Goal: Transaction & Acquisition: Purchase product/service

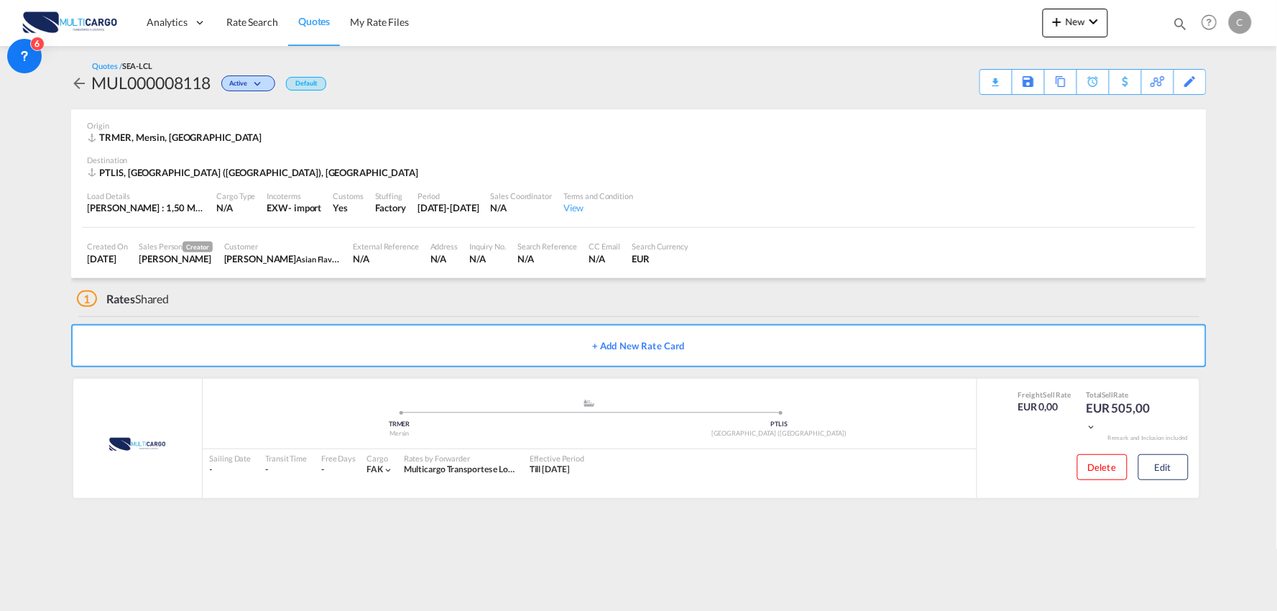
click at [308, 23] on span "Quotes" at bounding box center [314, 21] width 32 height 12
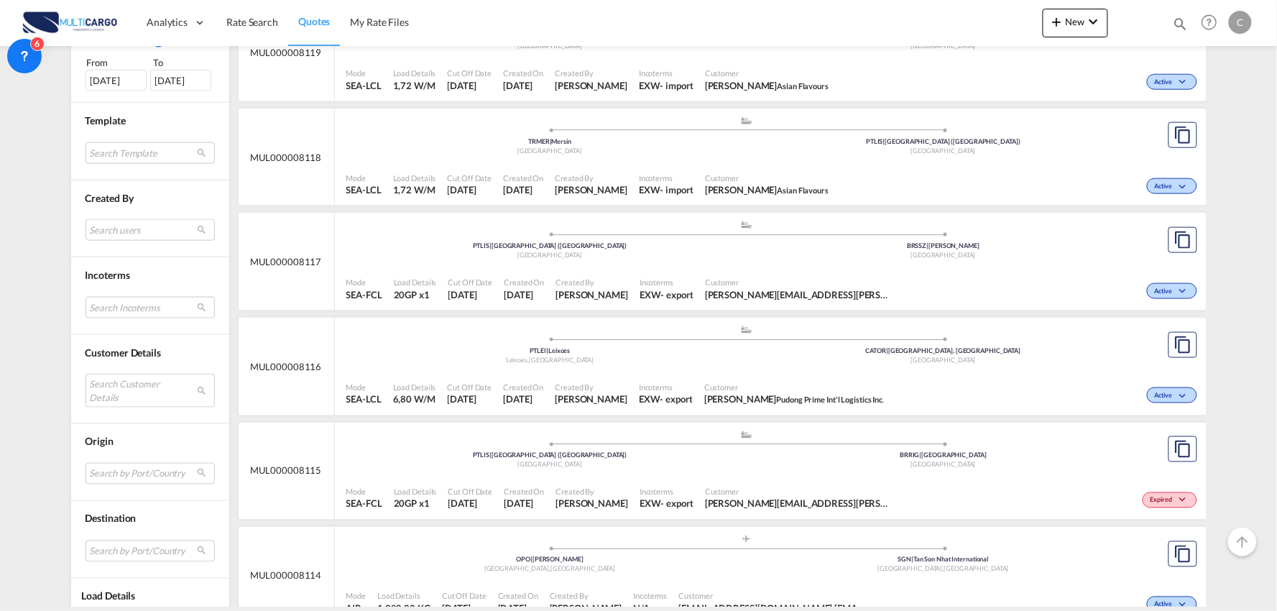
scroll to position [479, 0]
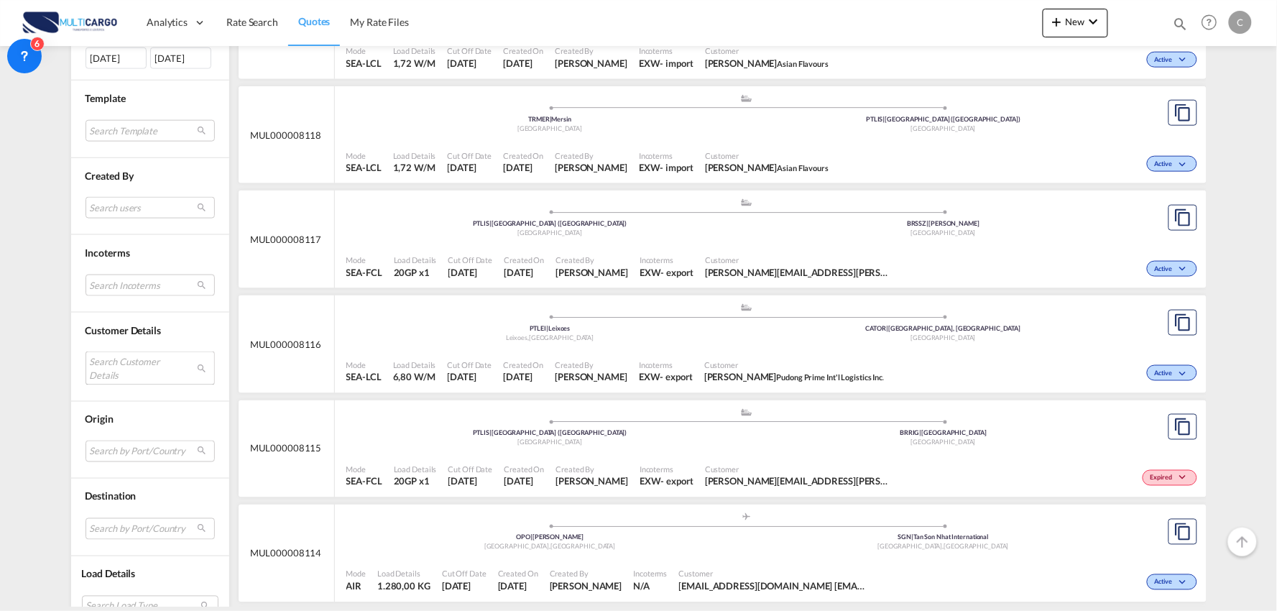
click at [115, 367] on md-select "Search Customer Details user name user joão Pedro a.flavoursj@gmail.com | asian…" at bounding box center [150, 367] width 129 height 33
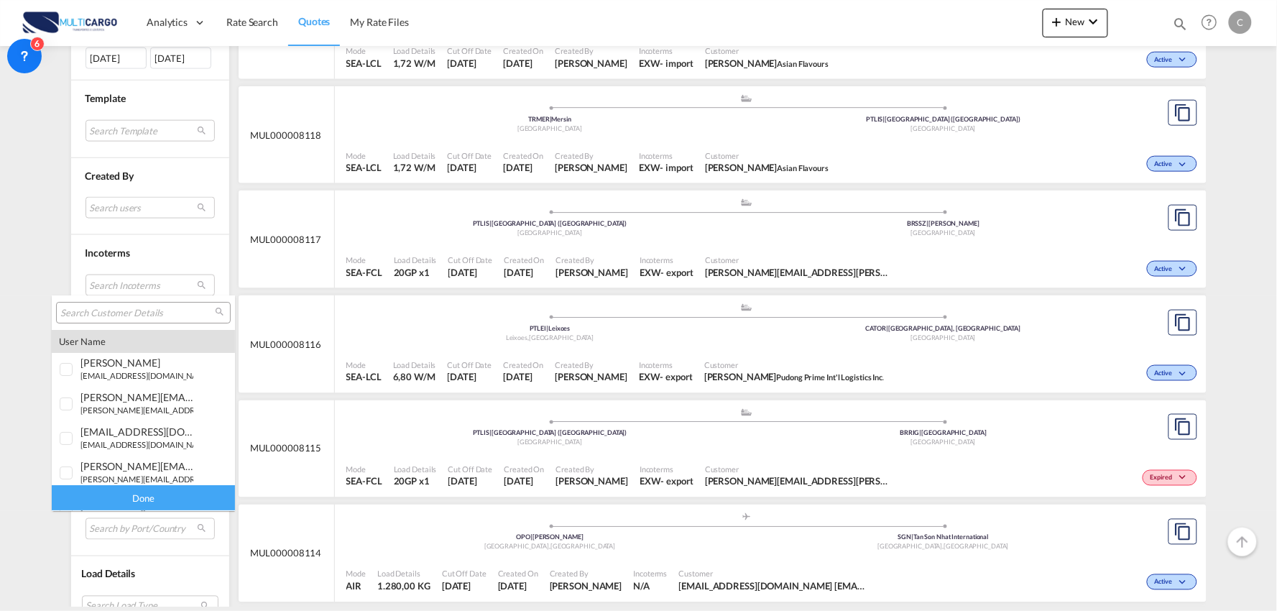
click at [104, 316] on input "search" at bounding box center [137, 313] width 155 height 13
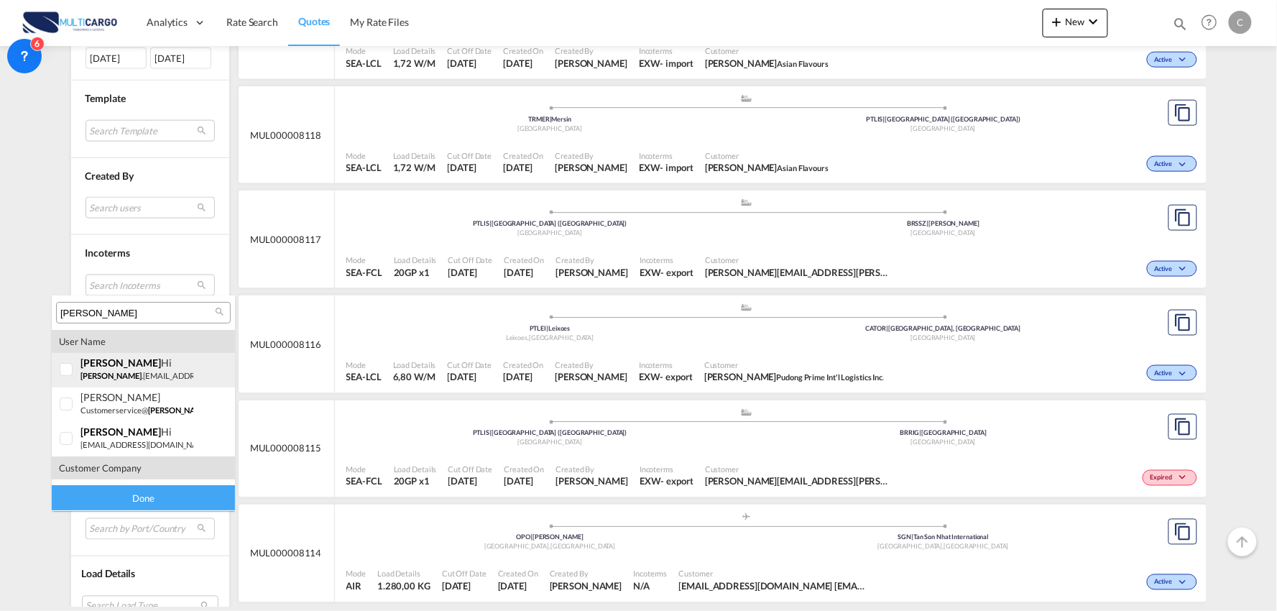
type input "dylan"
click at [111, 375] on small "dylan .hi@ecargoplus.com" at bounding box center [178, 375] width 194 height 9
click at [140, 502] on div "Done" at bounding box center [143, 498] width 183 height 25
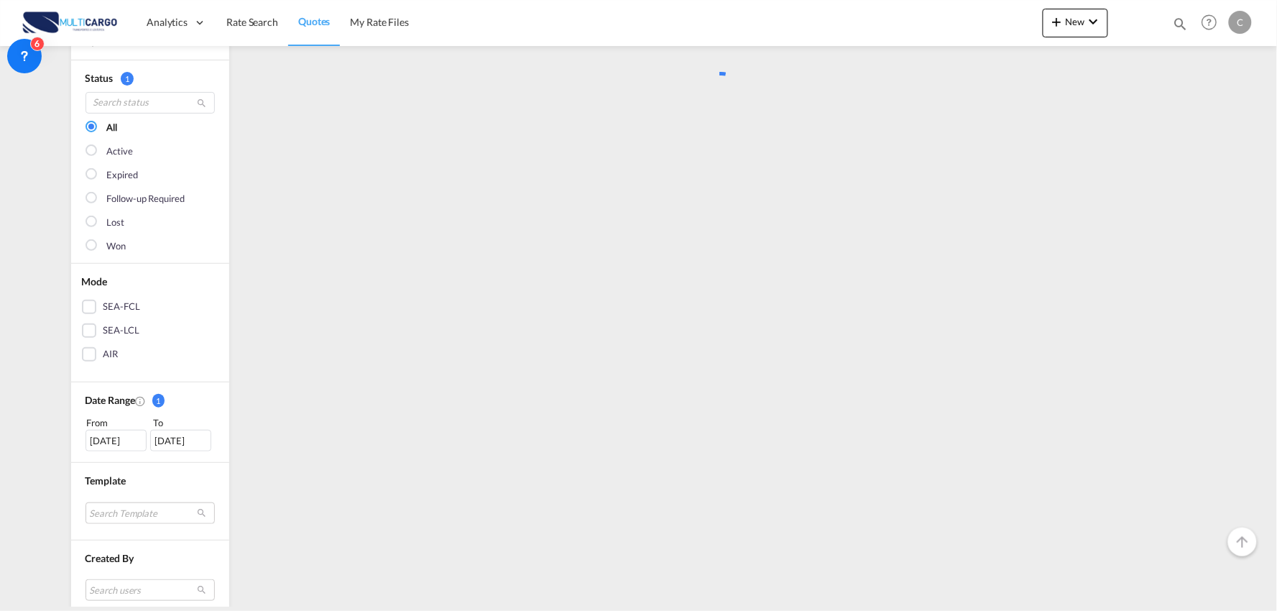
scroll to position [0, 0]
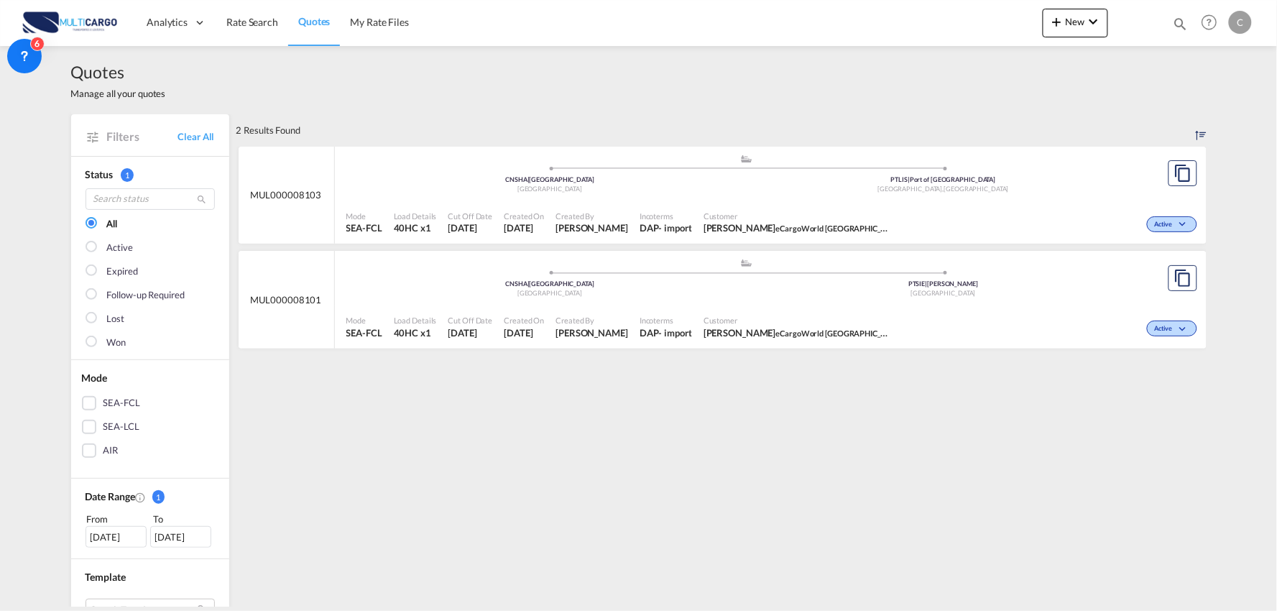
click at [712, 205] on div "Customer Dylan Hi eCargoWorld Taiwan" at bounding box center [797, 223] width 198 height 36
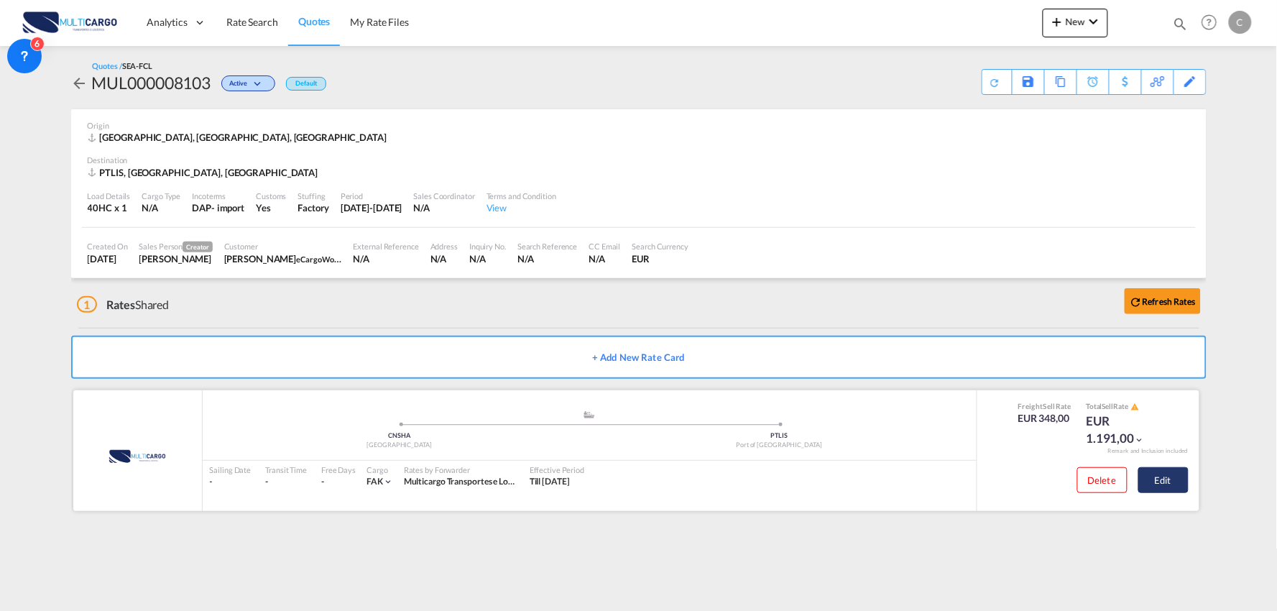
click at [1179, 480] on button "Edit" at bounding box center [1164, 480] width 50 height 26
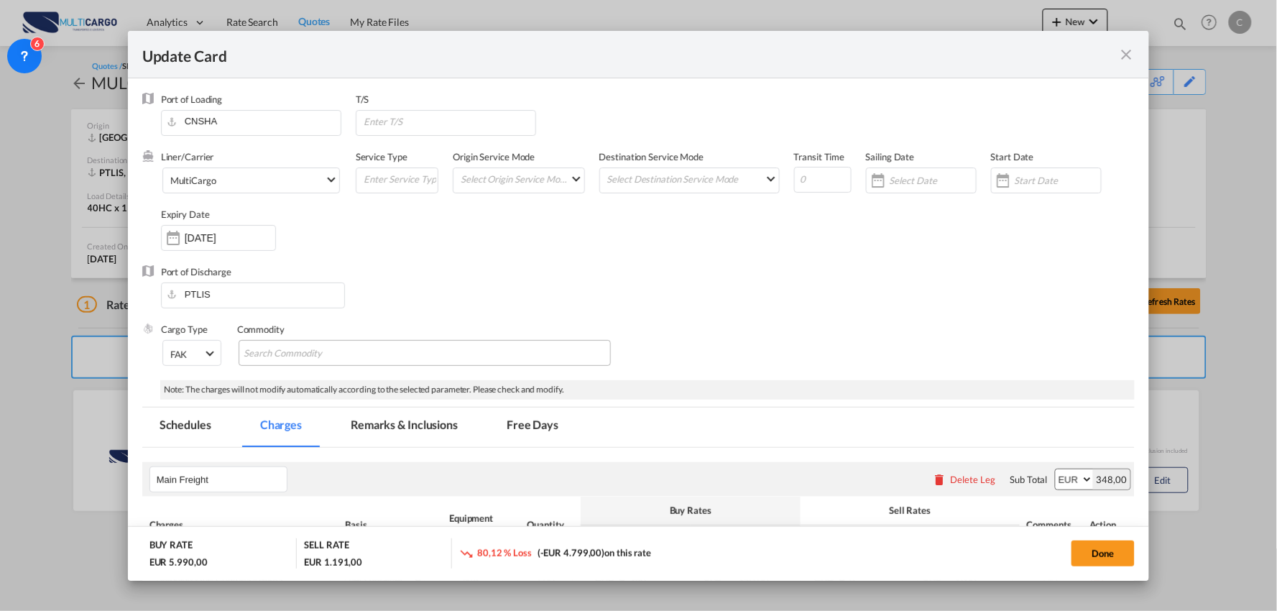
select select "per container"
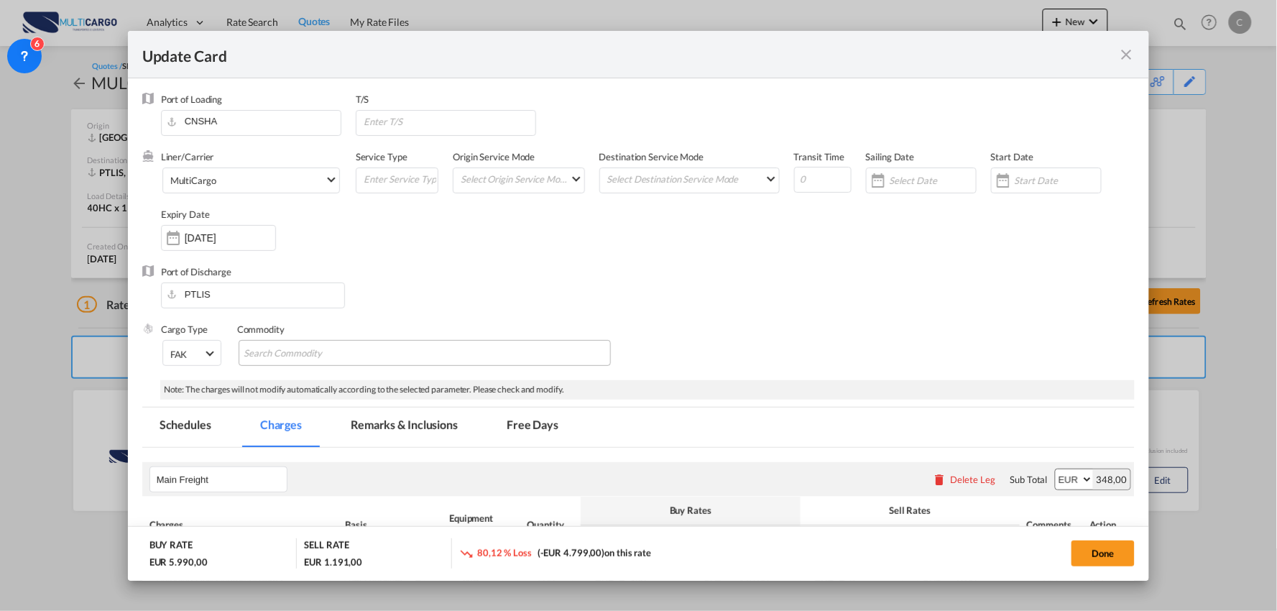
select select "per container"
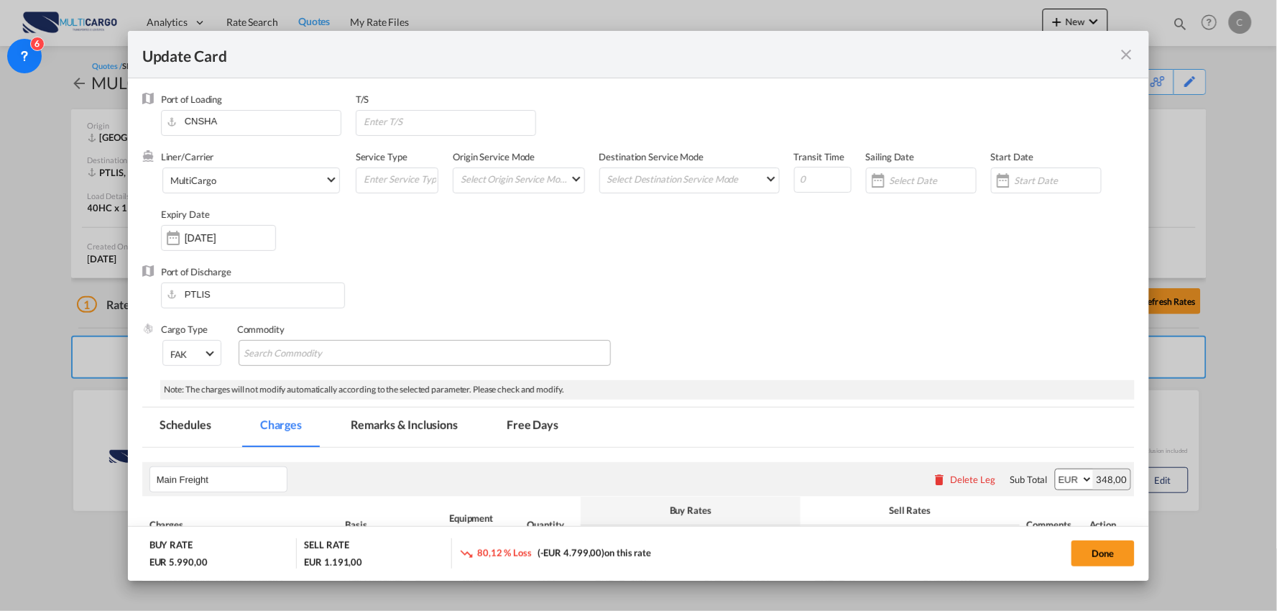
select select "per container"
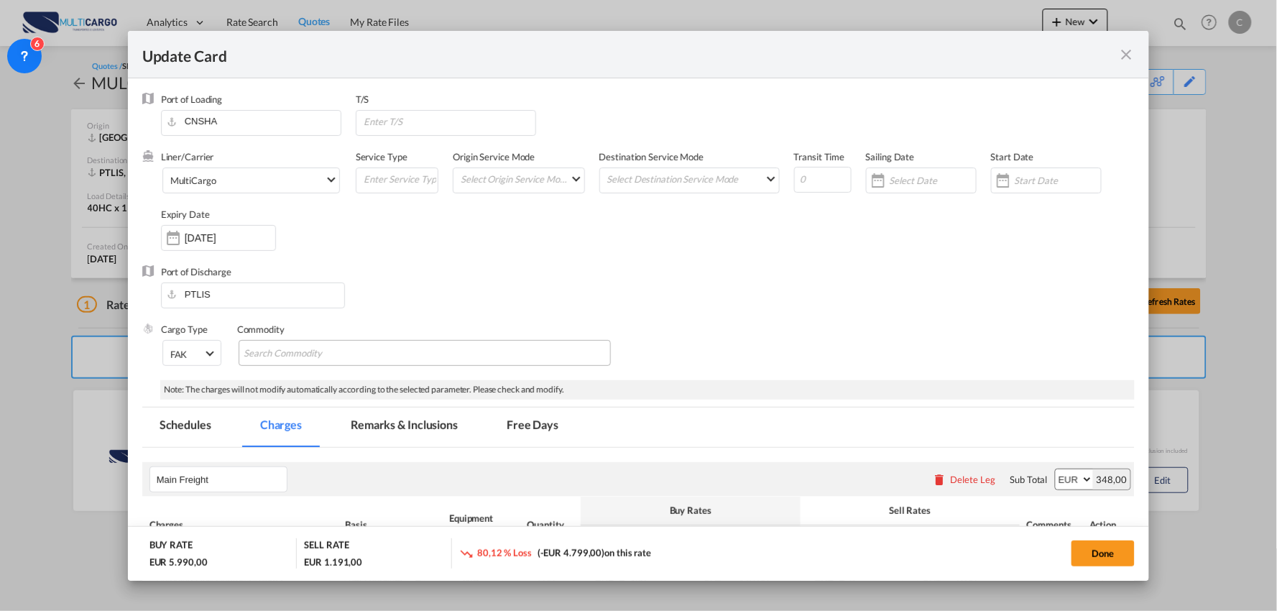
select select "per_document"
select select "per B/L"
select select "per container"
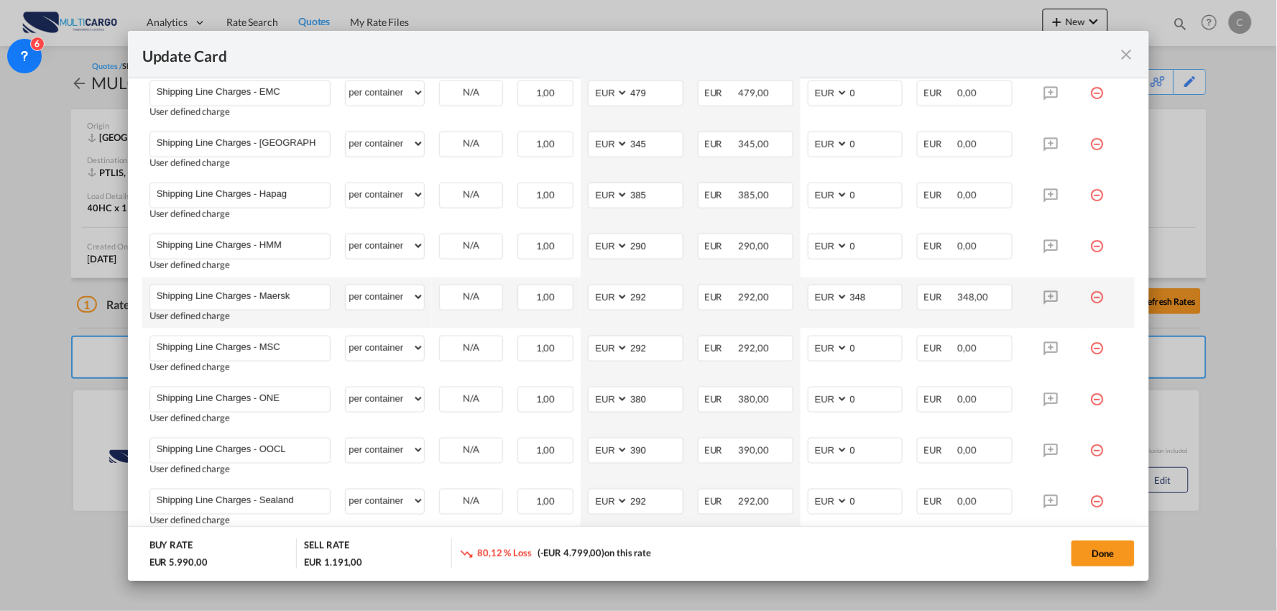
scroll to position [638, 0]
drag, startPoint x: 870, startPoint y: 298, endPoint x: 780, endPoint y: 298, distance: 89.8
click at [781, 298] on tr "Shipping Line Charges - Maersk Please Enter User Defined Charges Cannot Be Publ…" at bounding box center [638, 305] width 993 height 51
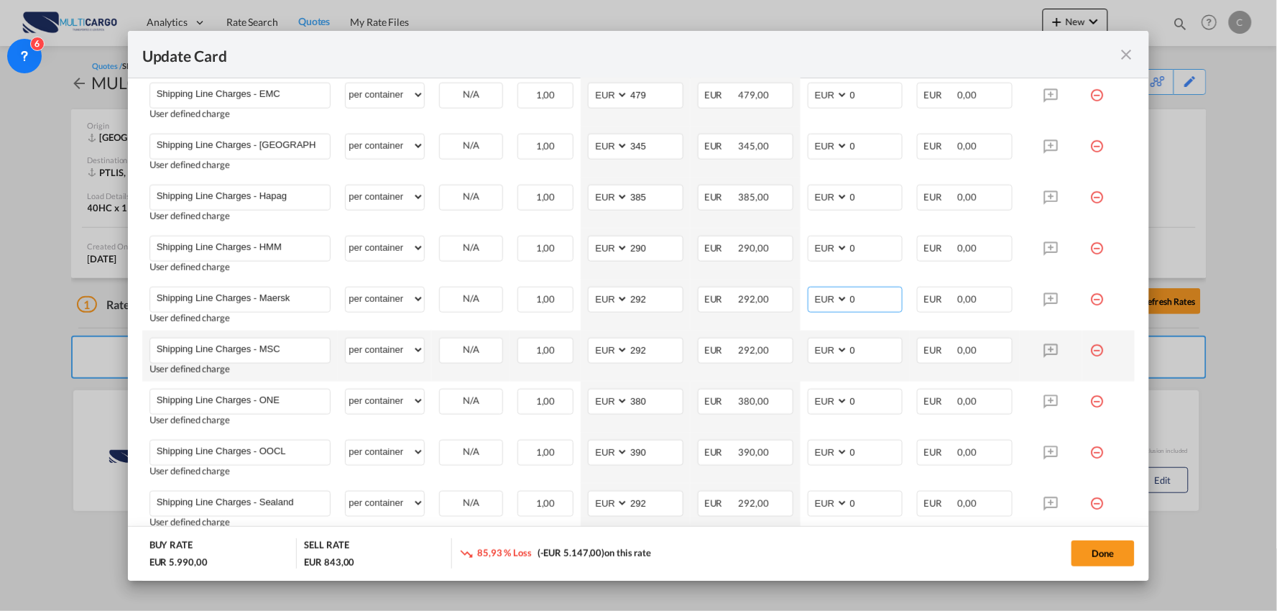
type input "0"
click at [779, 379] on td "EUR 292,00" at bounding box center [746, 356] width 110 height 51
drag, startPoint x: 841, startPoint y: 353, endPoint x: 787, endPoint y: 354, distance: 53.9
click at [788, 354] on tr "Shipping Line Charges - MSC Please Enter User Defined Charges Cannot Be Publish…" at bounding box center [638, 356] width 993 height 51
type input "348"
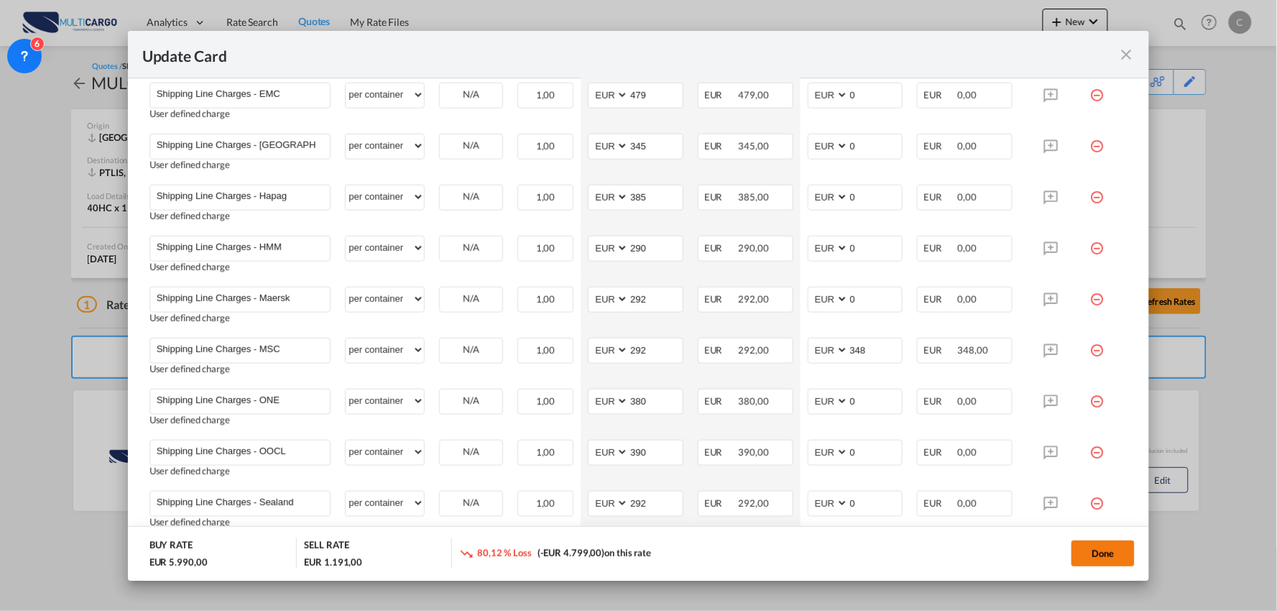
click at [1102, 553] on button "Done" at bounding box center [1103, 554] width 63 height 26
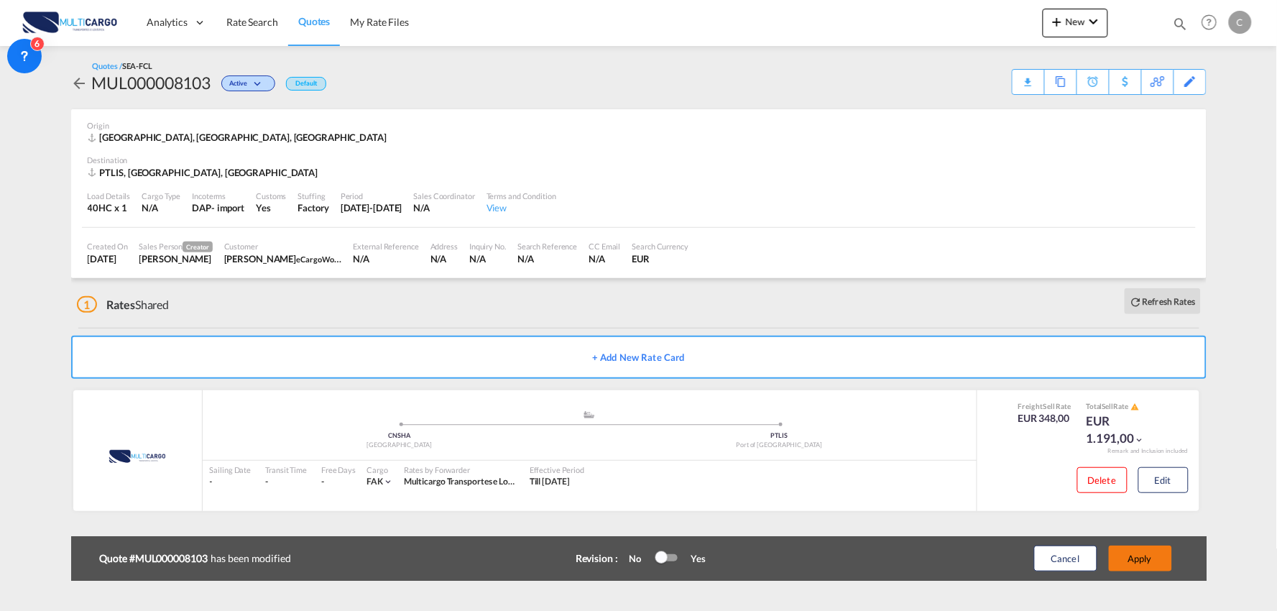
click at [1144, 557] on button "Apply" at bounding box center [1140, 559] width 63 height 26
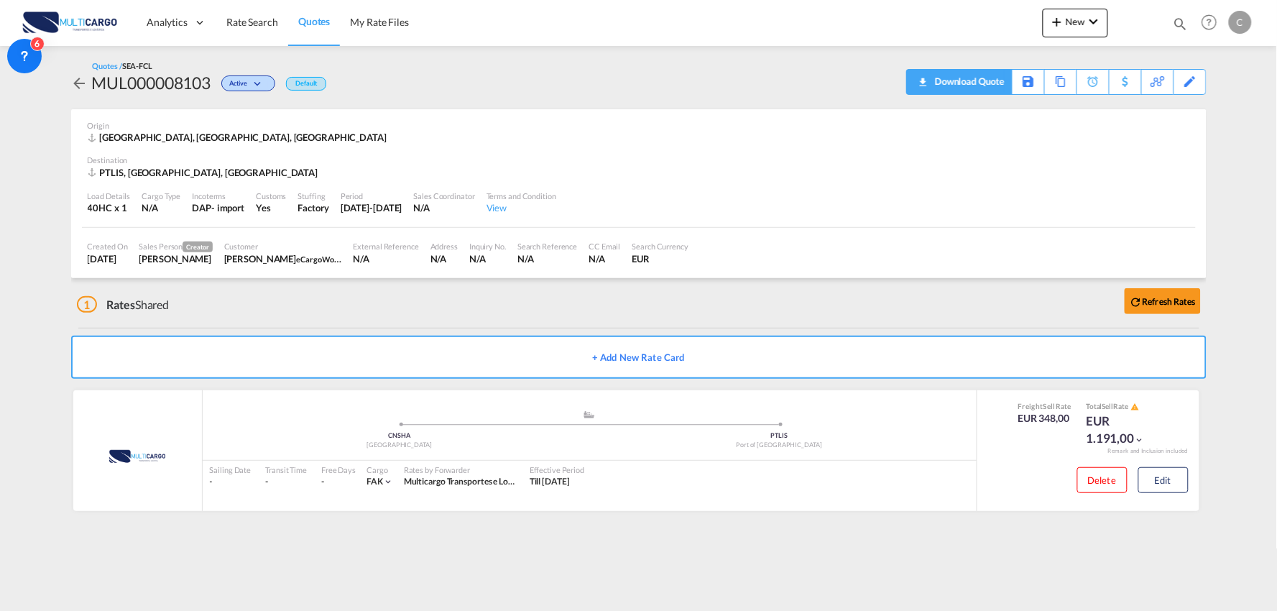
click at [980, 95] on div "Quotes / SEA-FCL MUL000008103 Active Default Download Quote Save As Template Co…" at bounding box center [639, 77] width 1136 height 63
click at [976, 77] on div "Download Quote" at bounding box center [968, 81] width 73 height 23
click at [530, 88] on div "Quotes / SEA-FCL MUL000008103 Active Default Download Quote Save As Template Co…" at bounding box center [639, 77] width 1136 height 35
click at [979, 78] on div "Download Quote" at bounding box center [968, 81] width 73 height 23
click at [985, 86] on div "Download Quote" at bounding box center [968, 81] width 73 height 23
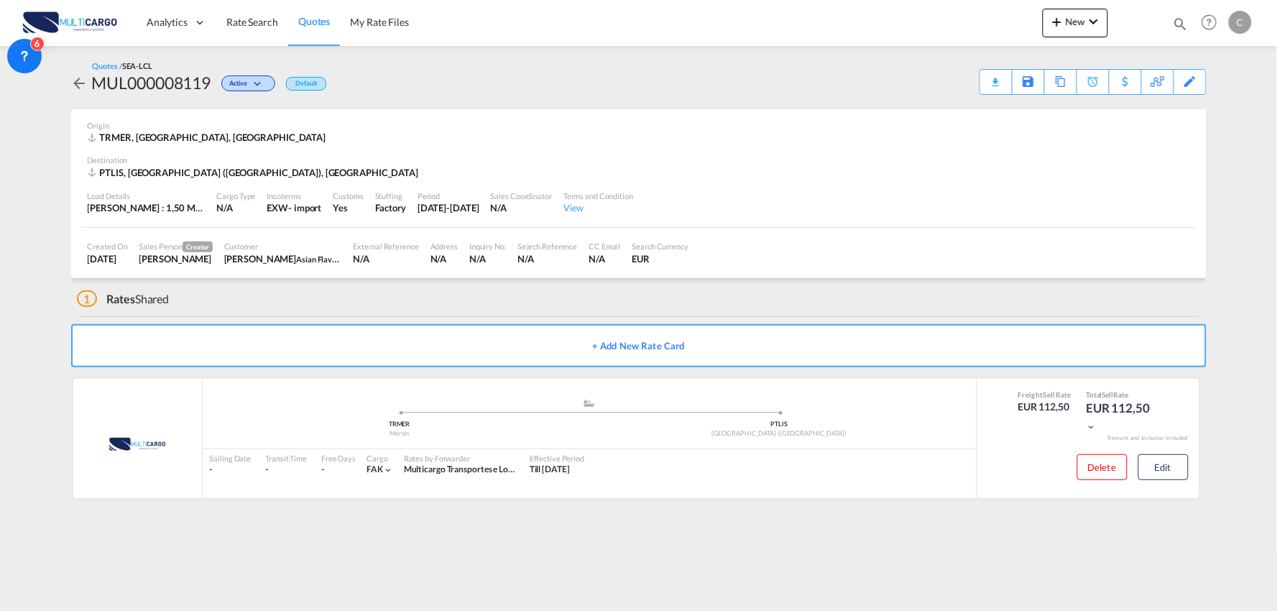
click at [391, 295] on div "1 Rates Shared" at bounding box center [642, 295] width 1130 height 35
click at [390, 295] on div "1 Rates Shared" at bounding box center [642, 295] width 1130 height 35
click at [422, 293] on div "1 Rates Shared" at bounding box center [642, 295] width 1130 height 35
click at [313, 595] on md-content "Analytics Reports Dashboard Rate Search Quotes My Rate Files New Quotes" at bounding box center [638, 305] width 1277 height 611
click at [669, 556] on md-content "Analytics Reports Dashboard Rate Search Quotes My Rate Files New Quotes" at bounding box center [638, 305] width 1277 height 611
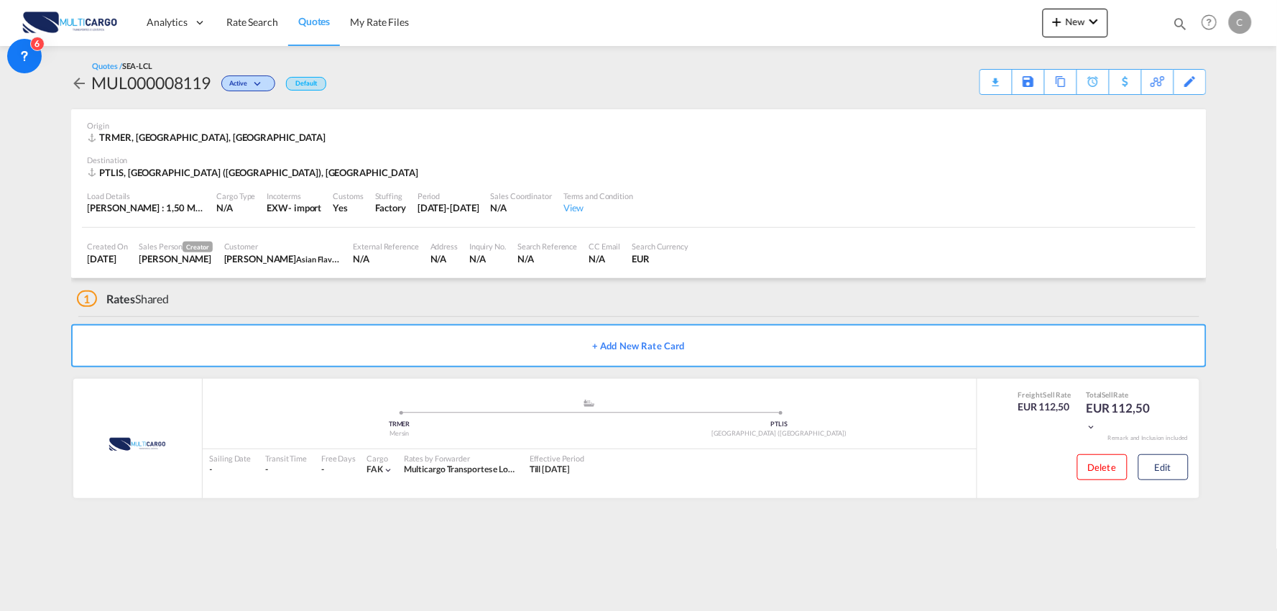
click at [321, 291] on div "1 Rates Shared" at bounding box center [642, 295] width 1130 height 35
click at [615, 561] on md-content "Analytics Reports Dashboard Rate Search Quotes My Rate Files New Quotes" at bounding box center [638, 305] width 1277 height 611
click at [470, 312] on div "1 Rates Shared" at bounding box center [642, 295] width 1130 height 35
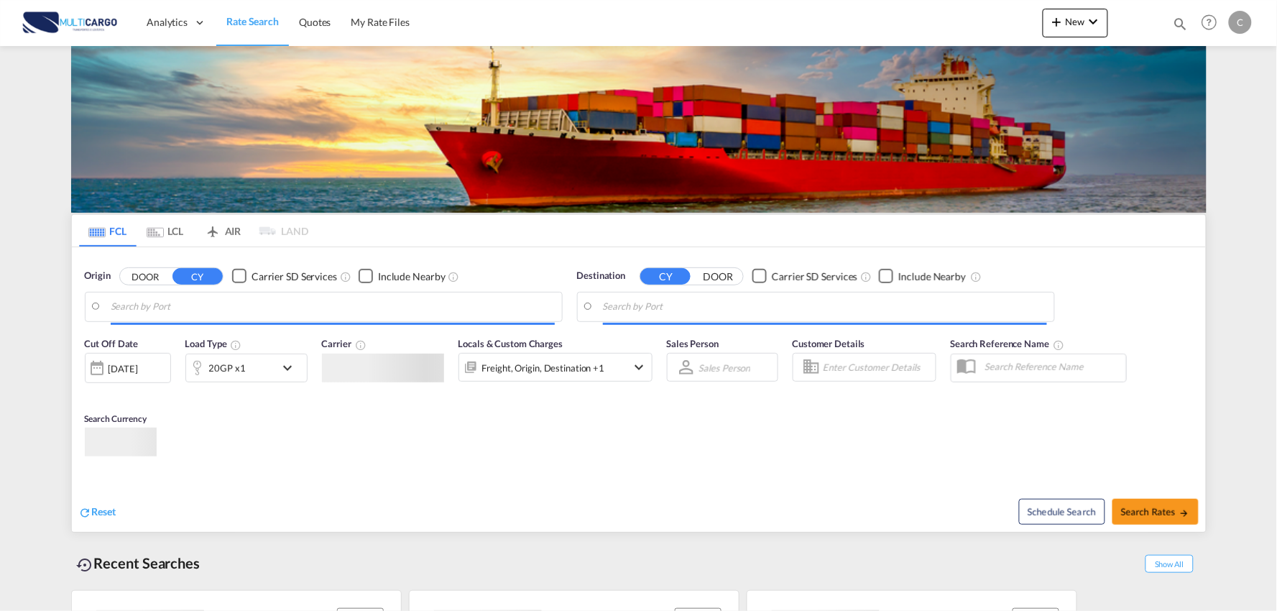
type input "Port of [GEOGRAPHIC_DATA], [GEOGRAPHIC_DATA], [GEOGRAPHIC_DATA]"
type input "Leixoes, Leixoes, PTLEI"
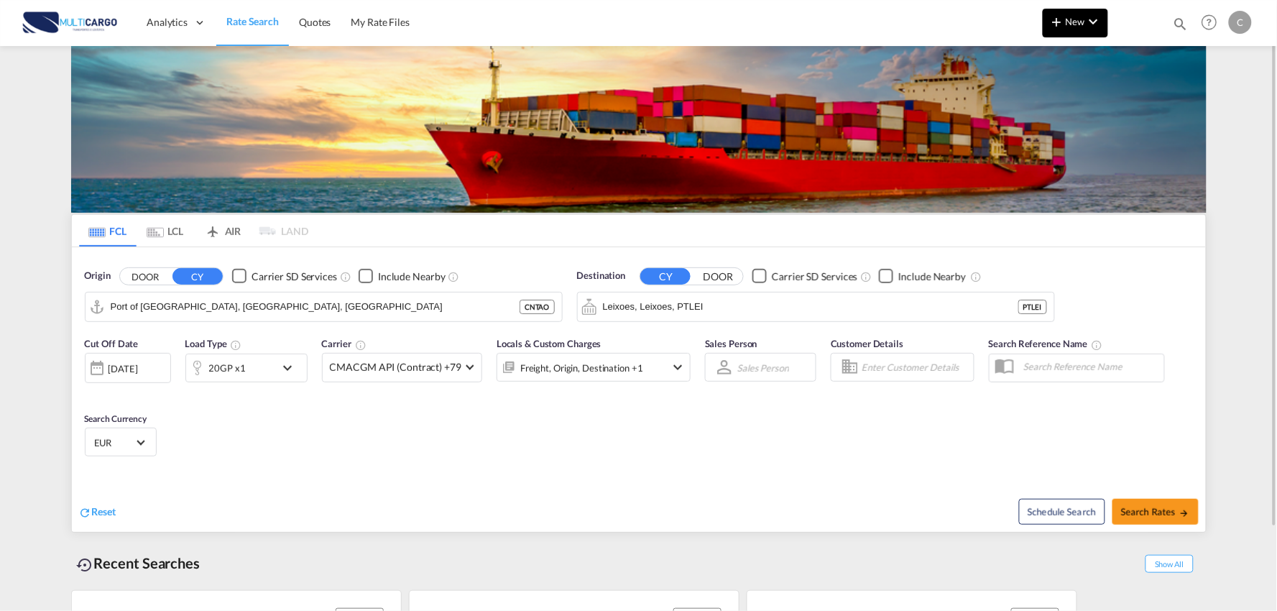
click at [1071, 20] on span "New" at bounding box center [1076, 22] width 54 height 12
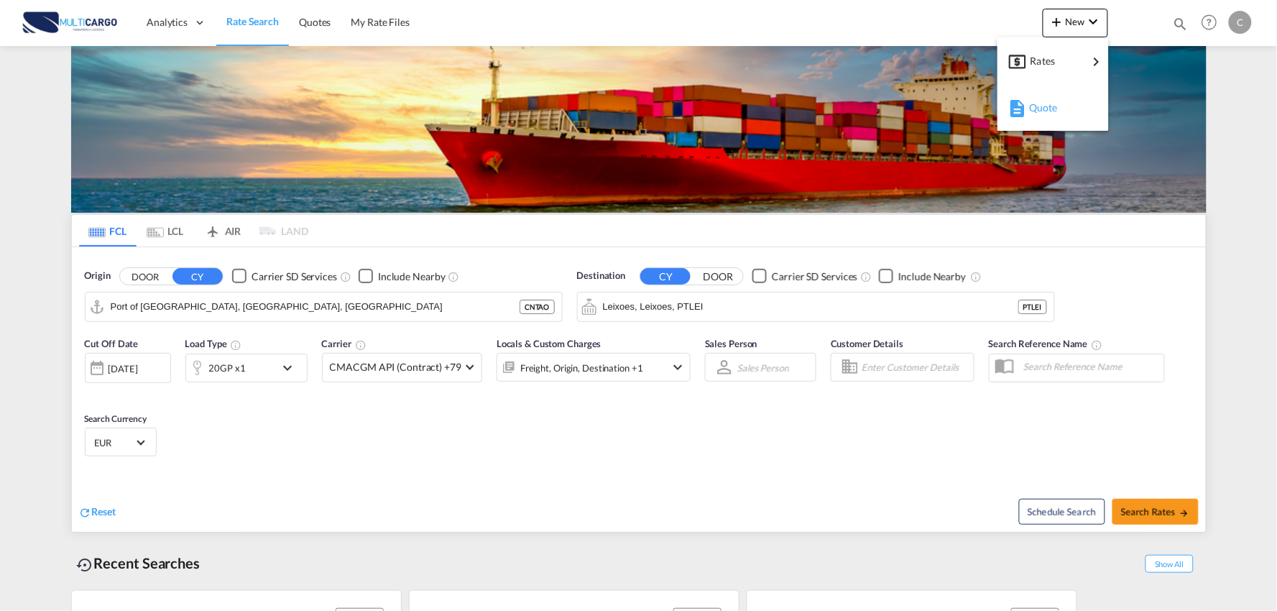
click at [1073, 106] on div "Quote" at bounding box center [1055, 108] width 53 height 36
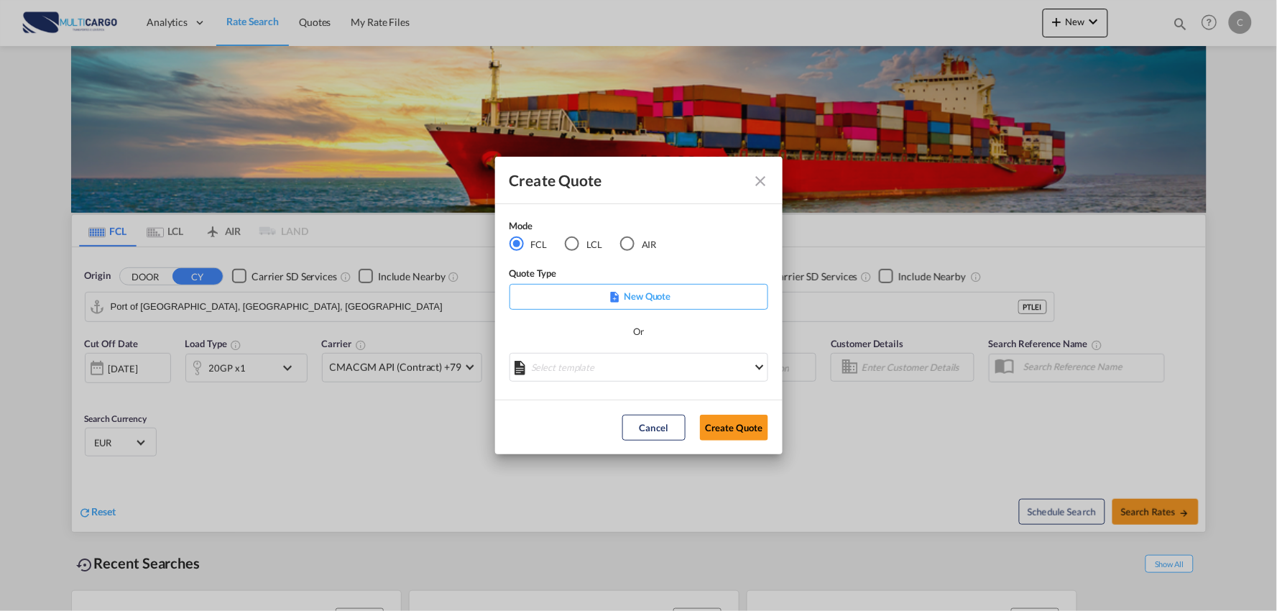
click at [575, 247] on div "LCL" at bounding box center [572, 243] width 14 height 14
click at [655, 369] on md-select "Select template TPS valid up to 31/12 Patricia Barroso | 08 Aug 2025 25/11/24 E…" at bounding box center [639, 367] width 259 height 29
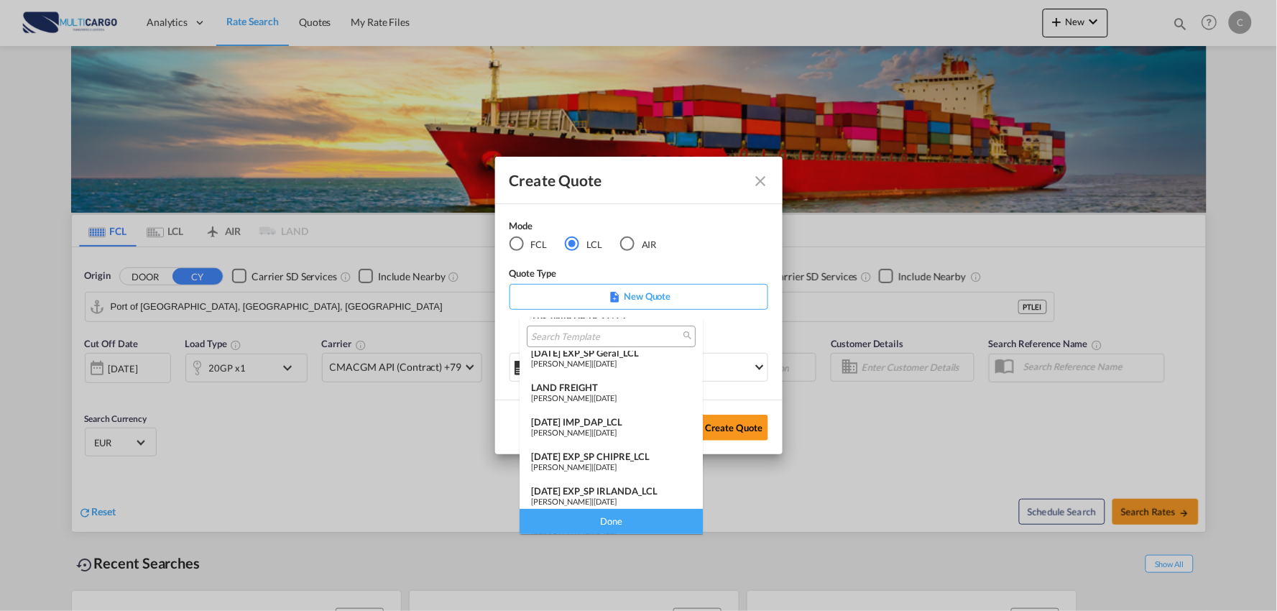
scroll to position [80, 0]
click at [594, 377] on md-option "25/11/24 IMP_DAP_LCL Patricia Barroso | 25 Nov 2024" at bounding box center [611, 391] width 183 height 35
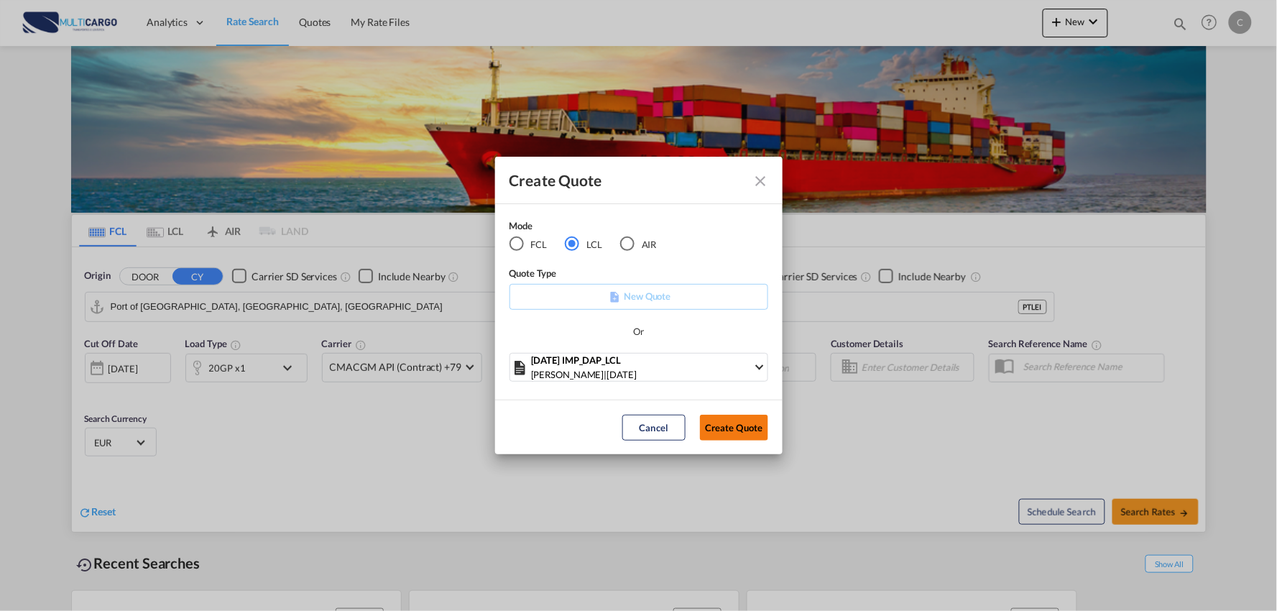
click at [741, 432] on button "Create Quote" at bounding box center [734, 428] width 68 height 26
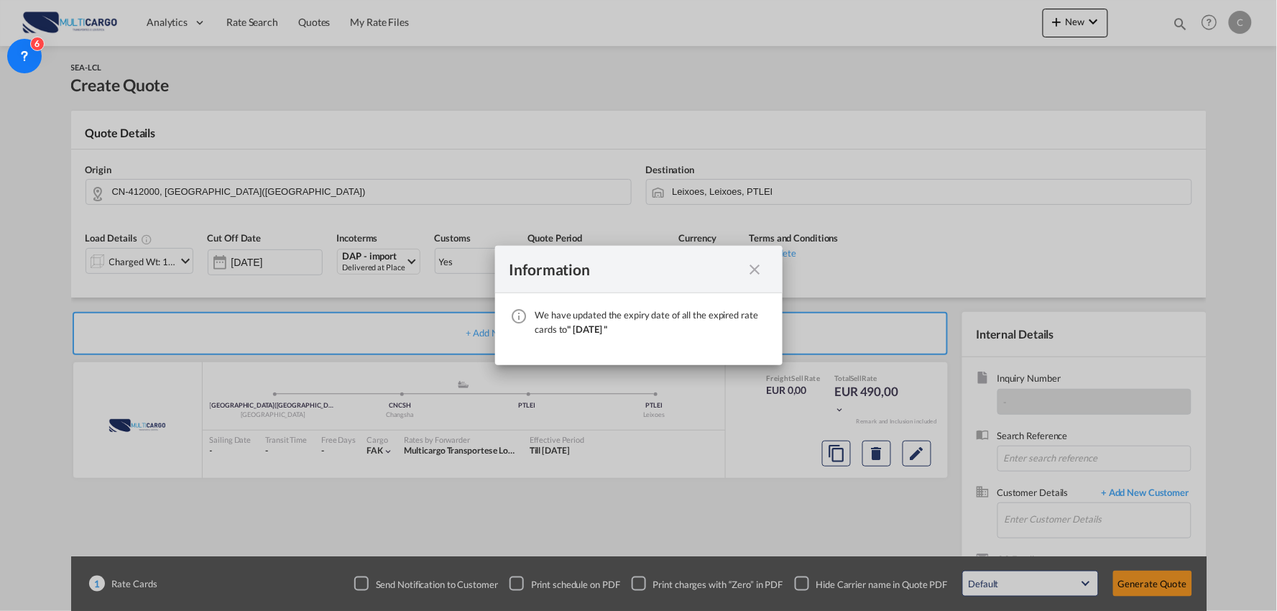
click at [755, 270] on md-icon "icon-close fg-AAA8AD cursor" at bounding box center [755, 269] width 17 height 17
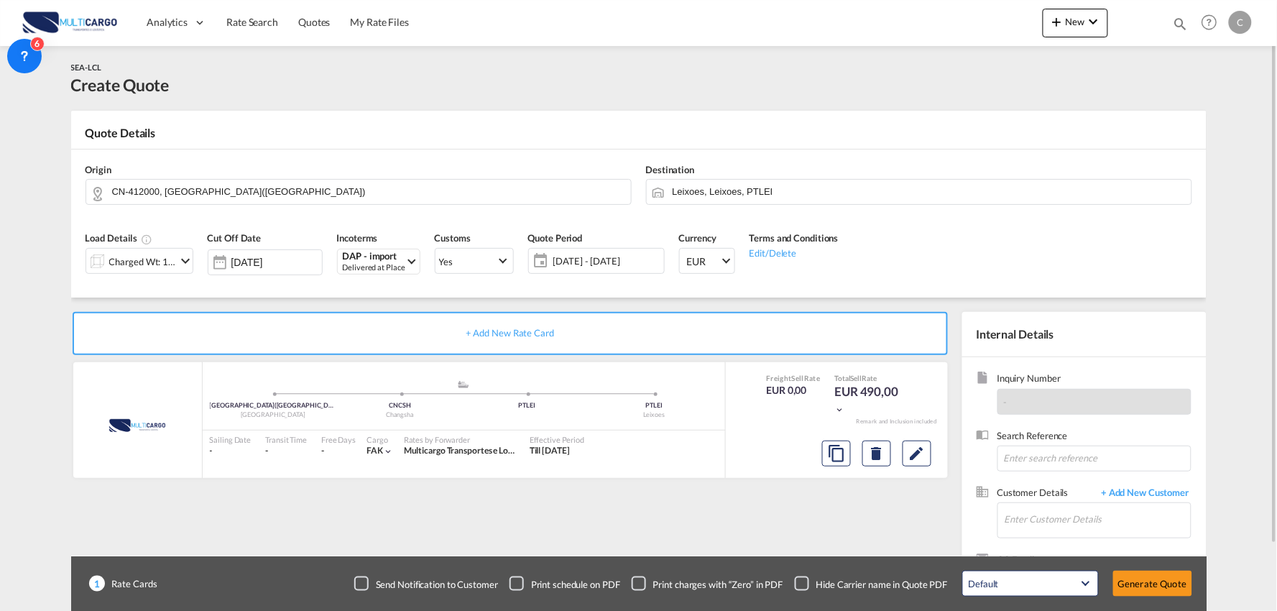
drag, startPoint x: 800, startPoint y: 584, endPoint x: 879, endPoint y: 569, distance: 80.4
click at [802, 584] on div "Checkbox No Ink" at bounding box center [802, 583] width 14 height 14
click at [1150, 489] on span "+ Add New Customer" at bounding box center [1143, 494] width 97 height 17
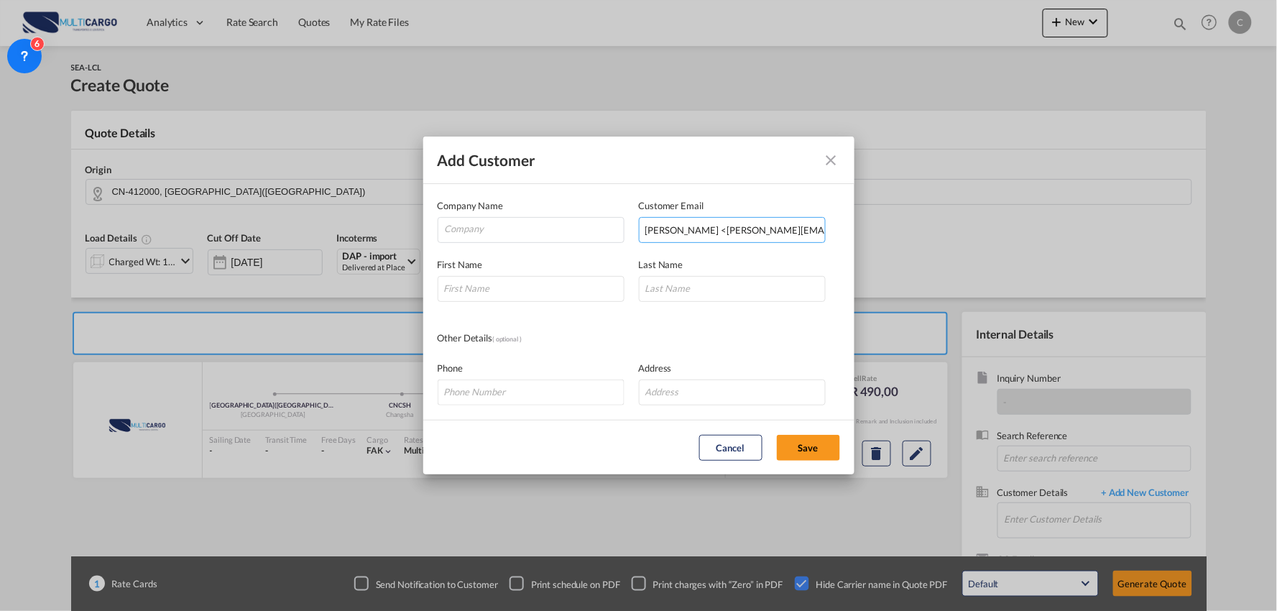
click at [707, 231] on input "Stefania Alvarez <stefania.alvarez@consolidcargo.com>" at bounding box center [732, 230] width 187 height 26
drag, startPoint x: 717, startPoint y: 231, endPoint x: 523, endPoint y: 224, distance: 193.5
click at [456, 232] on div "Company Name Customer Email Stefania Alvarez <stefania.alvarez@consolidcargo.co…" at bounding box center [639, 220] width 403 height 45
click at [814, 224] on input "stefania.alvarez@consolidcargo.com>" at bounding box center [732, 230] width 187 height 26
type input "stefania.alvarez@consolidcargo.com"
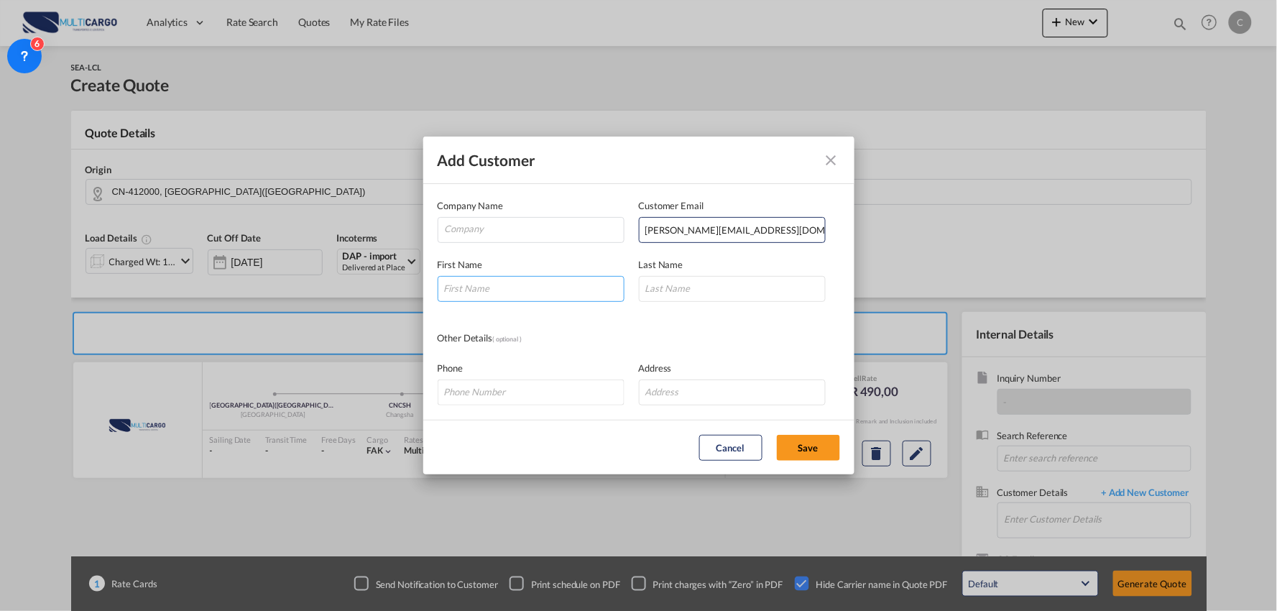
click at [566, 277] on input "Add Customer Company ..." at bounding box center [531, 289] width 187 height 26
type input "Stefania"
type input "Alvarez"
drag, startPoint x: 500, startPoint y: 239, endPoint x: 495, endPoint y: 231, distance: 9.8
click at [500, 239] on md-autocomplete-wrap "Add Customer Company ..." at bounding box center [534, 232] width 180 height 29
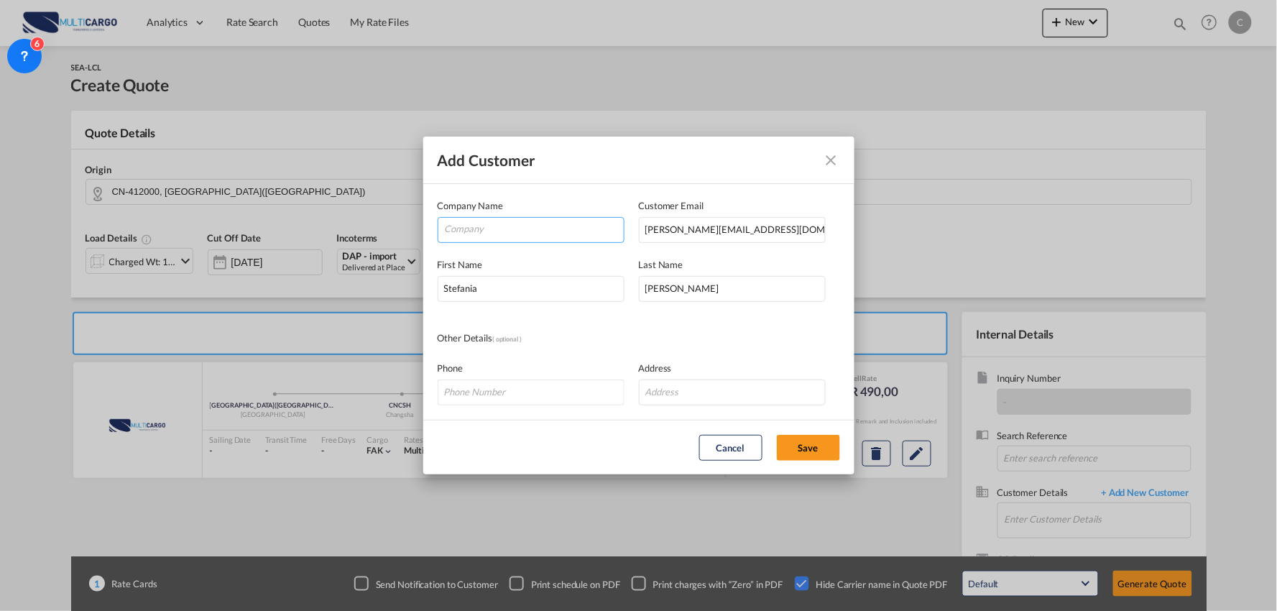
click at [492, 229] on input "Company" at bounding box center [534, 229] width 179 height 22
type input "CONSOLID CARGO"
click at [613, 349] on div "Phone Address" at bounding box center [639, 375] width 403 height 59
click at [811, 441] on button "Save" at bounding box center [808, 448] width 63 height 26
type input "CONSOLID CARGO, Stefania Alvarez, stefania.alvarez@consolidcargo.com"
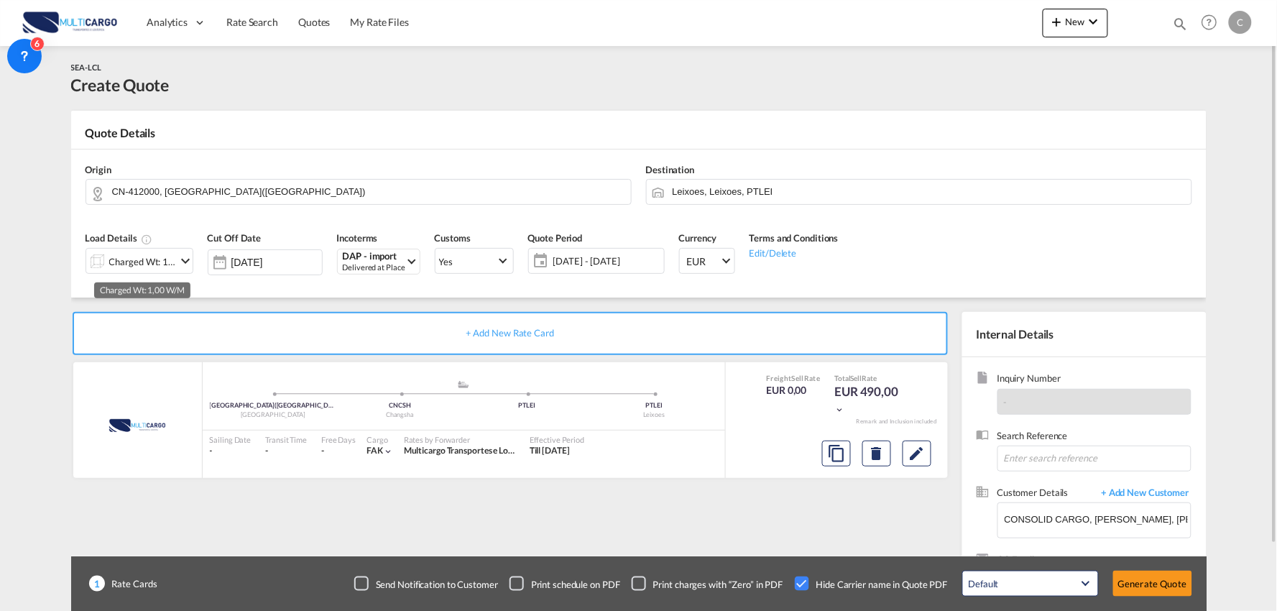
click at [145, 259] on div "Charged Wt: 1,00 W/M" at bounding box center [143, 262] width 68 height 20
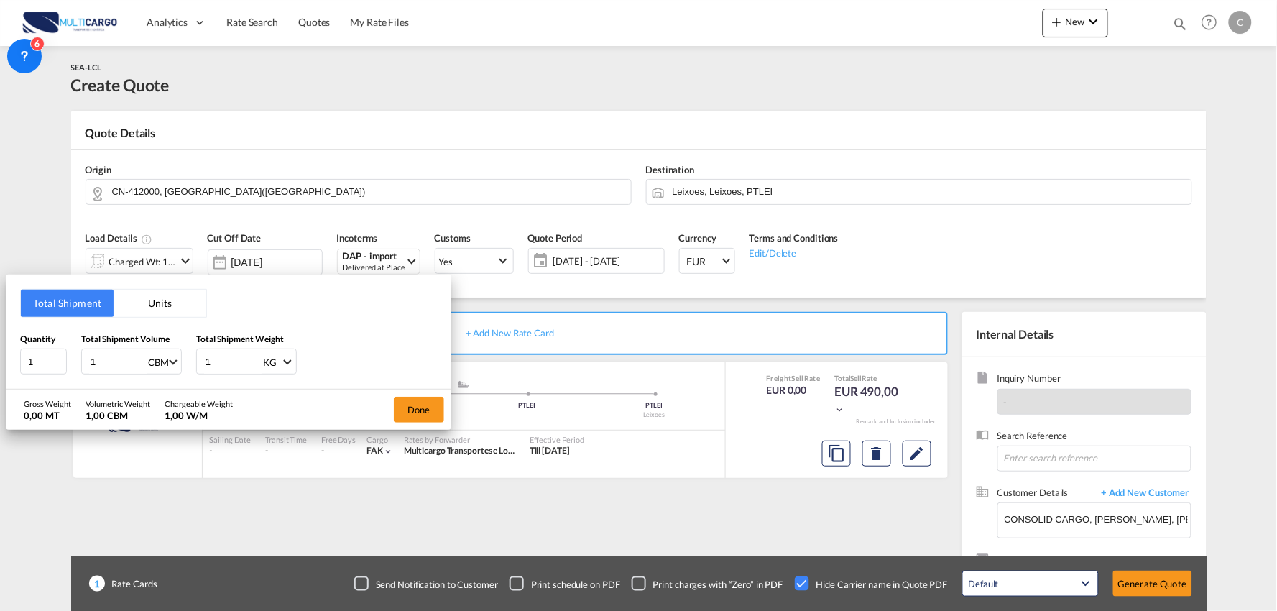
click at [225, 362] on input "1" at bounding box center [233, 361] width 58 height 24
click at [228, 361] on input "1" at bounding box center [233, 361] width 58 height 24
click at [627, 303] on div "Total Shipment Units Quantity 1 Total Shipment Volume 1 CBM CBM CFT Total Shipm…" at bounding box center [638, 305] width 1277 height 611
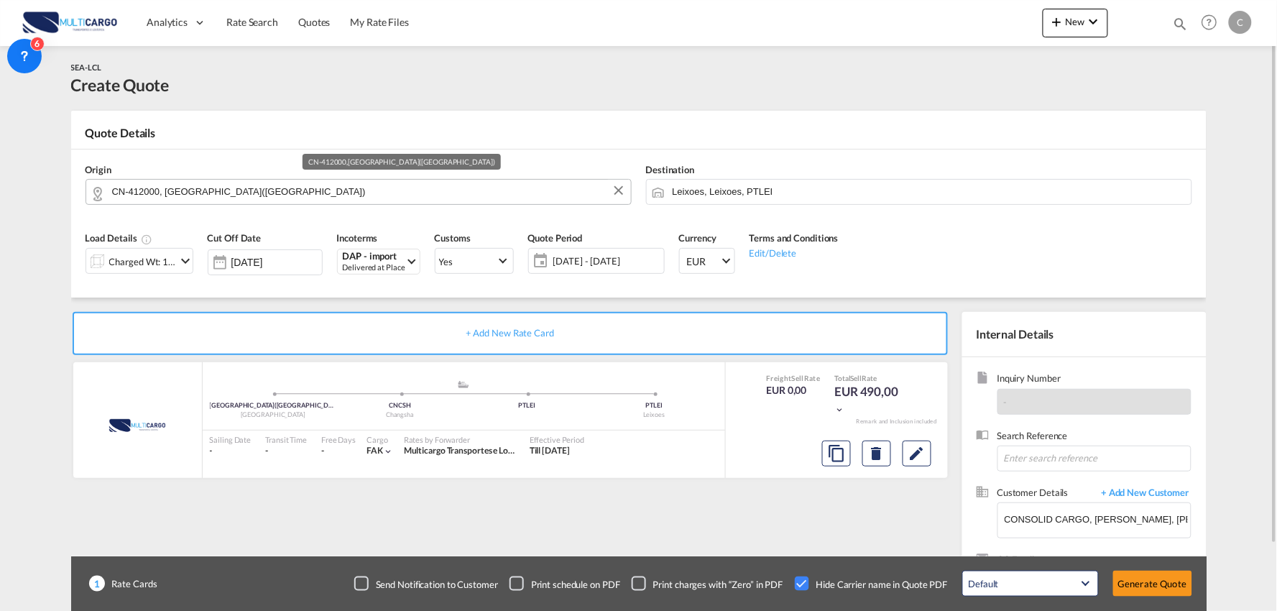
click at [333, 197] on input "CN-412000, ZHUZHOU(株洲市)" at bounding box center [368, 191] width 512 height 25
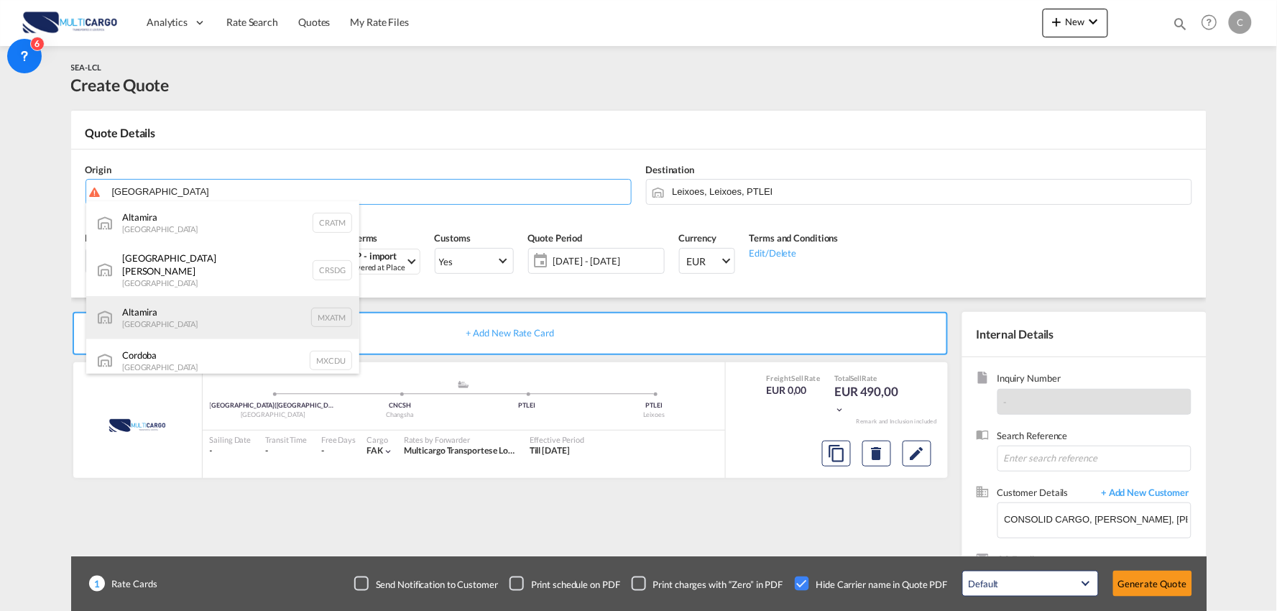
click at [193, 321] on div "Altamira Mexico MXATM" at bounding box center [222, 317] width 273 height 43
type input "Altamira, MXATM"
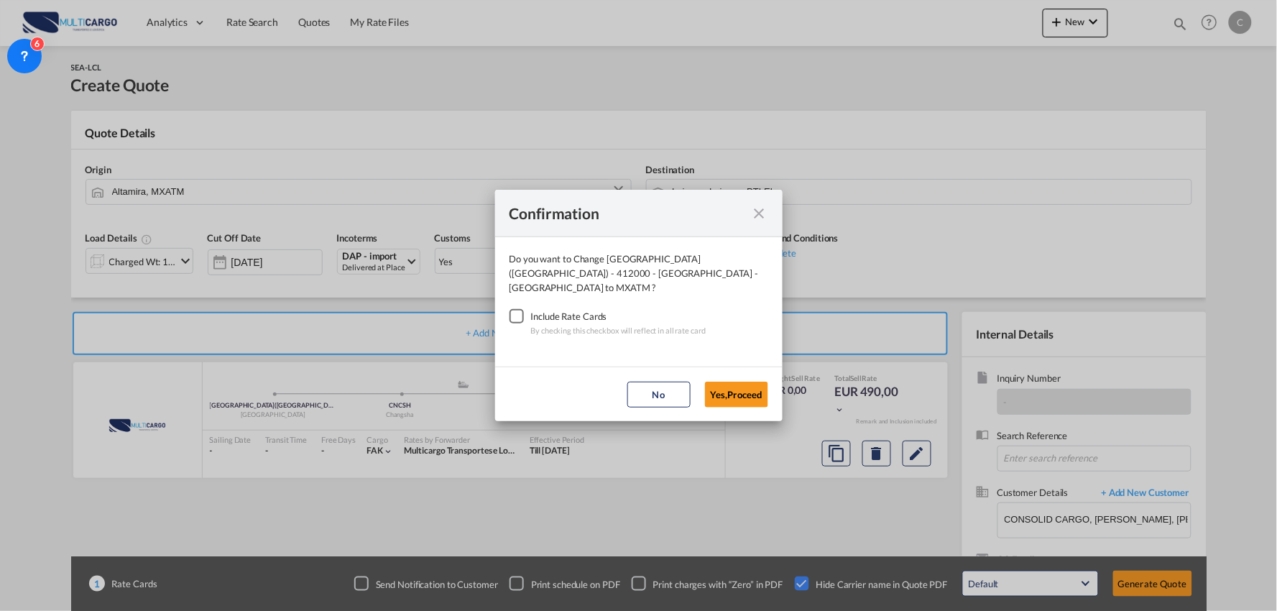
drag, startPoint x: 507, startPoint y: 311, endPoint x: 630, endPoint y: 342, distance: 126.7
click at [510, 312] on div "Checkbox No Ink" at bounding box center [517, 316] width 14 height 14
click at [725, 390] on button "Yes,Proceed" at bounding box center [736, 395] width 63 height 26
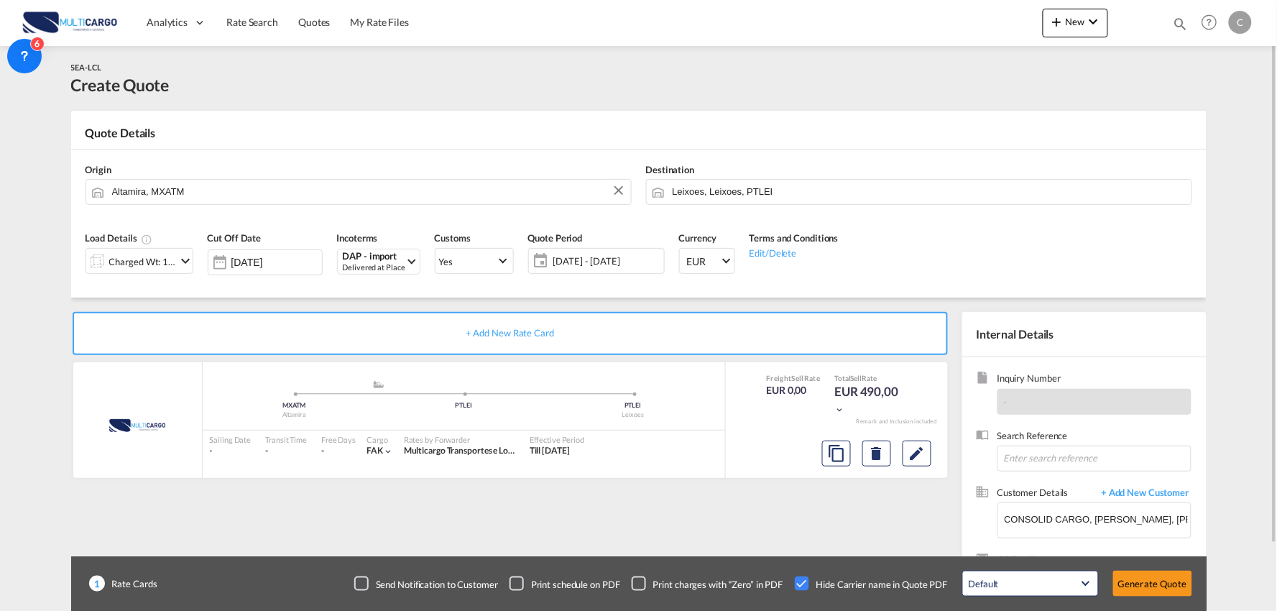
click at [137, 295] on div "Load Details Charged Wt: 1,00 W/M Cut Off Date 14 Aug 2025 Incoterms DAP - impo…" at bounding box center [638, 258] width 1121 height 80
click at [146, 255] on div "Charged Wt: 1,00 W/M" at bounding box center [143, 262] width 68 height 20
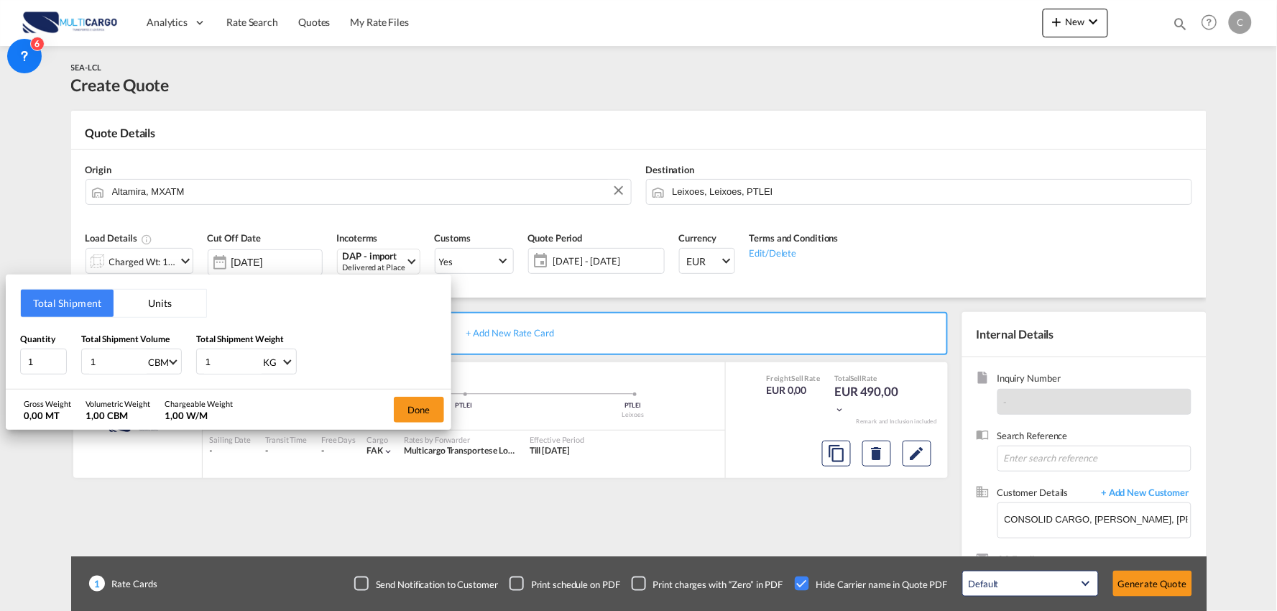
click at [44, 226] on div "Total Shipment Units Quantity 1 Total Shipment Volume 1 CBM CBM CFT Total Shipm…" at bounding box center [638, 305] width 1277 height 611
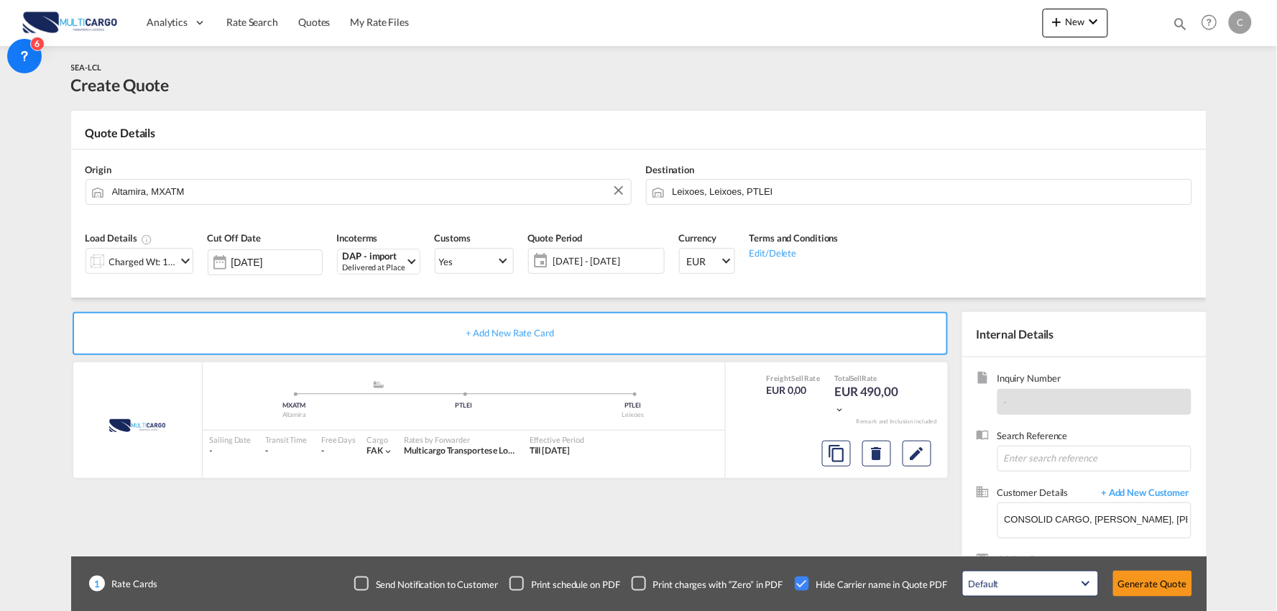
scroll to position [74, 0]
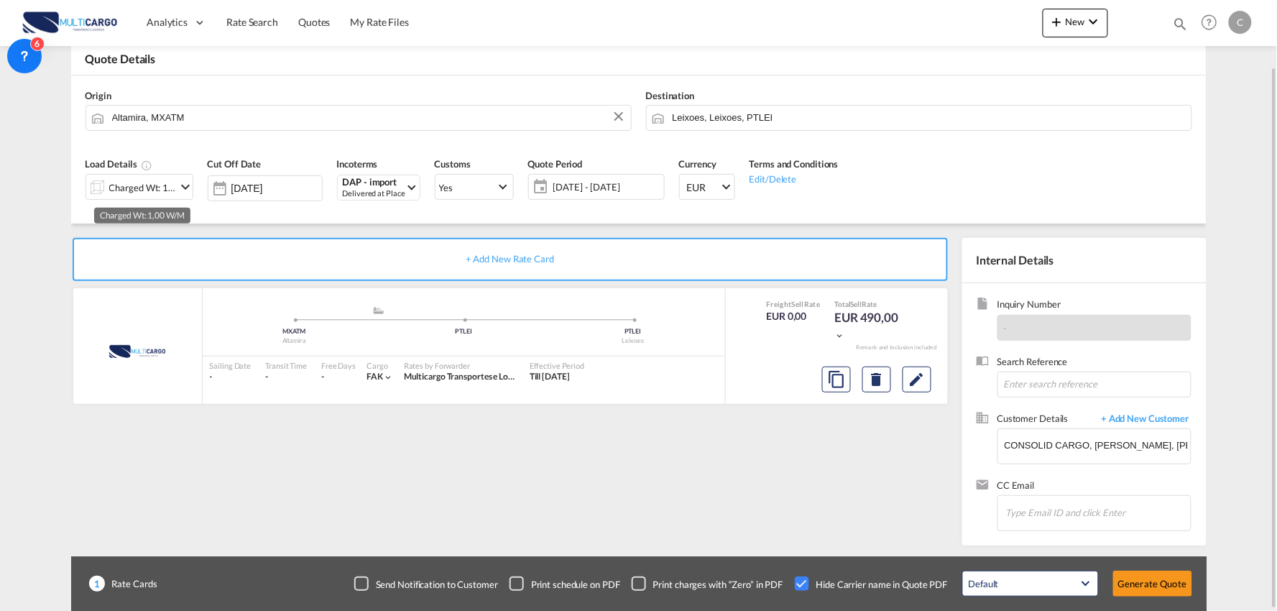
click at [154, 183] on div "Charged Wt: 1,00 W/M" at bounding box center [143, 188] width 68 height 20
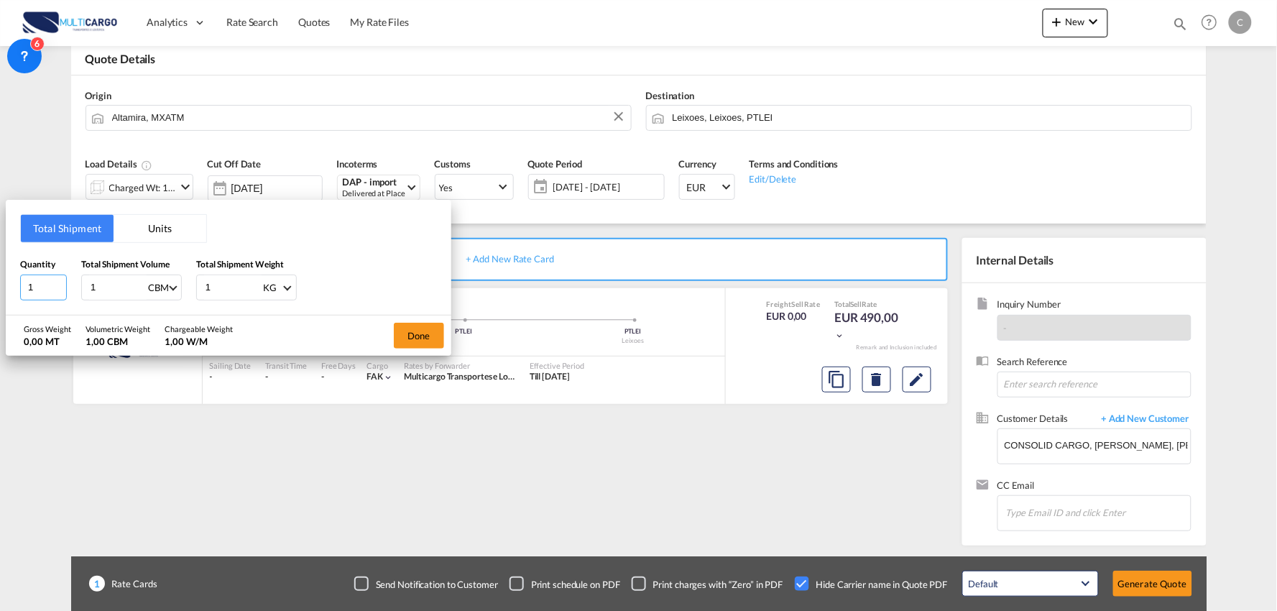
drag, startPoint x: 39, startPoint y: 290, endPoint x: 14, endPoint y: 291, distance: 24.4
click at [14, 291] on div "Total Shipment Units Quantity 1 Total Shipment Volume 1 CBM CBM CFT Total Shipm…" at bounding box center [229, 257] width 446 height 115
click at [39, 289] on input "1" at bounding box center [43, 288] width 47 height 26
drag, startPoint x: 39, startPoint y: 289, endPoint x: 22, endPoint y: 288, distance: 16.5
click at [22, 288] on input "1" at bounding box center [43, 288] width 47 height 26
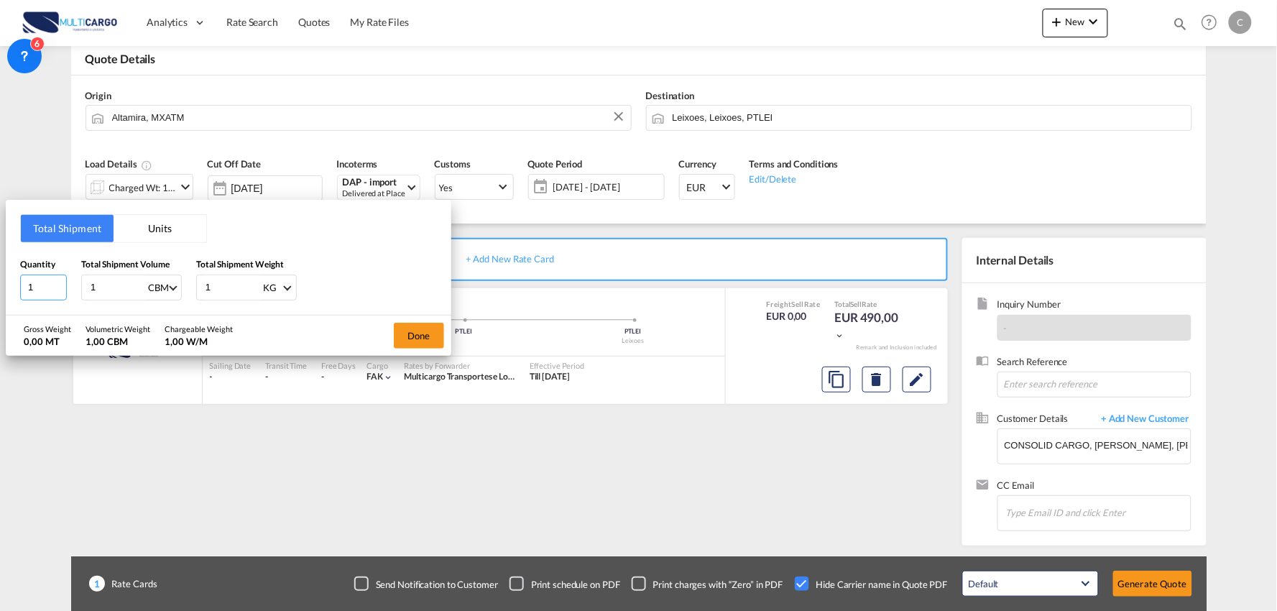
click at [32, 279] on input "1" at bounding box center [43, 288] width 47 height 26
drag, startPoint x: 35, startPoint y: 282, endPoint x: 9, endPoint y: 285, distance: 25.3
click at [9, 285] on div "Total Shipment Units Quantity 1 Total Shipment Volume 1 CBM CBM CFT Total Shipm…" at bounding box center [229, 257] width 446 height 115
click at [223, 285] on input "1" at bounding box center [233, 287] width 58 height 24
drag, startPoint x: 219, startPoint y: 286, endPoint x: 203, endPoint y: 290, distance: 17.1
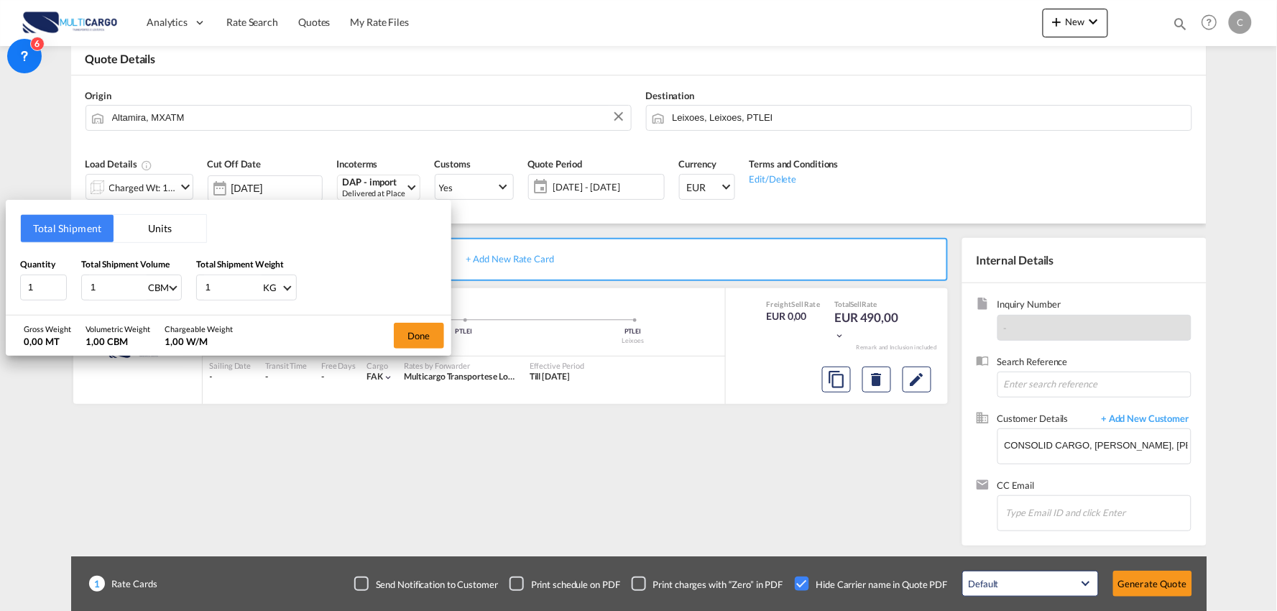
click at [203, 290] on div "1 KG KG LB" at bounding box center [246, 288] width 101 height 26
type input "83"
click at [119, 282] on input "1" at bounding box center [118, 287] width 58 height 24
type input "1.234"
drag, startPoint x: 40, startPoint y: 285, endPoint x: -17, endPoint y: 302, distance: 60.0
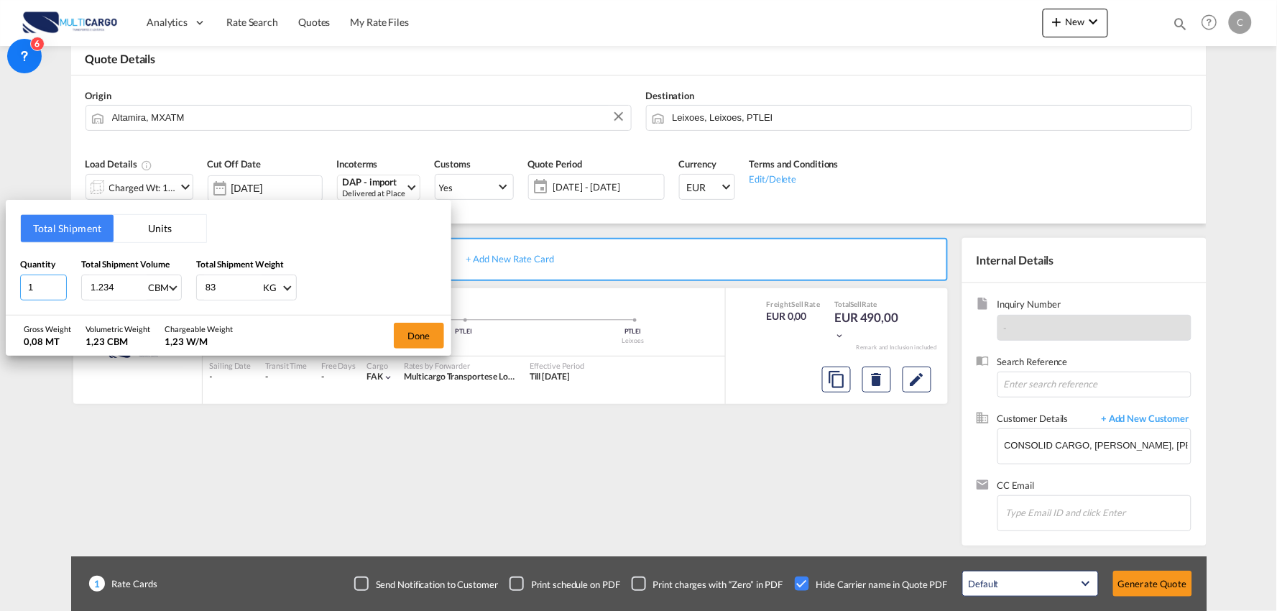
click at [0, 302] on html "Analytics Reports Dashboard Rate Search Quotes My Rate Files" at bounding box center [638, 305] width 1277 height 611
type input "3"
drag, startPoint x: 200, startPoint y: 286, endPoint x: 187, endPoint y: 284, distance: 13.1
click at [187, 284] on div "Quantity 3 Total Shipment Volume 1.234 CBM CBM CFT Total Shipment Weight 83 KG …" at bounding box center [228, 278] width 417 height 43
click at [410, 329] on button "Done" at bounding box center [419, 336] width 50 height 26
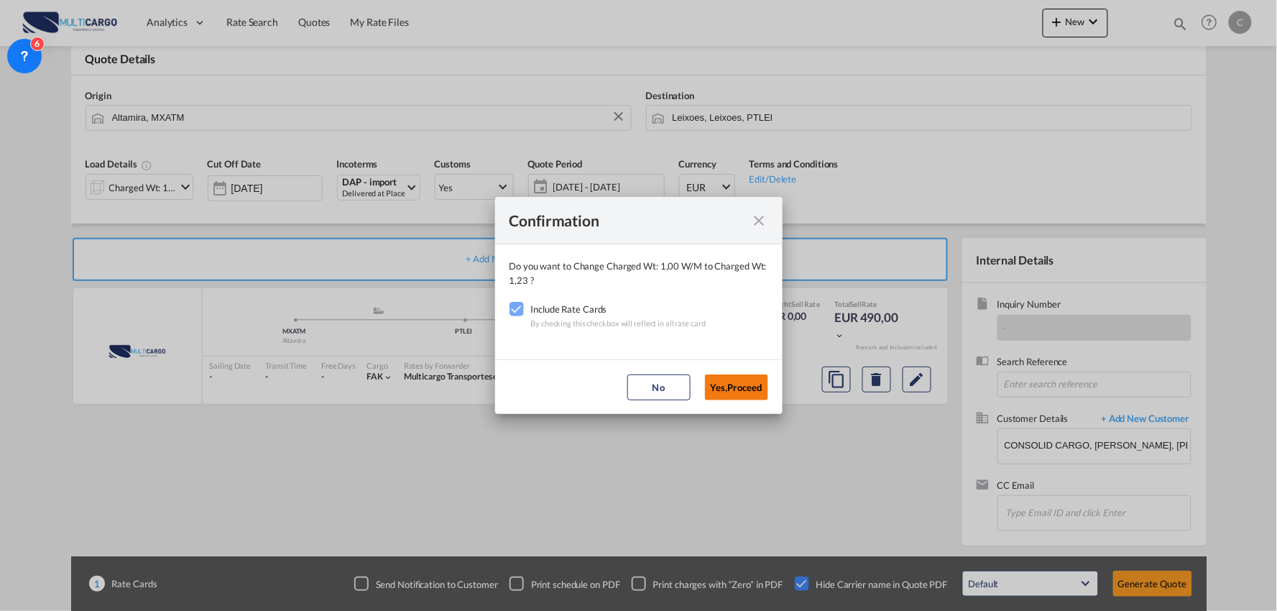
click at [751, 379] on button "Yes,Proceed" at bounding box center [736, 387] width 63 height 26
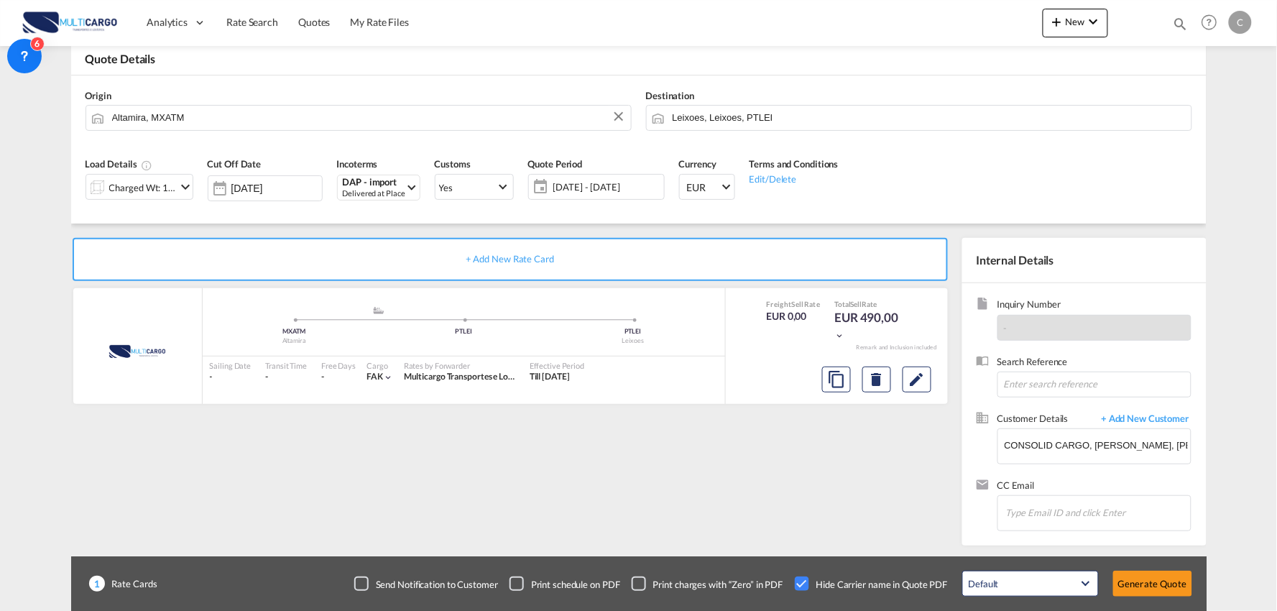
click at [350, 449] on div "Confirmation Do you want to Change Charged Wt: 1,23 W/M to Charged Wt: 1,23 ? I…" at bounding box center [638, 305] width 1277 height 611
click at [1164, 583] on button "Generate Quote" at bounding box center [1152, 584] width 79 height 26
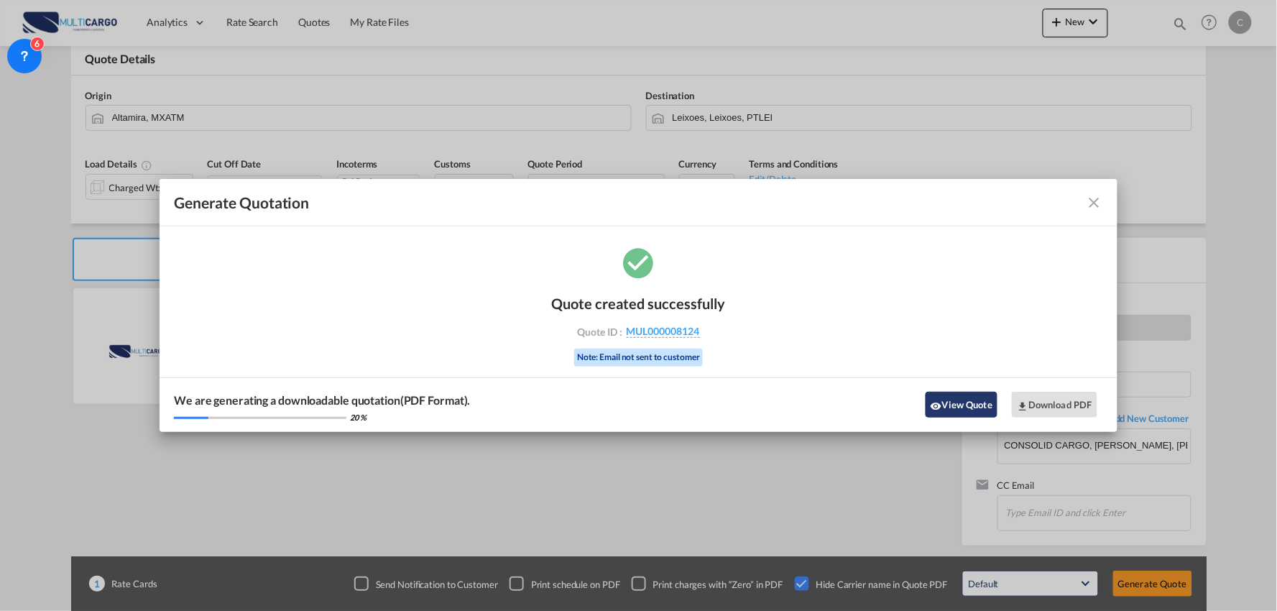
click at [942, 404] on button "View Quote" at bounding box center [962, 405] width 72 height 26
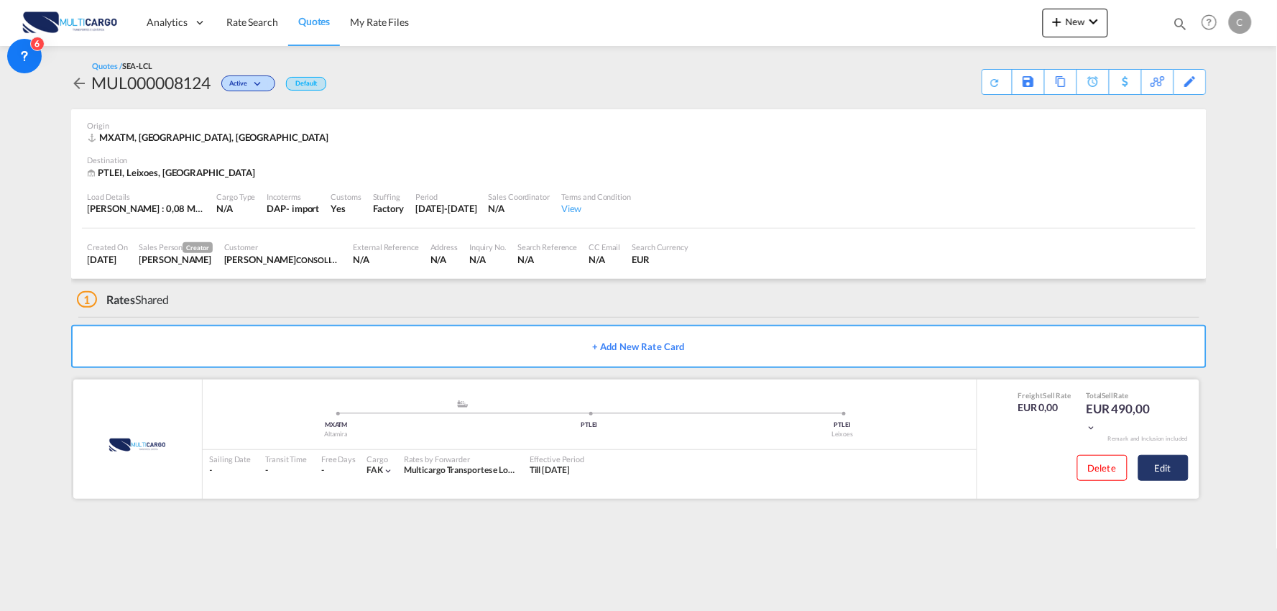
click at [1174, 461] on button "Edit" at bounding box center [1164, 468] width 50 height 26
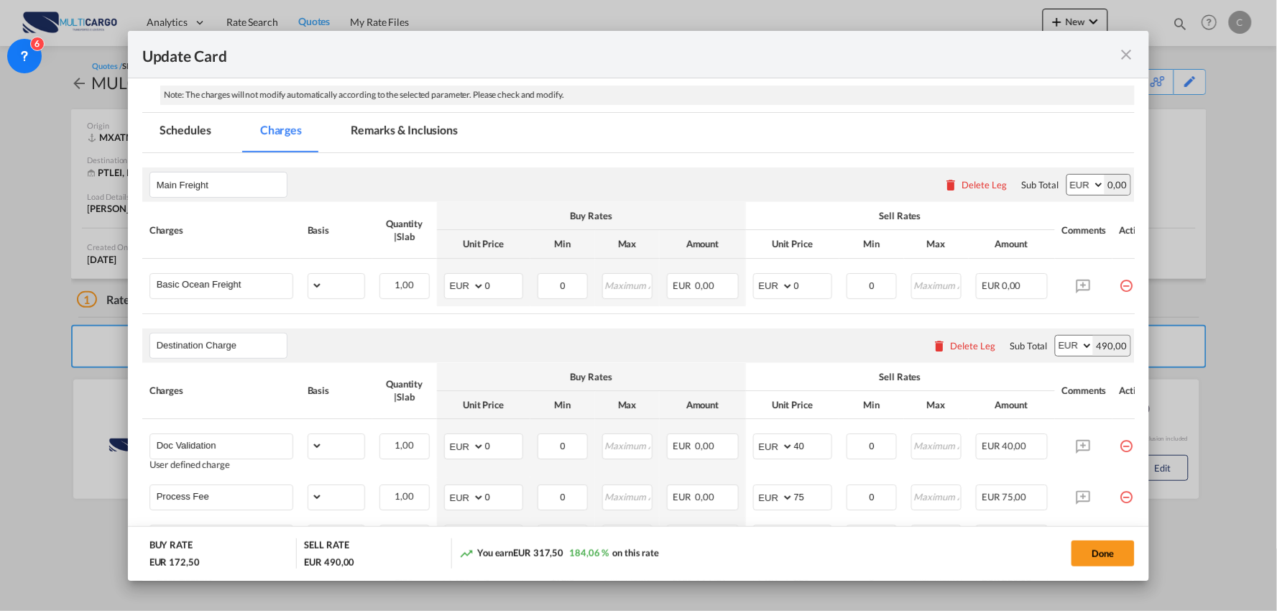
scroll to position [239, 0]
select select "per_shipment"
select select "per_bl"
select select "per_shipment"
select select "per_doc"
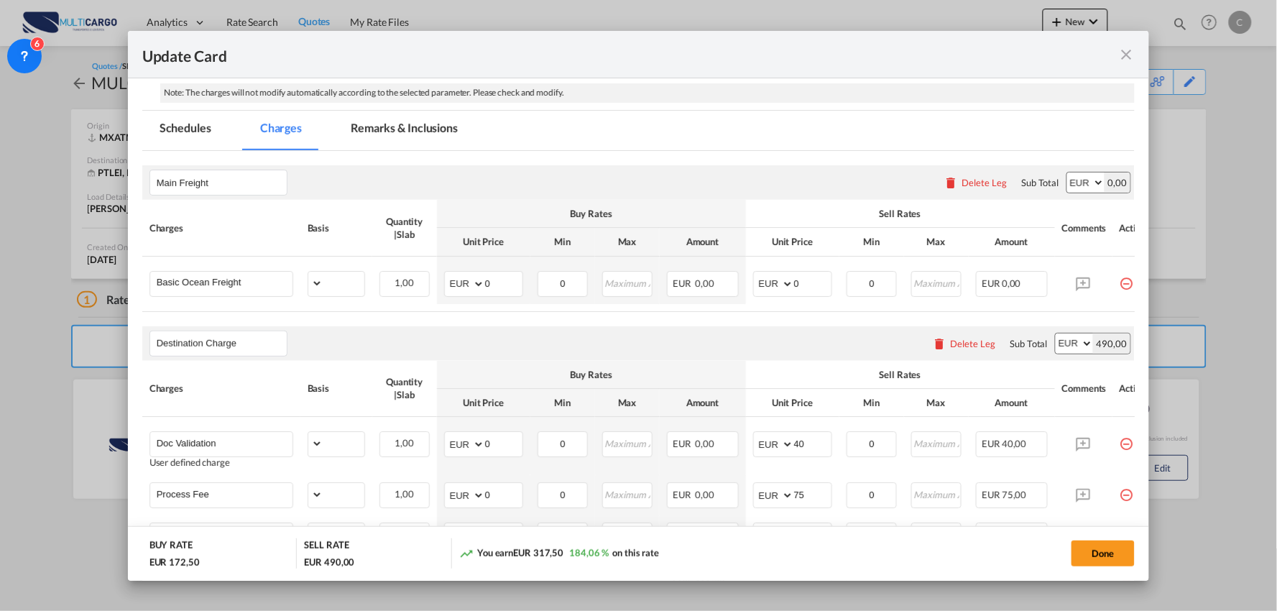
select select "per_shipment"
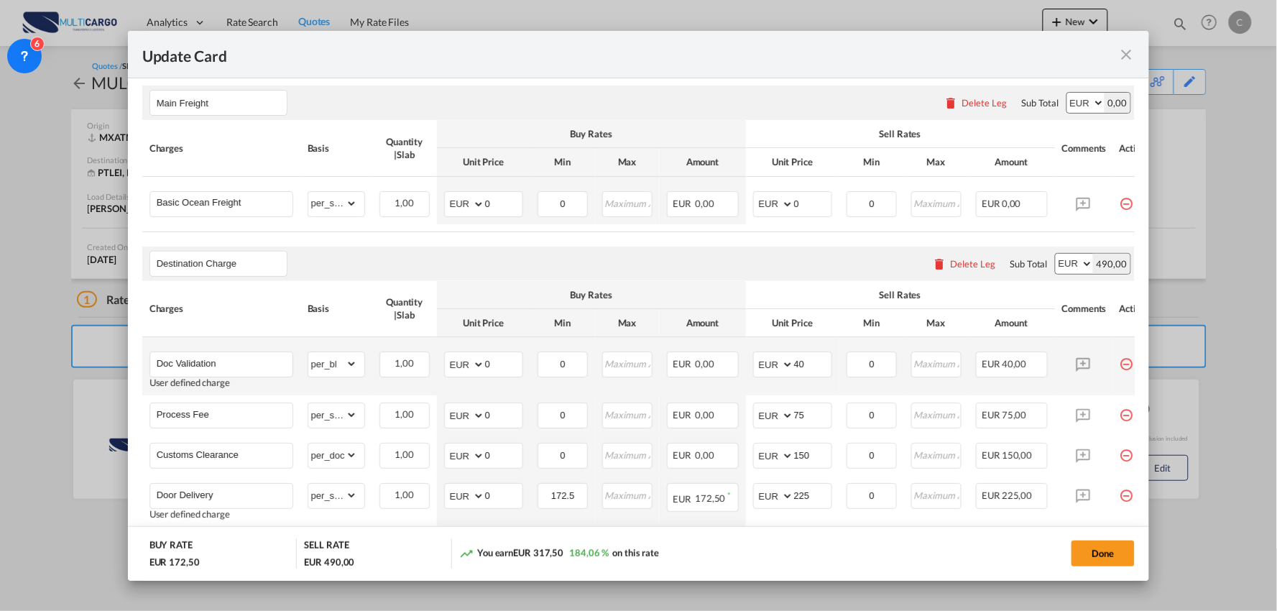
scroll to position [399, 0]
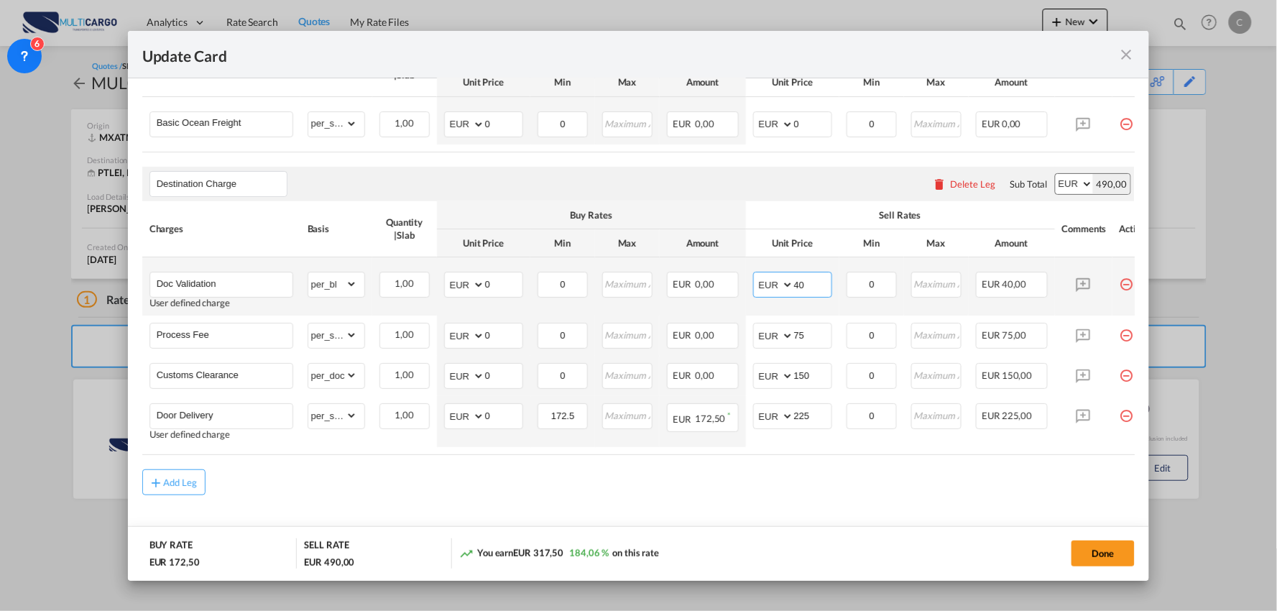
drag, startPoint x: 809, startPoint y: 290, endPoint x: 783, endPoint y: 290, distance: 25.2
click at [783, 290] on md-input-container "AED AFN ALL AMD ANG AOA ARS AUD AWG AZN BAM BBD BDT BGN BHD BIF BMD BND BOB BRL…" at bounding box center [792, 285] width 79 height 26
type input "75"
click at [719, 495] on div "Add Leg" at bounding box center [638, 482] width 993 height 26
drag, startPoint x: 792, startPoint y: 341, endPoint x: 781, endPoint y: 342, distance: 11.6
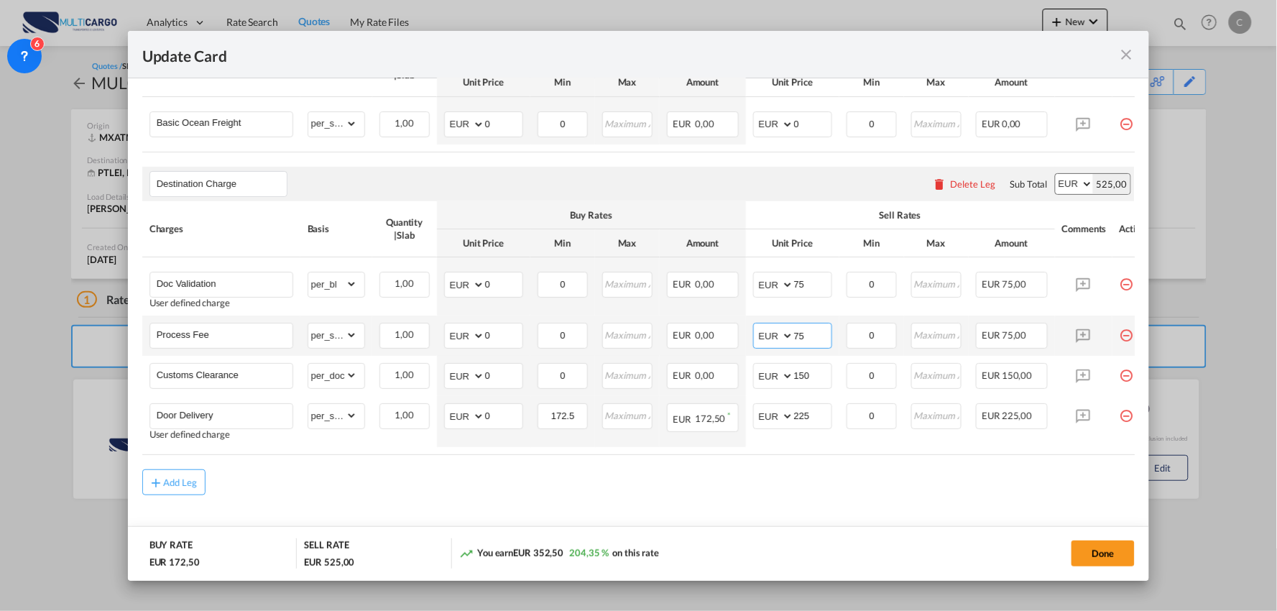
click at [781, 341] on md-input-container "AED AFN ALL AMD ANG AOA ARS AUD AWG AZN BAM BBD BDT BGN BHD BIF BMD BND BOB BRL…" at bounding box center [792, 336] width 79 height 26
type input "100"
drag, startPoint x: 780, startPoint y: 497, endPoint x: 770, endPoint y: 497, distance: 10.1
click at [770, 495] on div "Add Leg" at bounding box center [638, 482] width 993 height 26
drag, startPoint x: 818, startPoint y: 380, endPoint x: 782, endPoint y: 380, distance: 35.9
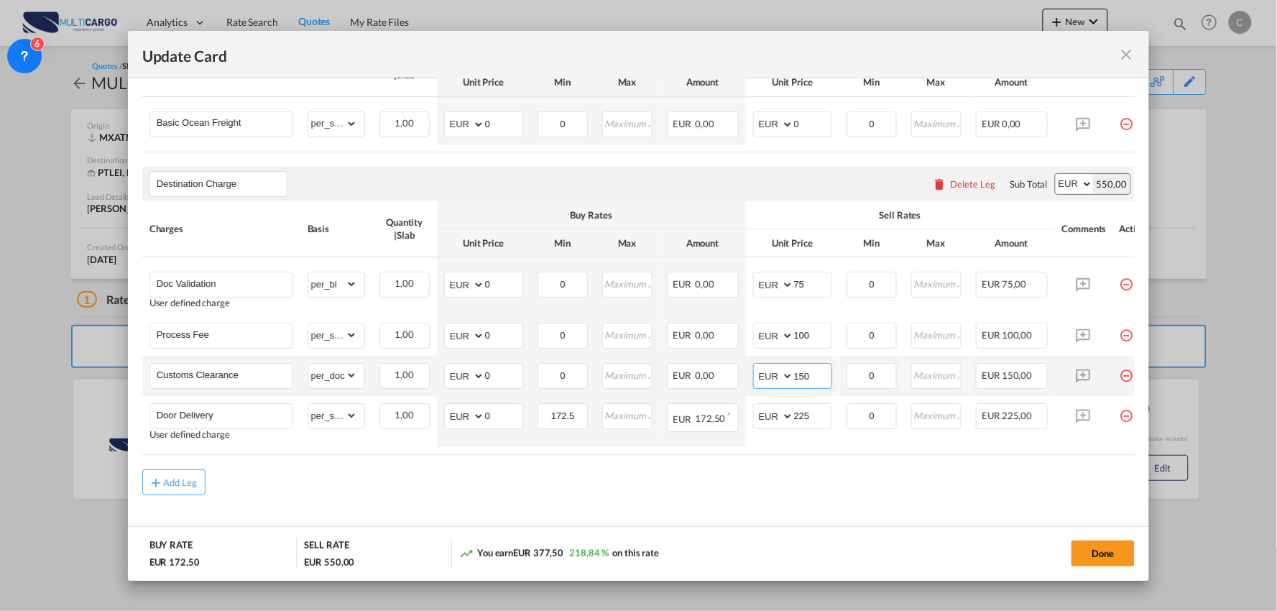
click at [782, 380] on md-input-container "AED AFN ALL AMD ANG AOA ARS AUD AWG AZN BAM BBD BDT BGN BHD BIF BMD BND BOB BRL…" at bounding box center [792, 376] width 79 height 26
click at [350, 470] on air-lcl-rate-modification "Main Freight Please enter leg name Leg Name Already Exists Delete Leg Sub Total…" at bounding box center [638, 243] width 993 height 504
drag, startPoint x: 818, startPoint y: 418, endPoint x: 758, endPoint y: 420, distance: 59.7
click at [759, 420] on md-input-container "AED AFN ALL AMD ANG AOA ARS AUD AWG AZN BAM BBD BDT BGN BHD BIF BMD BND BOB BRL…" at bounding box center [792, 416] width 79 height 26
type input "130"
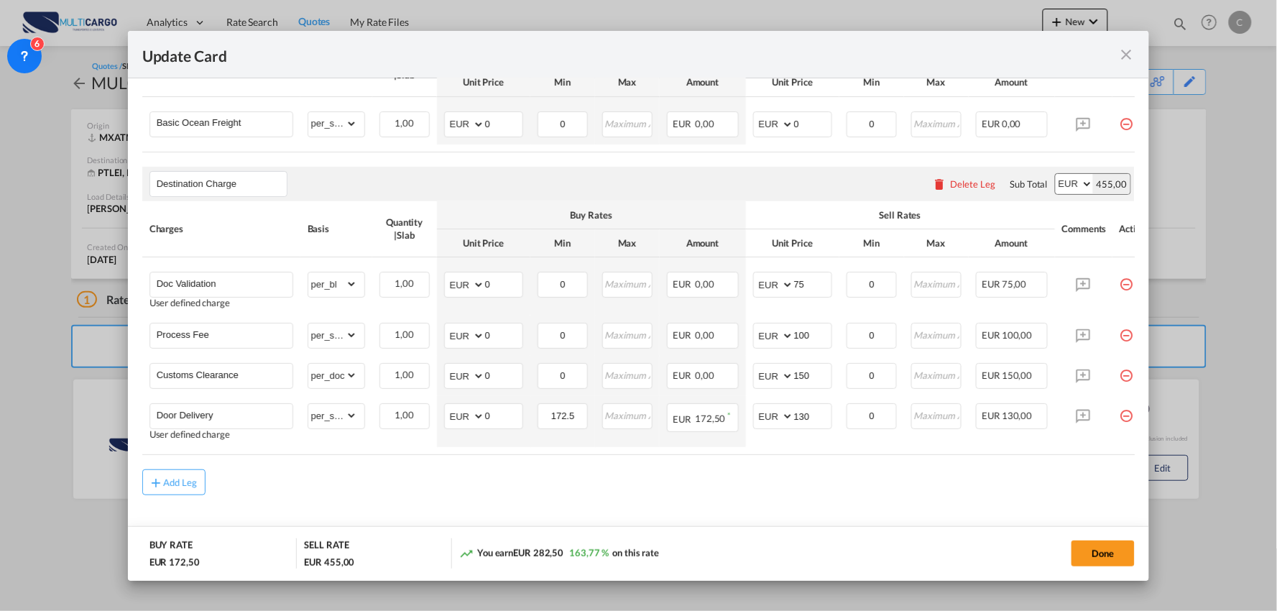
click at [674, 482] on div "Add Leg" at bounding box center [638, 482] width 993 height 26
drag, startPoint x: 505, startPoint y: 419, endPoint x: 474, endPoint y: 425, distance: 31.4
click at [475, 425] on md-input-container "AED AFN ALL AMD ANG AOA ARS AUD AWG AZN BAM BBD BDT BGN BHD BIF BMD BND BOB BRL…" at bounding box center [483, 416] width 79 height 26
type input "60"
click at [511, 487] on div "Add Leg" at bounding box center [638, 482] width 993 height 26
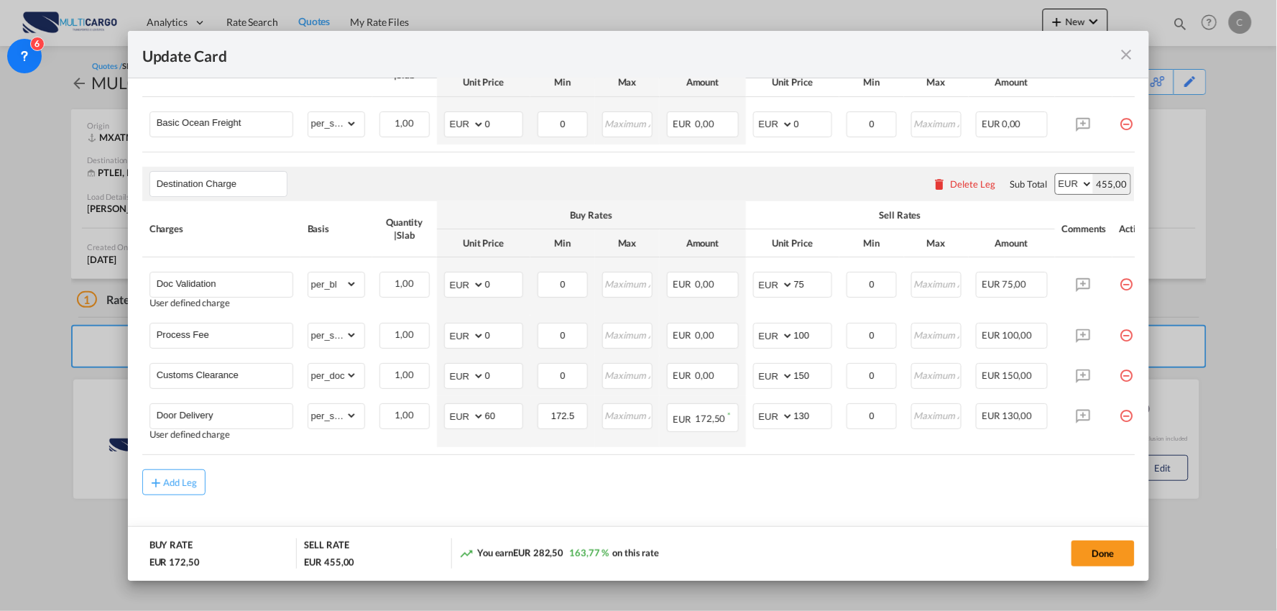
click at [670, 506] on md-content "Main Freight Please enter leg name Leg Name Already Exists Delete Leg Sub Total…" at bounding box center [638, 278] width 993 height 574
click at [457, 381] on md-input-container "AED AFN ALL AMD ANG AOA ARS AUD AWG AZN BAM BBD BDT BGN BHD BIF BMD BND BOB BRL…" at bounding box center [483, 376] width 79 height 26
type input "70"
click at [594, 482] on div "Add Leg" at bounding box center [638, 482] width 993 height 26
click at [819, 417] on input "130" at bounding box center [812, 415] width 37 height 22
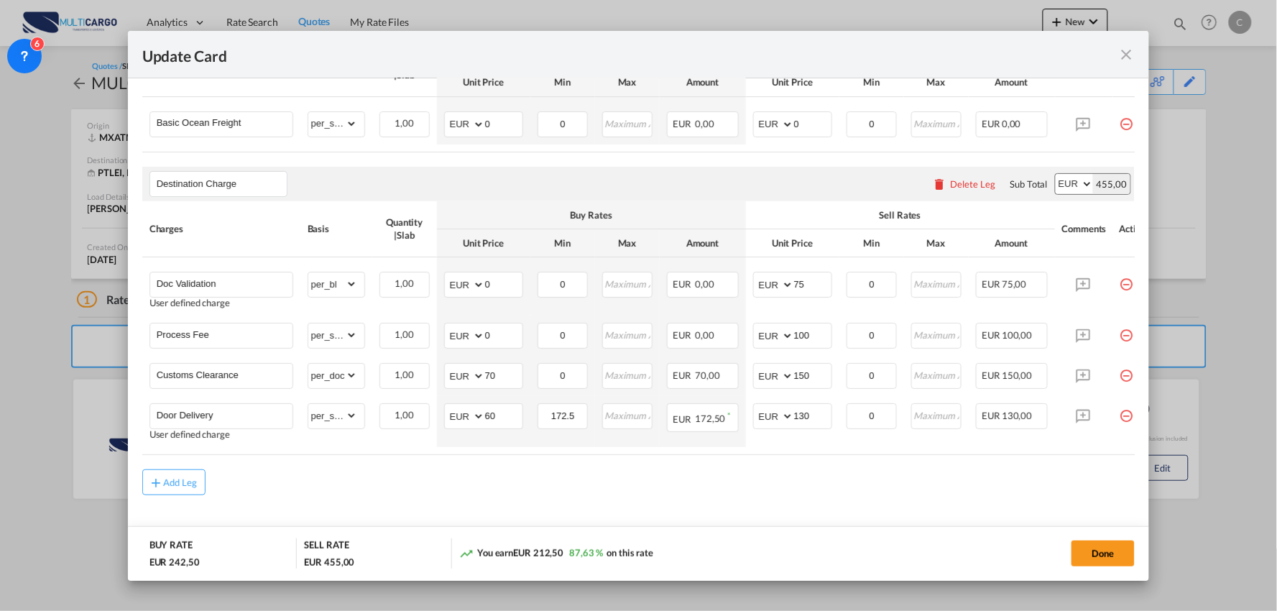
click at [728, 494] on div "Add Leg" at bounding box center [638, 482] width 993 height 26
drag, startPoint x: 393, startPoint y: 510, endPoint x: 578, endPoint y: 477, distance: 187.8
click at [393, 510] on md-content "Main Freight Please enter leg name Leg Name Already Exists Delete Leg Sub Total…" at bounding box center [638, 278] width 993 height 574
drag, startPoint x: 820, startPoint y: 382, endPoint x: 778, endPoint y: 383, distance: 41.7
click at [778, 383] on md-input-container "AED AFN ALL AMD ANG AOA ARS AUD AWG AZN BAM BBD BDT BGN BHD BIF BMD BND BOB BRL…" at bounding box center [792, 376] width 79 height 26
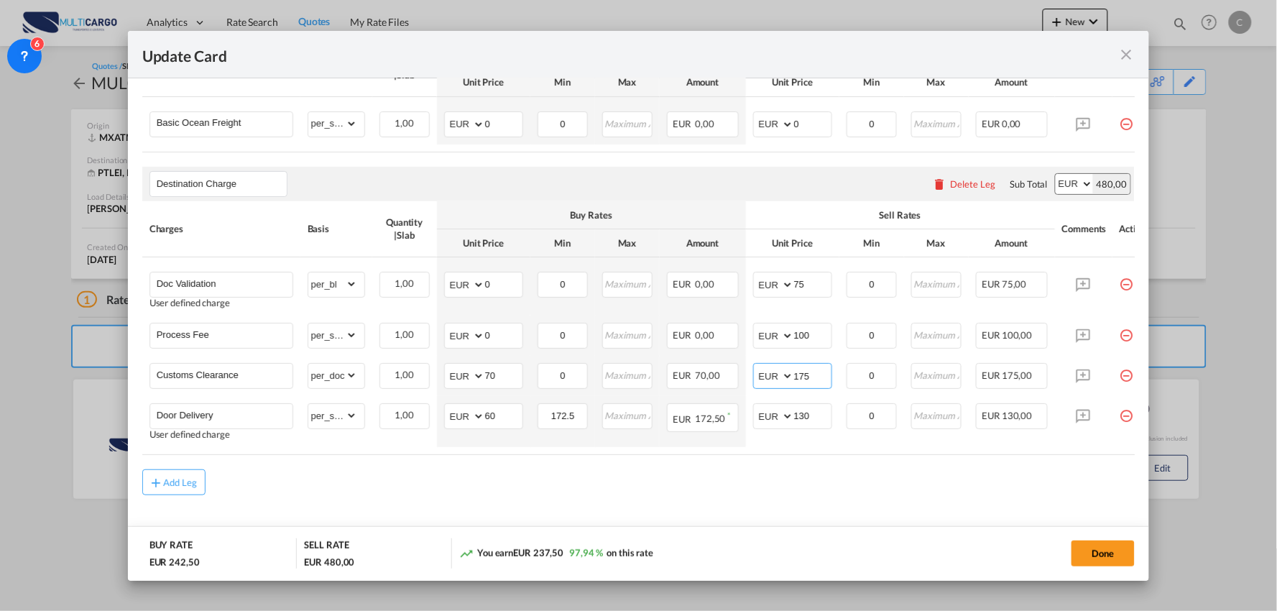
type input "175"
click at [413, 487] on div "Add Leg" at bounding box center [638, 482] width 993 height 26
click at [1108, 558] on button "Done" at bounding box center [1103, 554] width 63 height 26
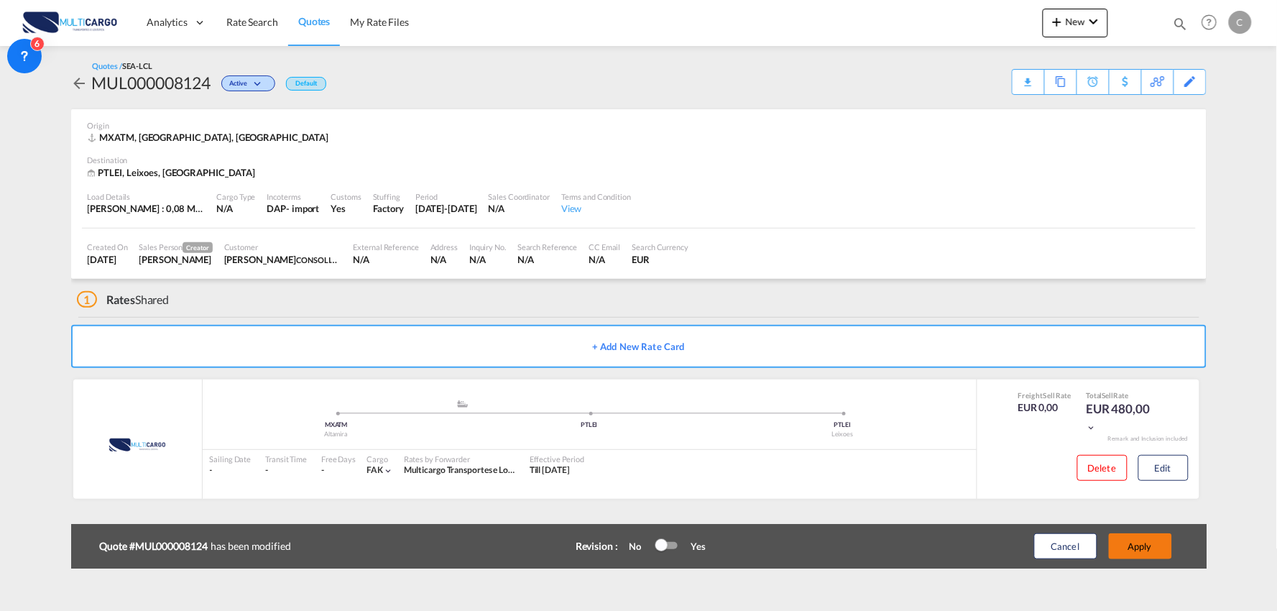
click at [1166, 541] on button "Apply" at bounding box center [1140, 546] width 63 height 26
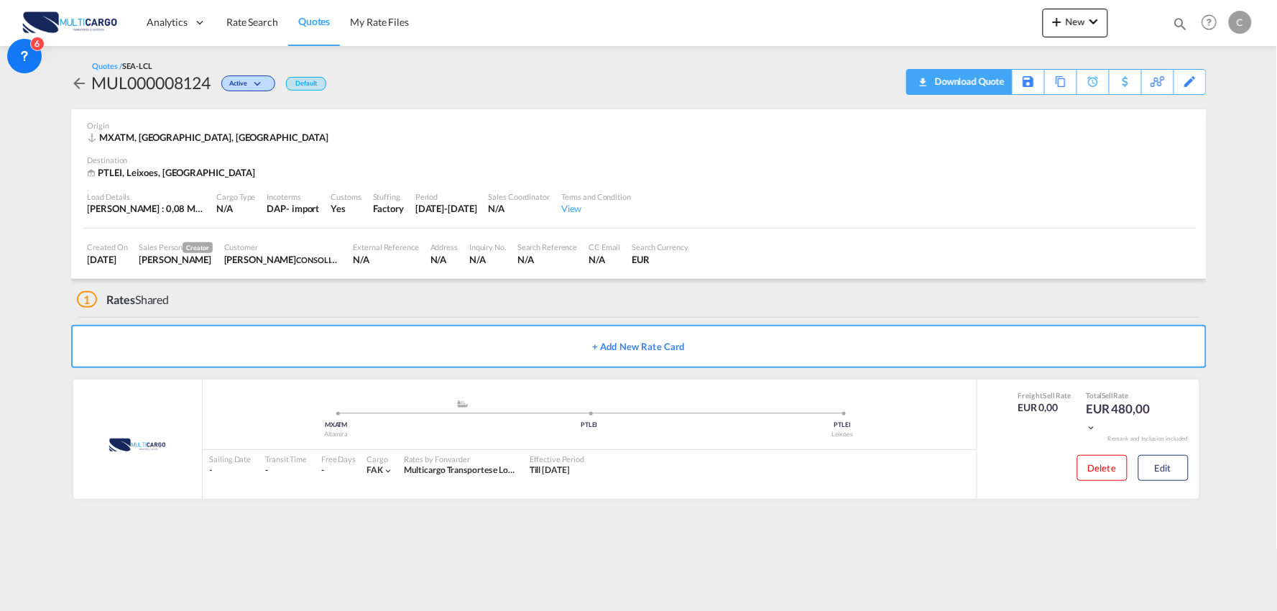
click at [988, 83] on div "Download Quote" at bounding box center [968, 81] width 73 height 23
click at [356, 307] on div "1 Rates Shared" at bounding box center [642, 296] width 1130 height 35
click at [993, 81] on div "Download Quote" at bounding box center [968, 81] width 73 height 23
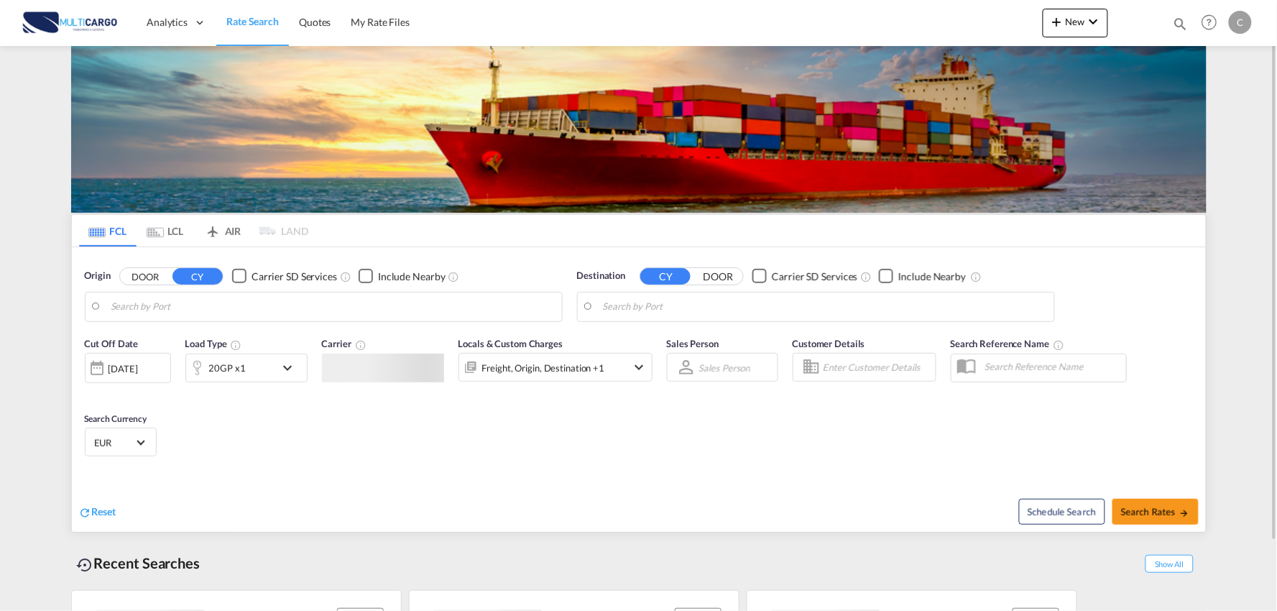
type input "Port of [GEOGRAPHIC_DATA], [GEOGRAPHIC_DATA], [GEOGRAPHIC_DATA]"
type input "Leixoes, Leixoes, PTLEI"
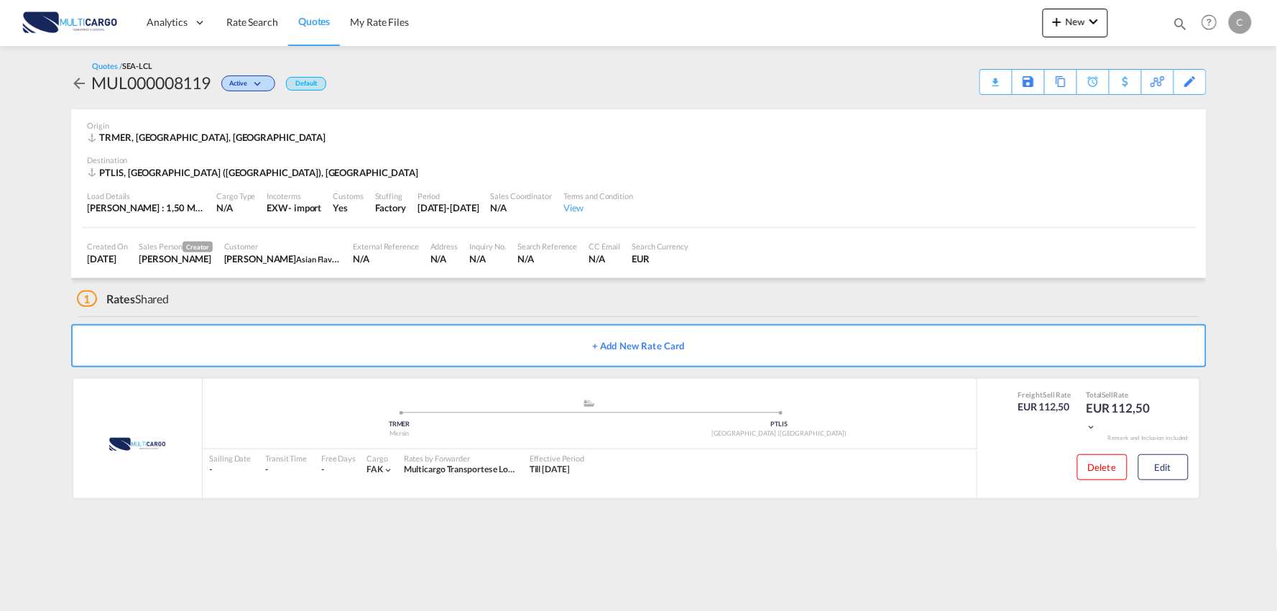
click at [644, 91] on div "Quotes / SEA-LCL MUL000008119 Active Default Download Quote Save As Template Co…" at bounding box center [639, 77] width 1136 height 35
click at [628, 58] on div "Quotes / SEA-LCL MUL000008119 Active Default Download Quote Save As Template Co…" at bounding box center [639, 77] width 1136 height 63
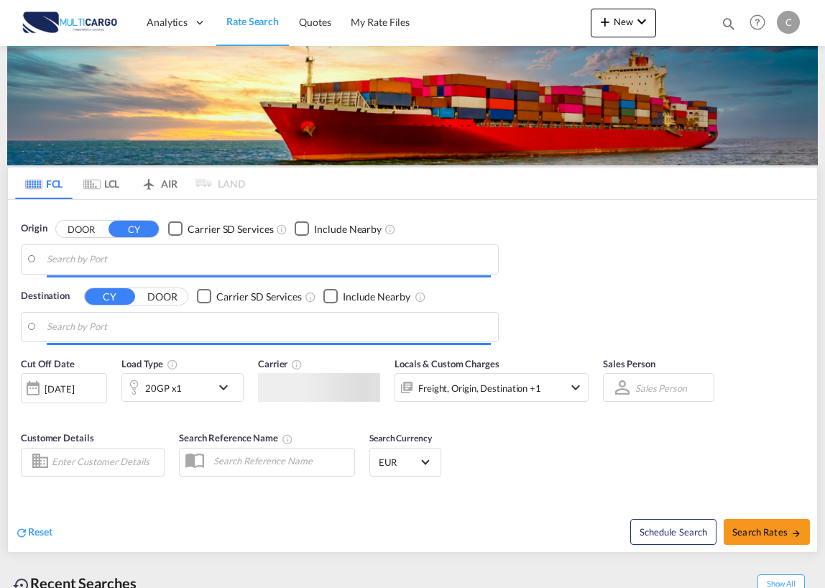
type input "Port of [GEOGRAPHIC_DATA], [GEOGRAPHIC_DATA], [GEOGRAPHIC_DATA]"
type input "Leixoes, Leixoes, PTLEI"
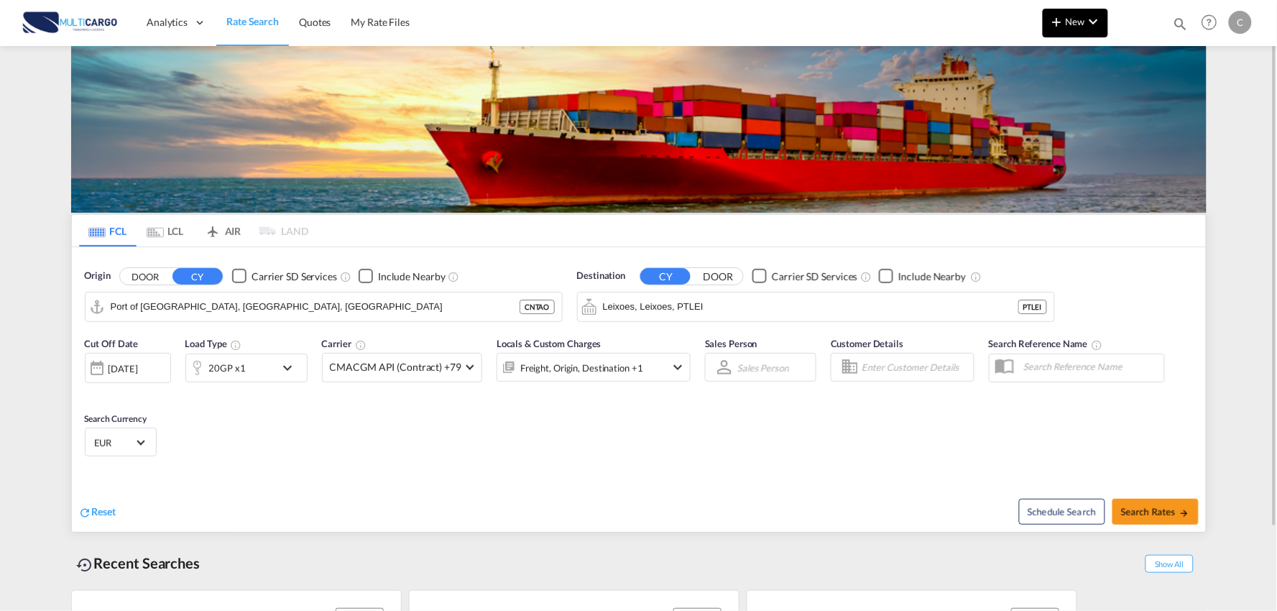
click at [824, 17] on md-icon "icon-plus 400-fg" at bounding box center [1057, 21] width 17 height 17
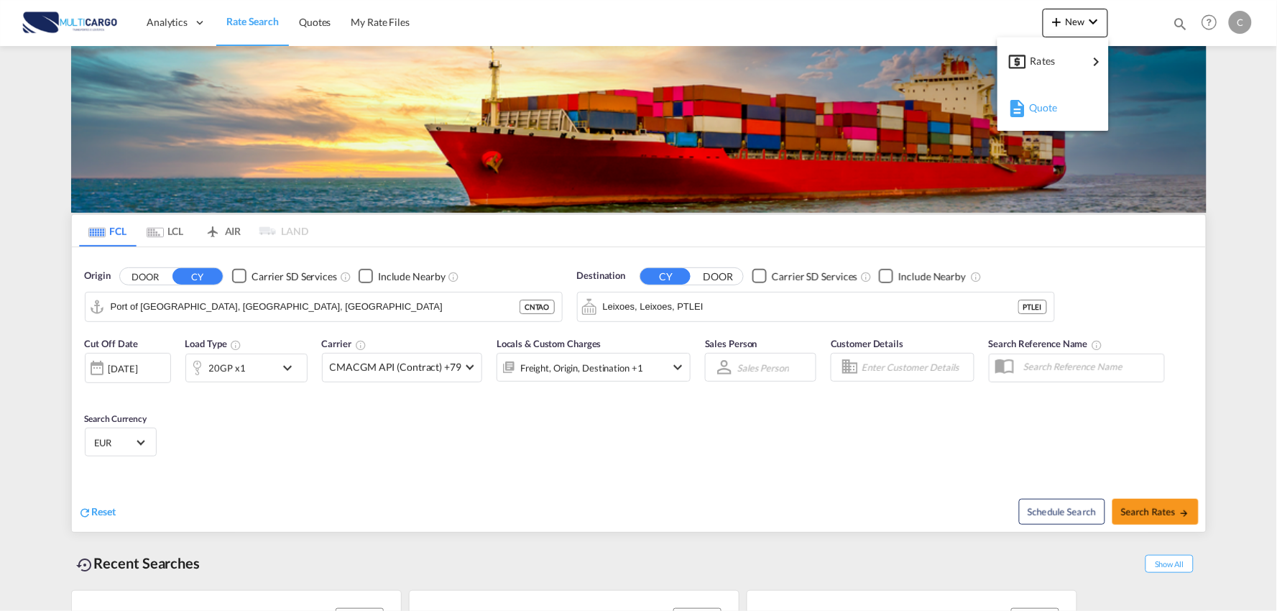
click at [824, 111] on div "Quote" at bounding box center [1055, 108] width 53 height 36
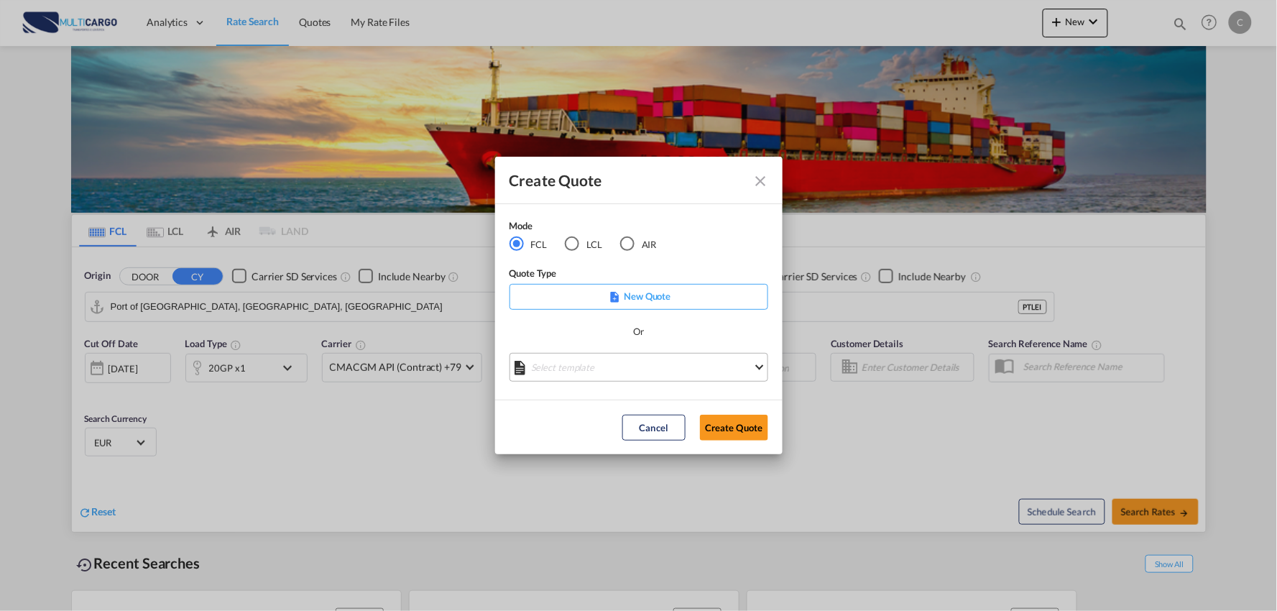
click at [619, 367] on md-select "Select template 25/11/24 IMP_EXW_FCL Patricia Barroso | 25 Nov 2024 25/11/24 IM…" at bounding box center [639, 367] width 259 height 29
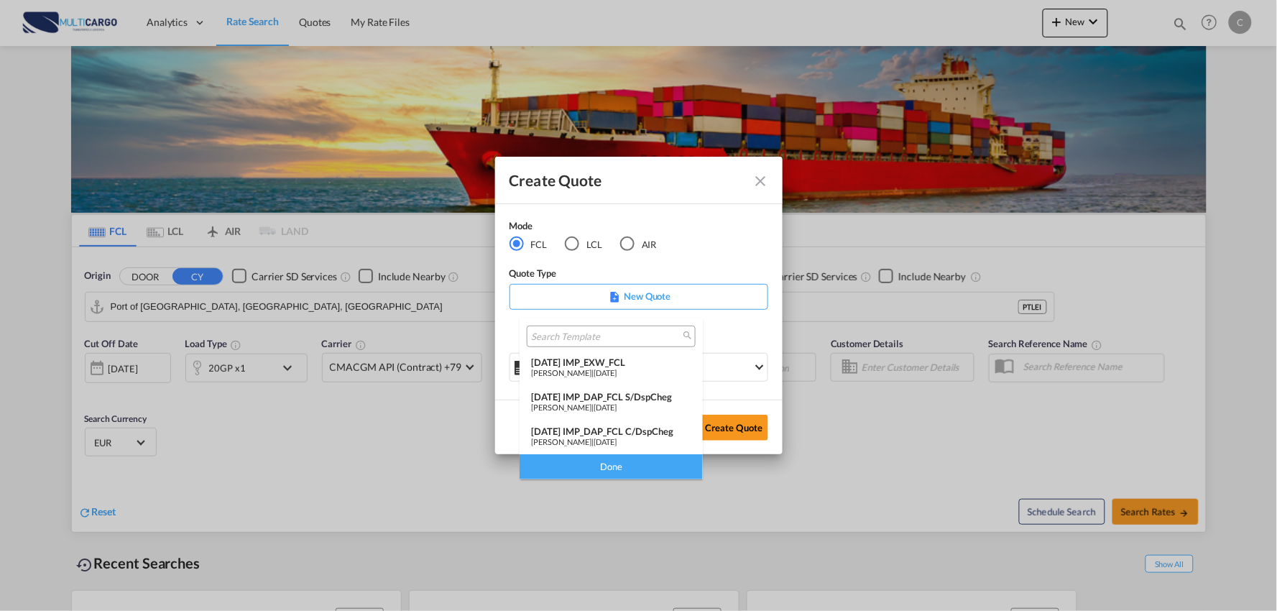
click at [630, 426] on div "25/11/24 IMP_DAP_FCL C/DspCheg" at bounding box center [611, 432] width 160 height 12
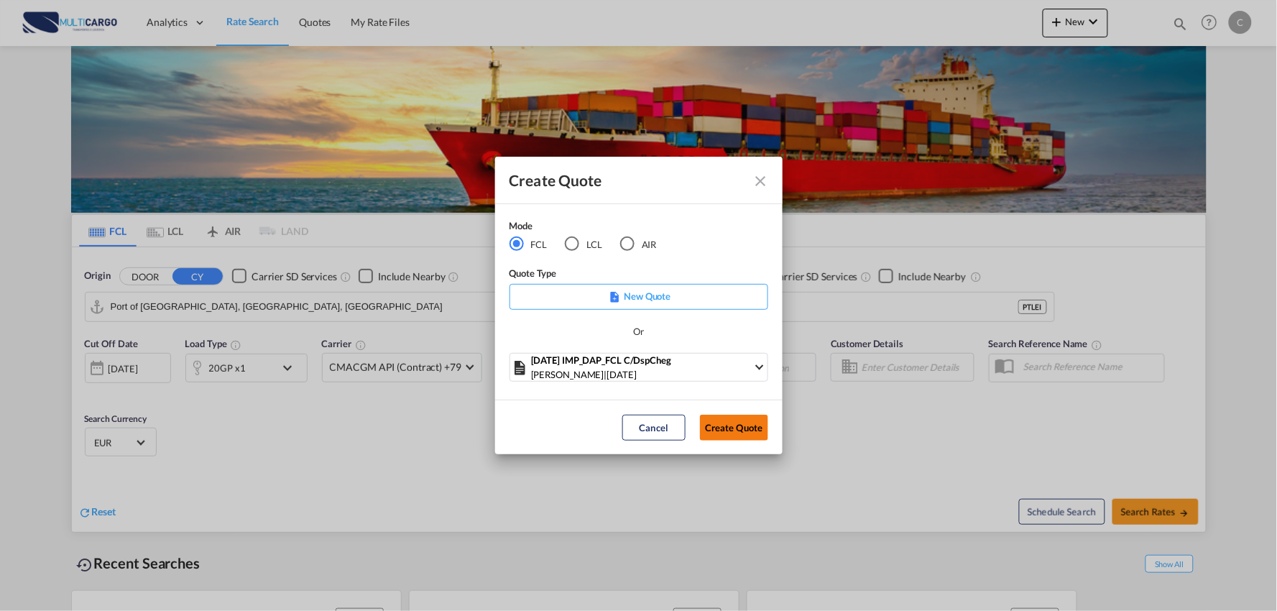
click at [736, 425] on button "Create Quote" at bounding box center [734, 428] width 68 height 26
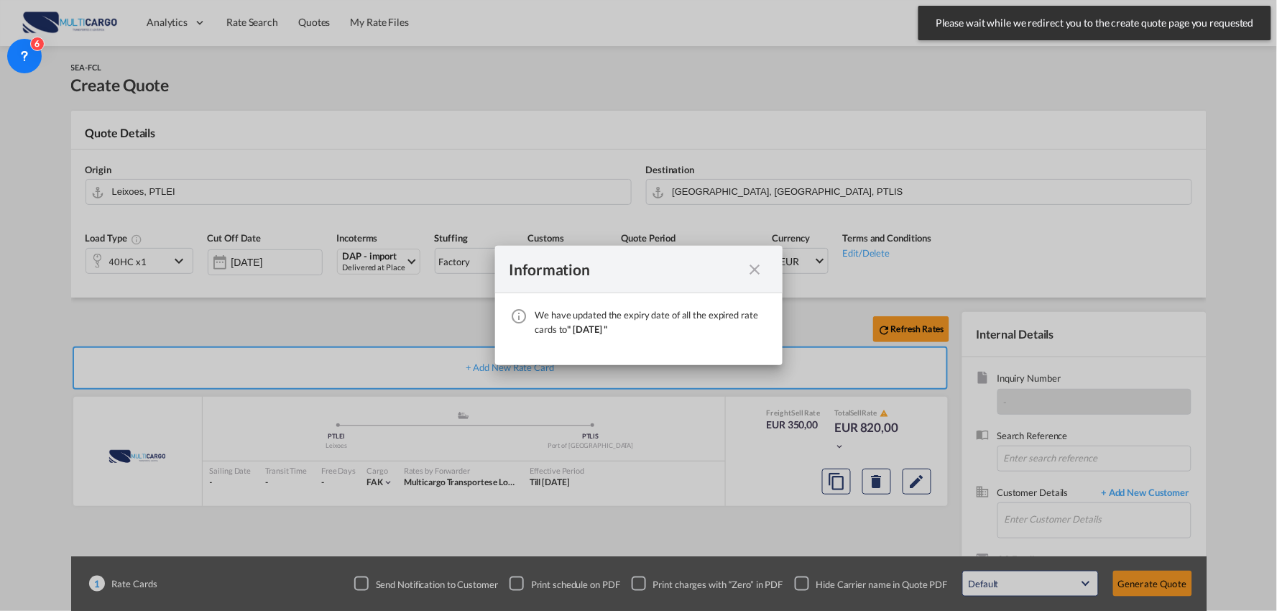
click at [750, 268] on md-icon "icon-close fg-AAA8AD cursor" at bounding box center [755, 269] width 17 height 17
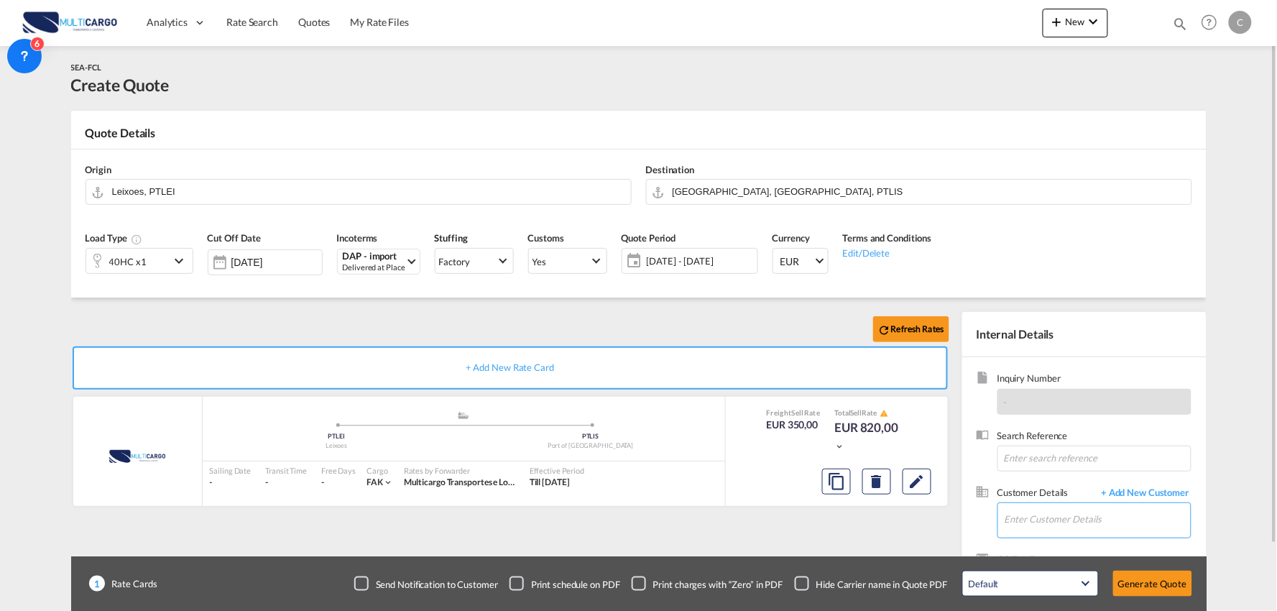
click at [824, 512] on input "Enter Customer Details" at bounding box center [1098, 519] width 186 height 32
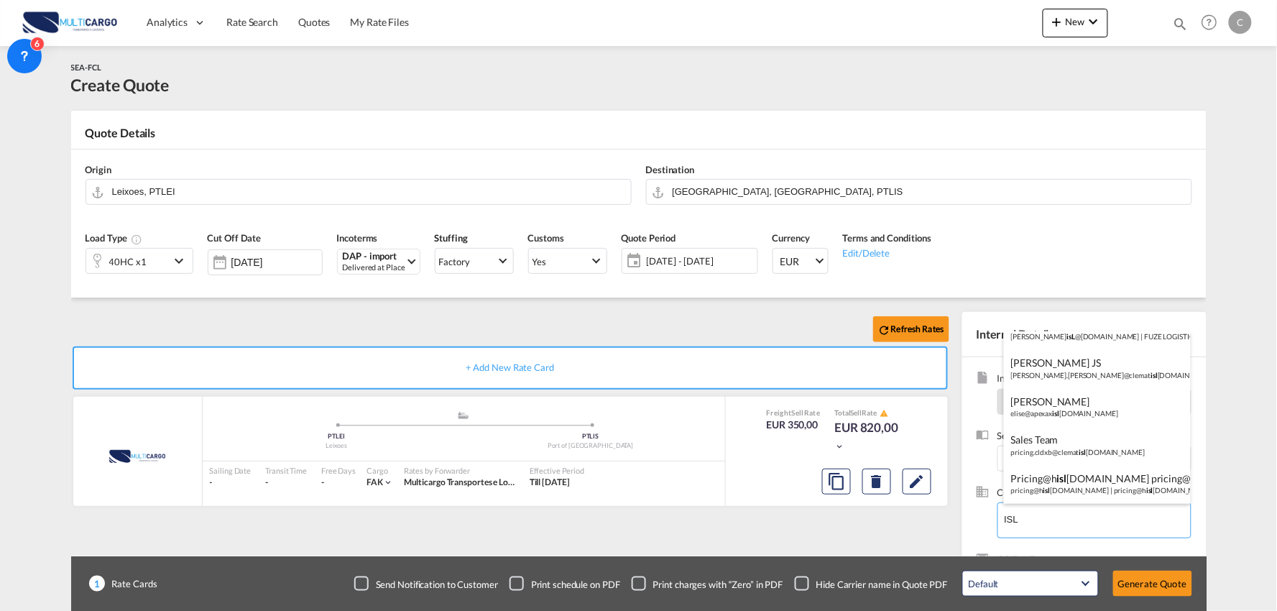
scroll to position [137, 0]
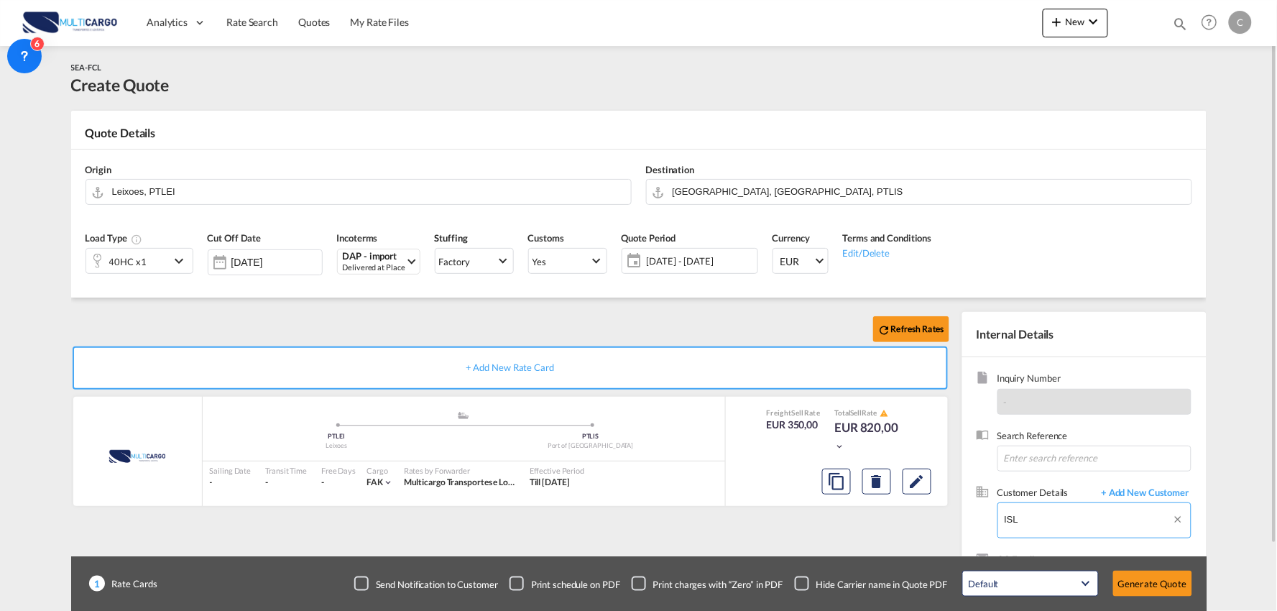
click at [824, 521] on body "Analytics Reports Dashboard Rate Search Quotes My Rate Files Analytics" at bounding box center [638, 305] width 1277 height 611
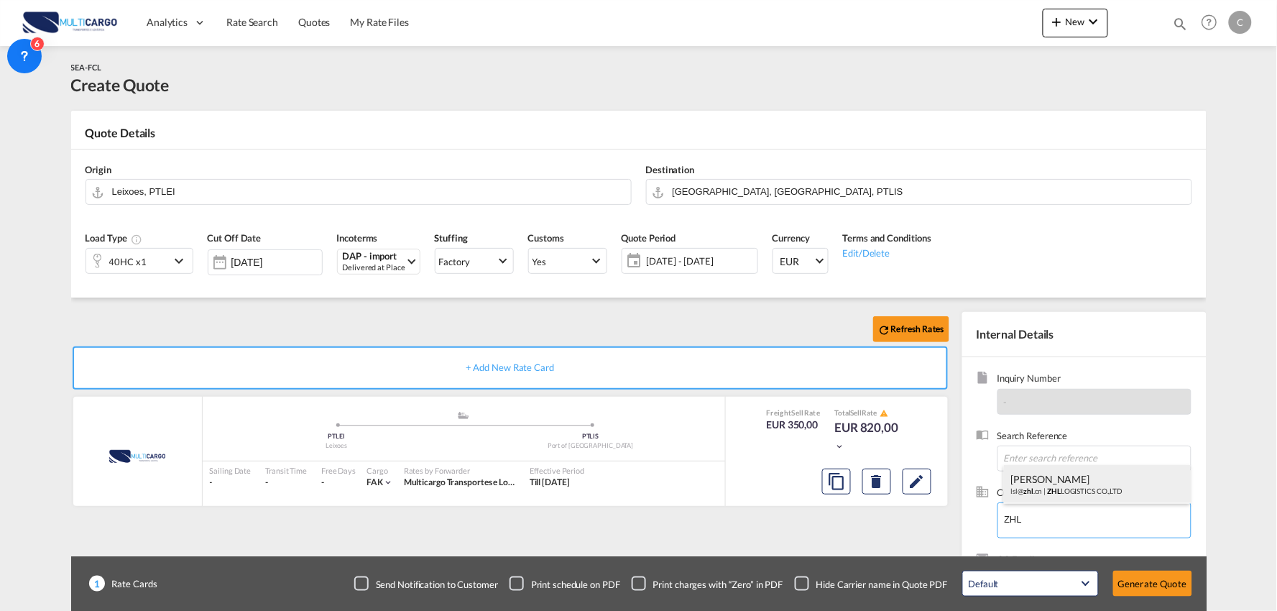
scroll to position [0, 0]
click at [824, 482] on div "CARRIE LI lsl@ zhl .cn | ZHL LOGISTICS CO.,LTD" at bounding box center [1097, 484] width 187 height 39
type input "ZHL LOGISTICS CO.,LTD, CARRIE LI, lsl@zhl.cn"
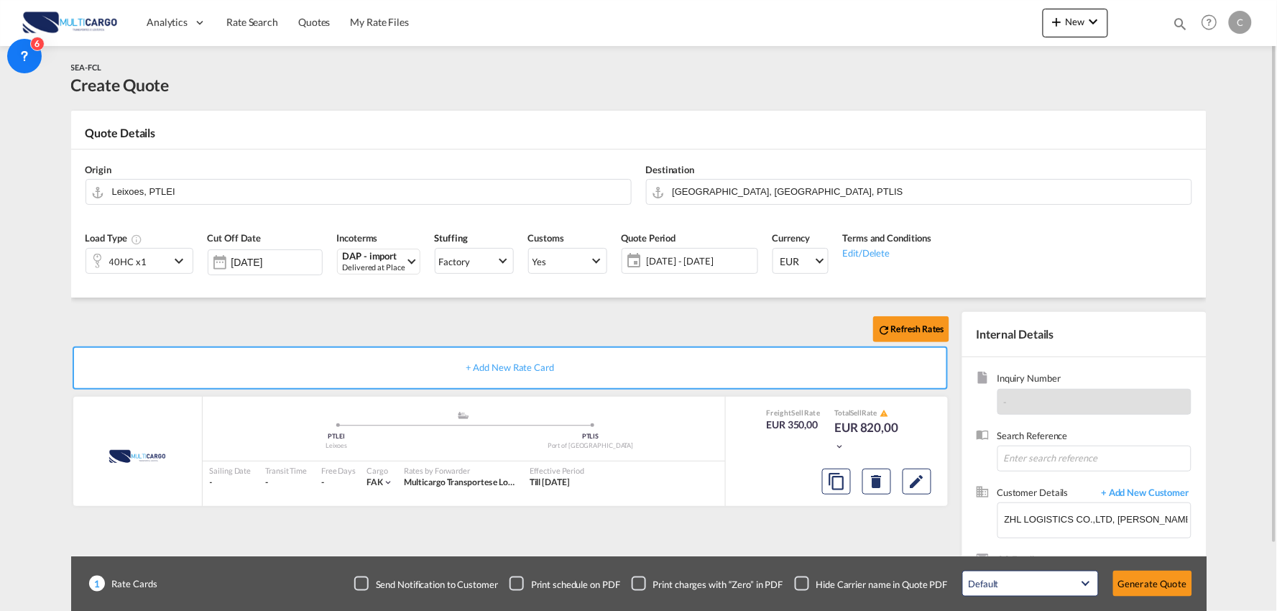
click at [799, 582] on div "Checkbox No Ink" at bounding box center [802, 583] width 14 height 14
click at [164, 313] on div "Refresh Rates" at bounding box center [513, 329] width 884 height 35
click at [175, 193] on input "Leixoes, PTLEI" at bounding box center [368, 191] width 512 height 25
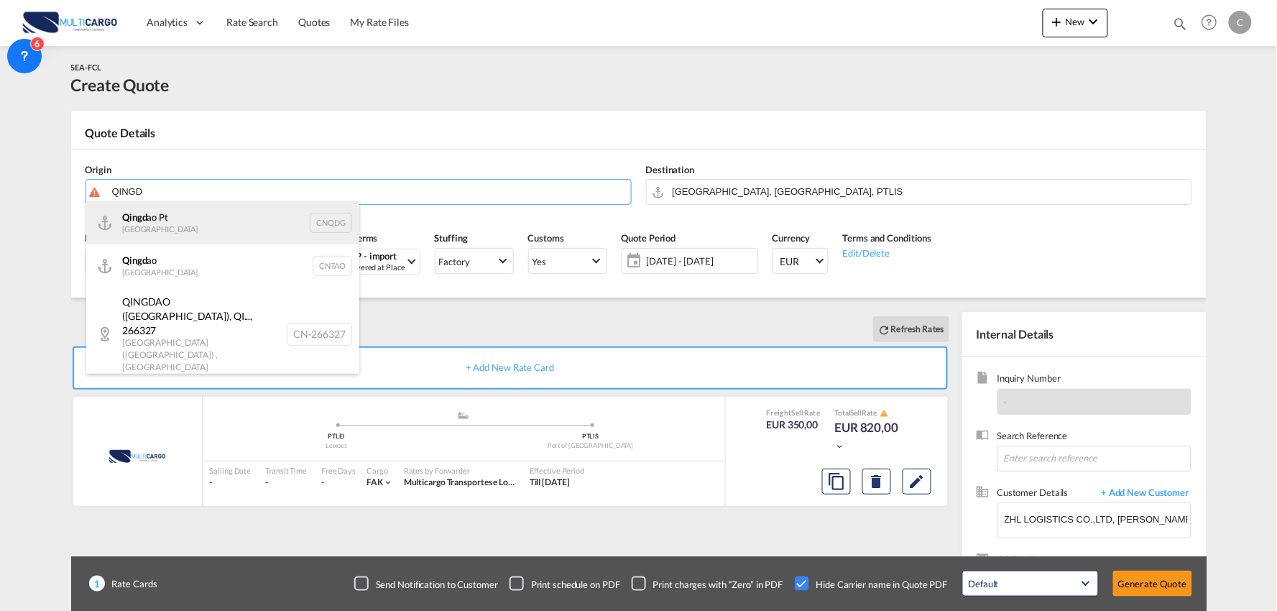
click at [159, 226] on div "Qingd ao Pt China CNQDG" at bounding box center [222, 222] width 273 height 43
type input "Qingdao Pt, CNQDG"
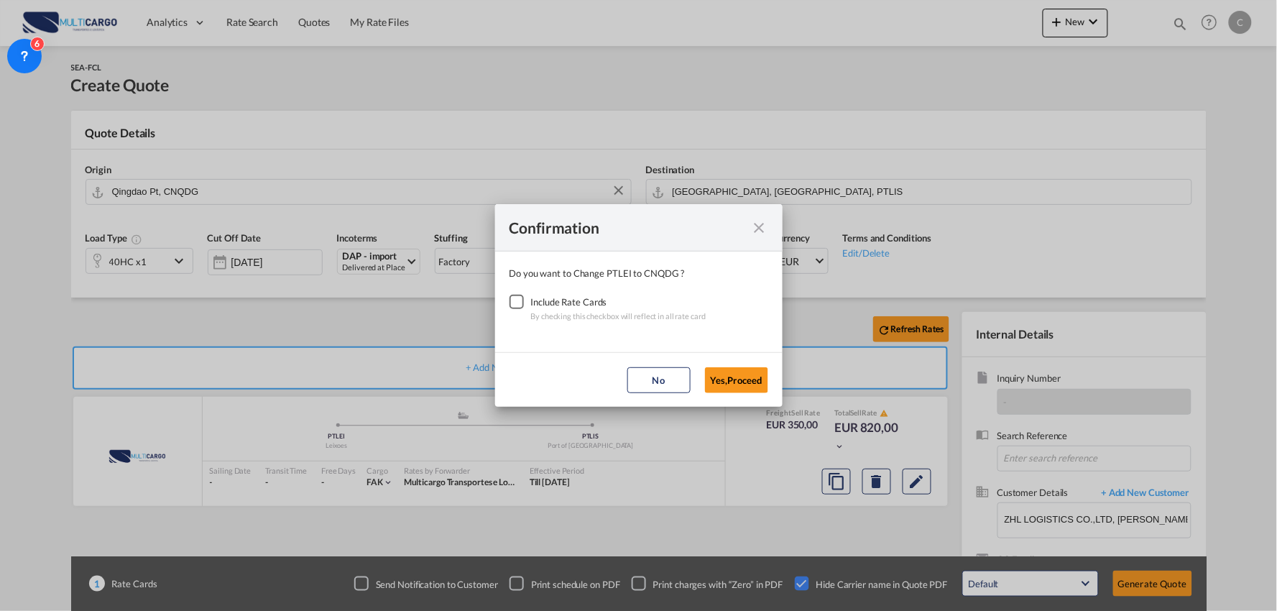
click at [522, 298] on div "Checkbox No Ink" at bounding box center [517, 302] width 14 height 14
click at [748, 378] on button "Yes,Proceed" at bounding box center [736, 380] width 63 height 26
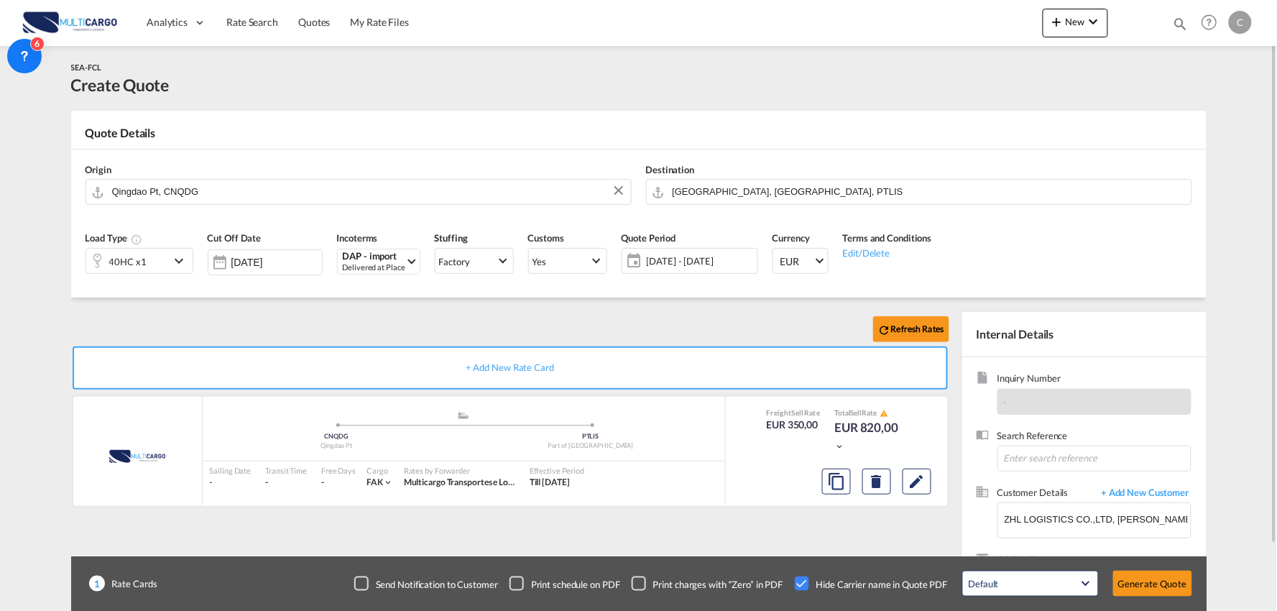
click at [350, 318] on div "Refresh Rates" at bounding box center [513, 329] width 884 height 35
click at [824, 580] on button "Generate Quote" at bounding box center [1152, 584] width 79 height 26
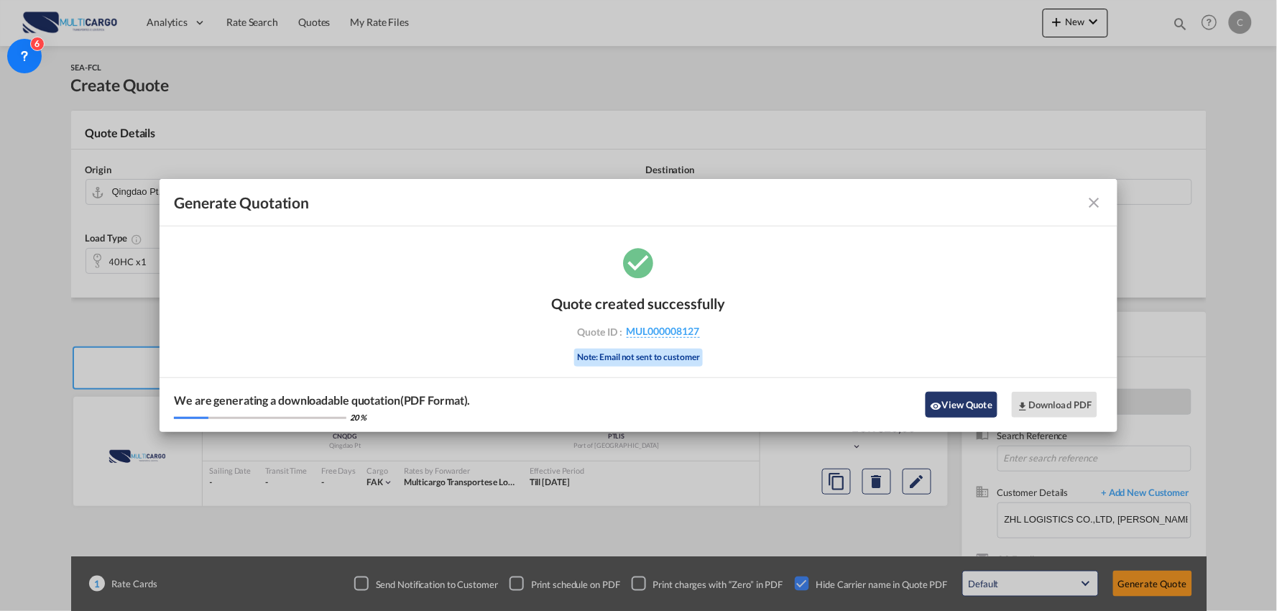
click at [824, 410] on button "View Quote" at bounding box center [962, 405] width 72 height 26
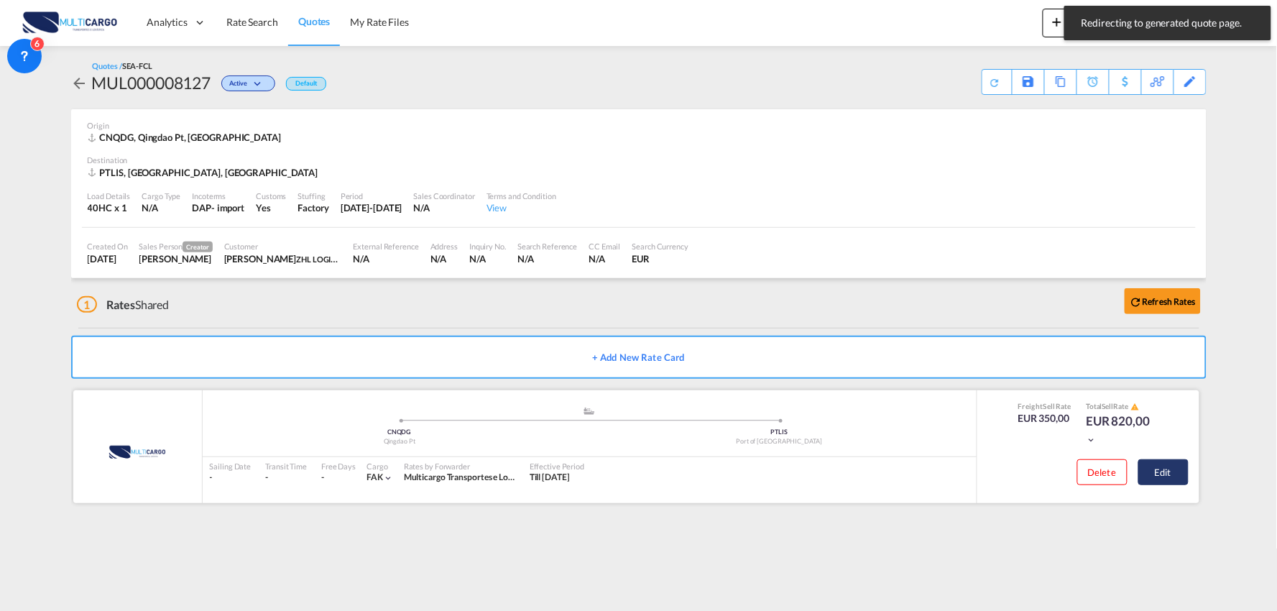
click at [824, 464] on button "Edit" at bounding box center [1164, 472] width 50 height 26
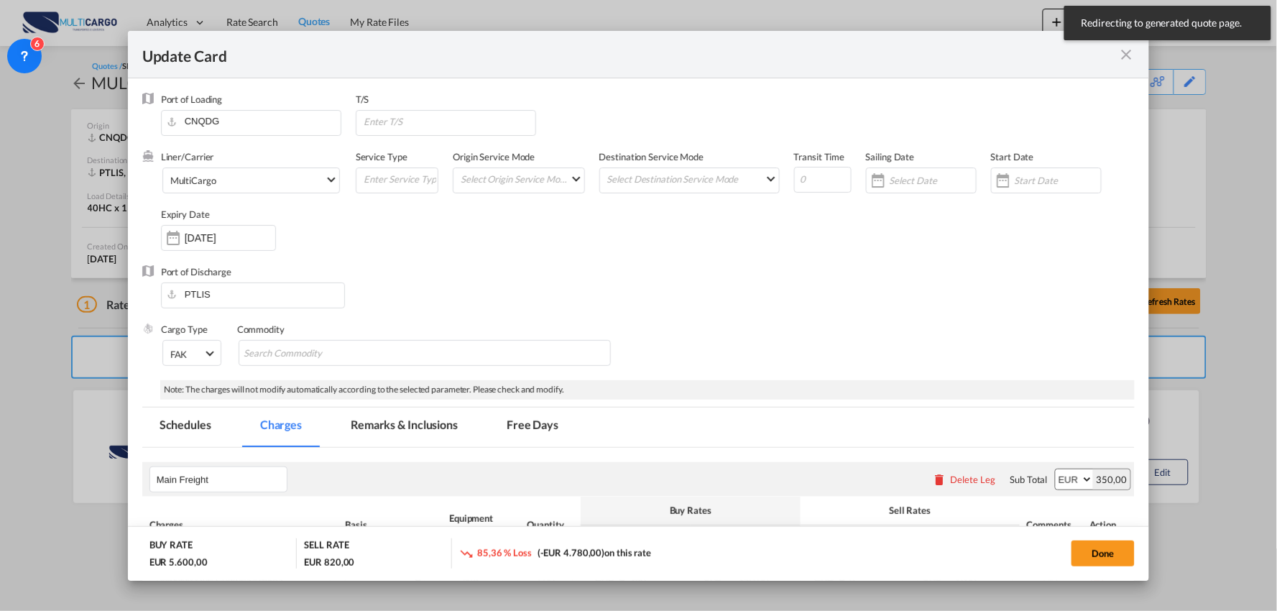
select select "per container"
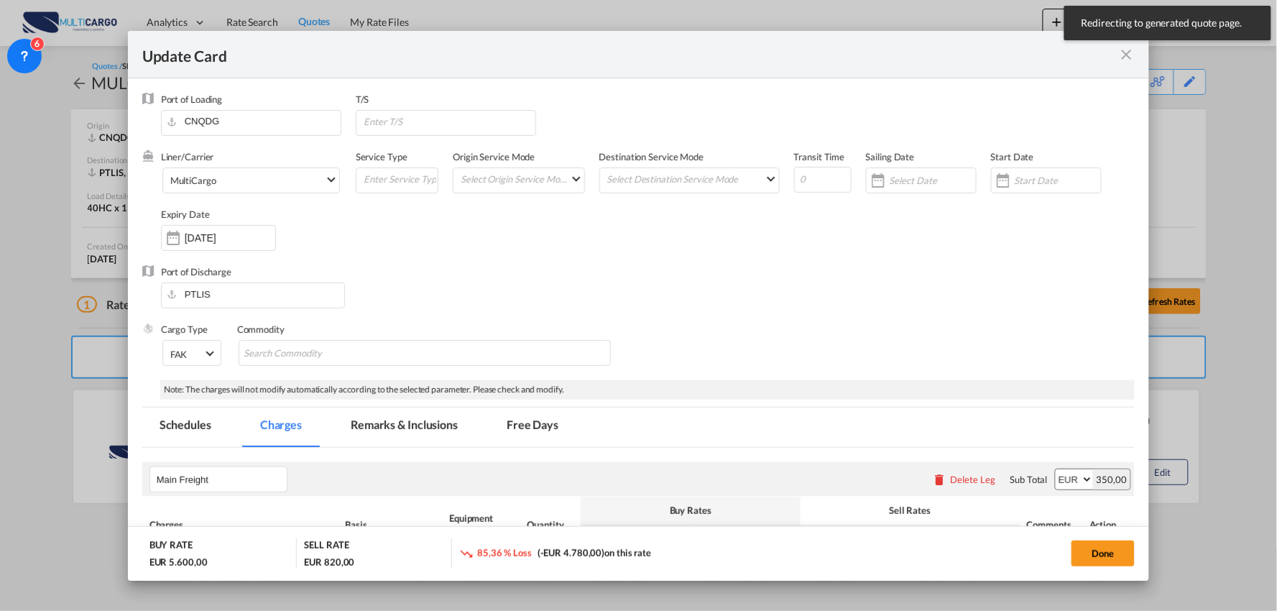
select select "per container"
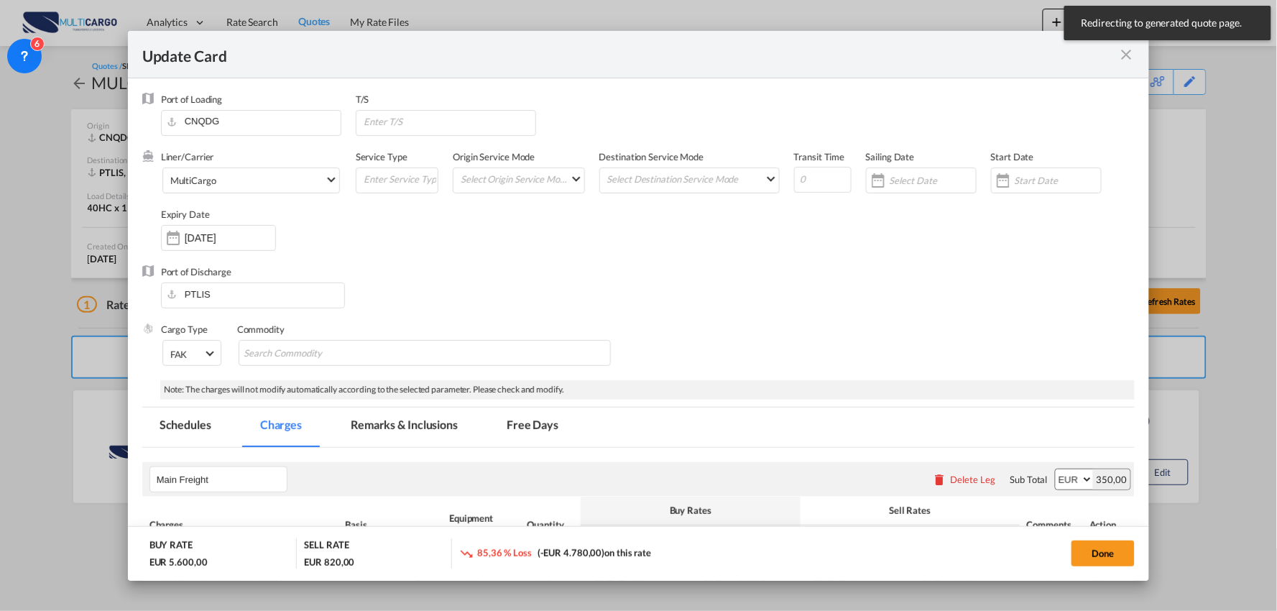
select select "per container"
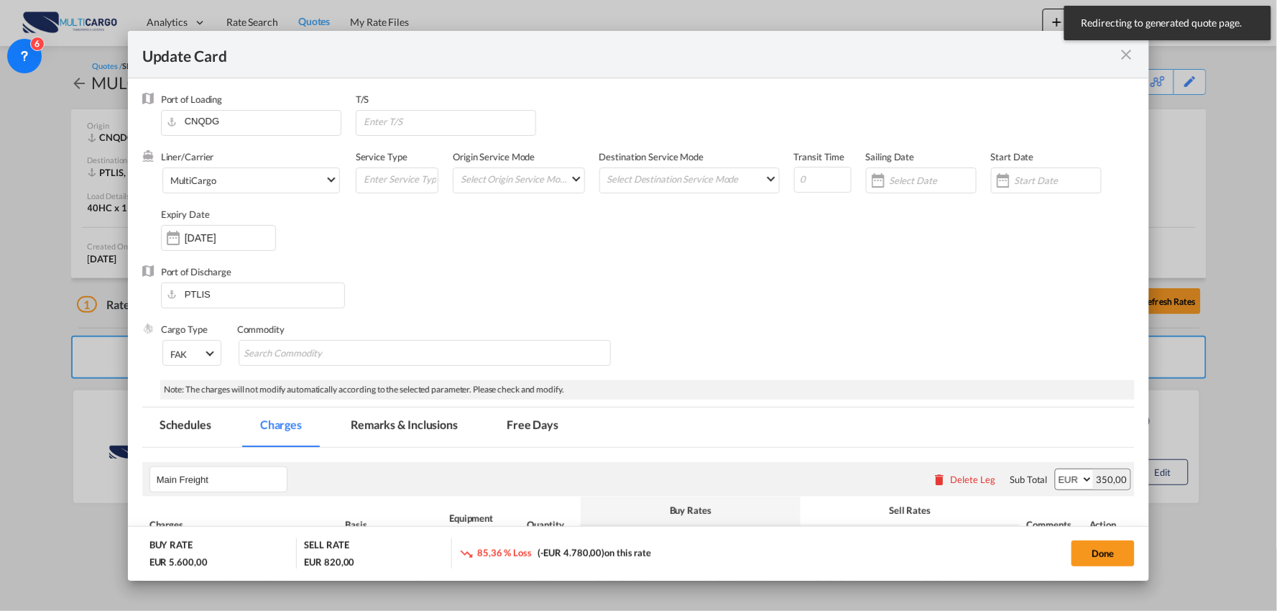
select select "per B/L"
select select "per container"
select select "per B/L"
select select "per container"
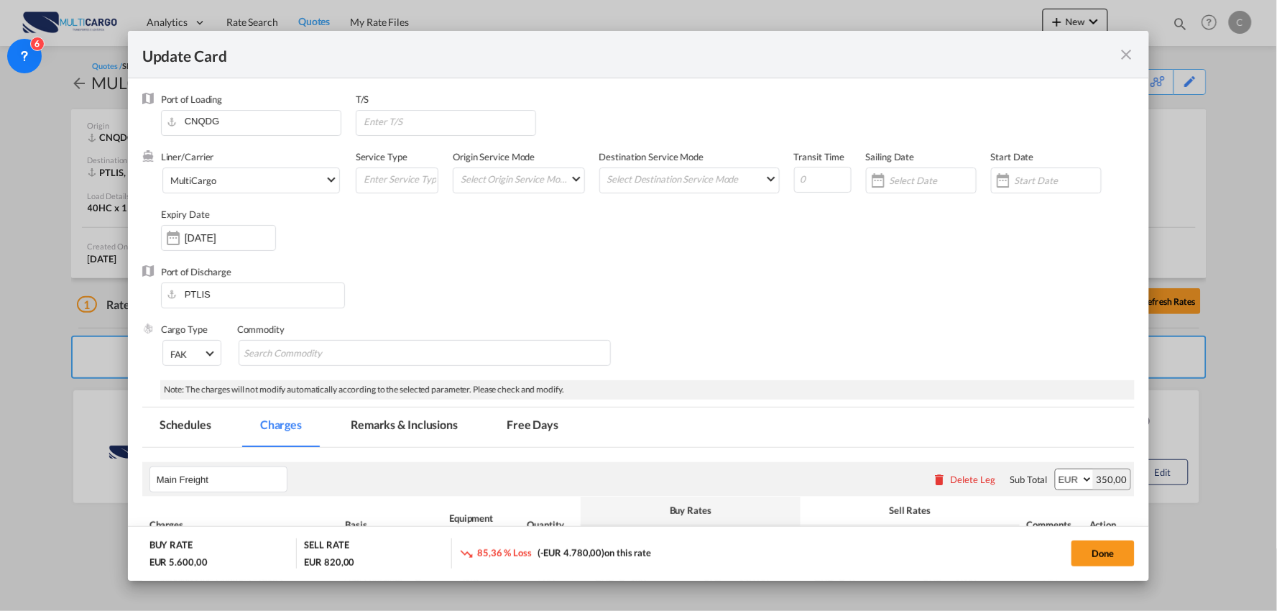
scroll to position [239, 0]
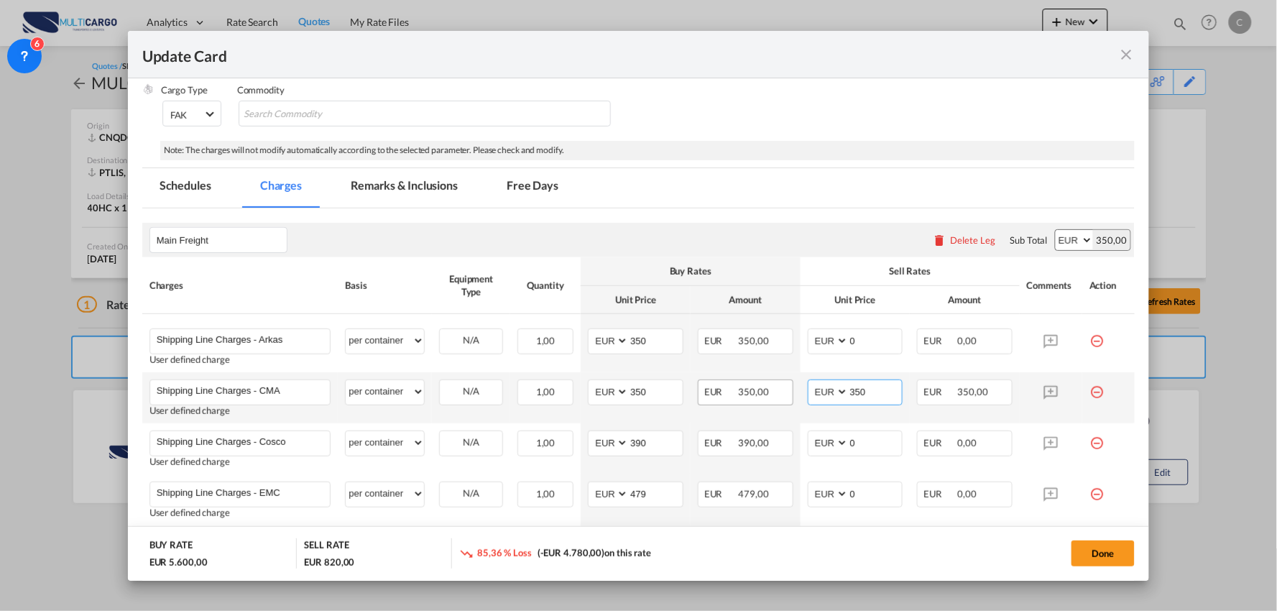
drag, startPoint x: 877, startPoint y: 393, endPoint x: 748, endPoint y: 389, distance: 128.7
click at [748, 389] on tr "Shipping Line Charges - CMA Please Enter User Defined Charges Cannot Be Publish…" at bounding box center [638, 397] width 993 height 51
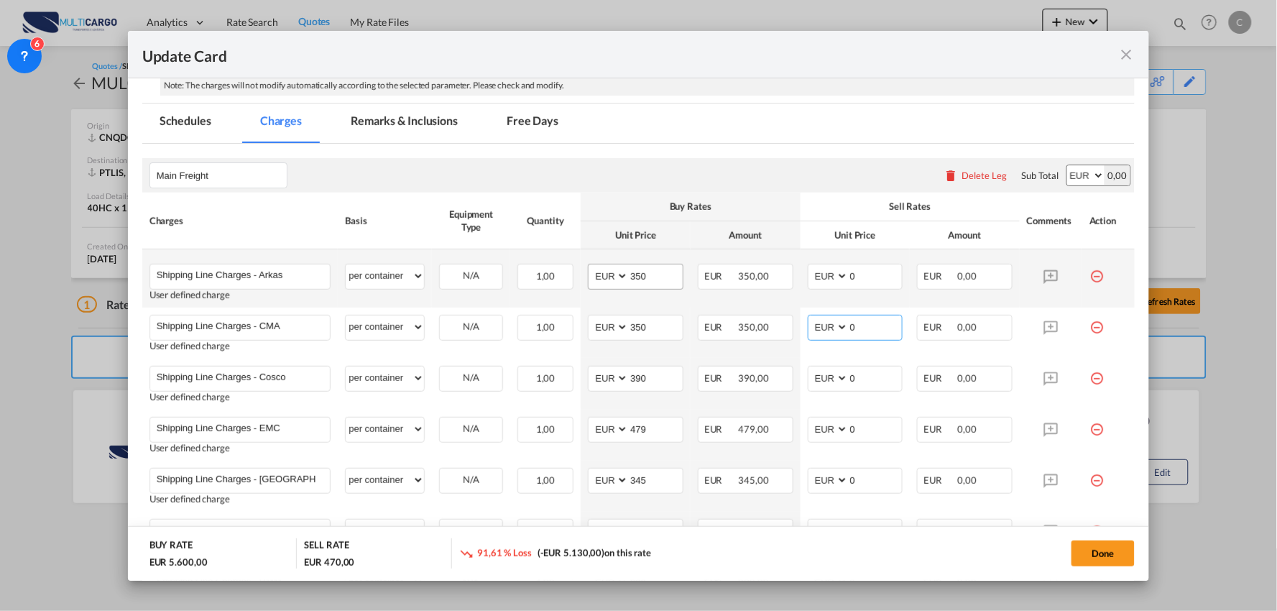
scroll to position [479, 0]
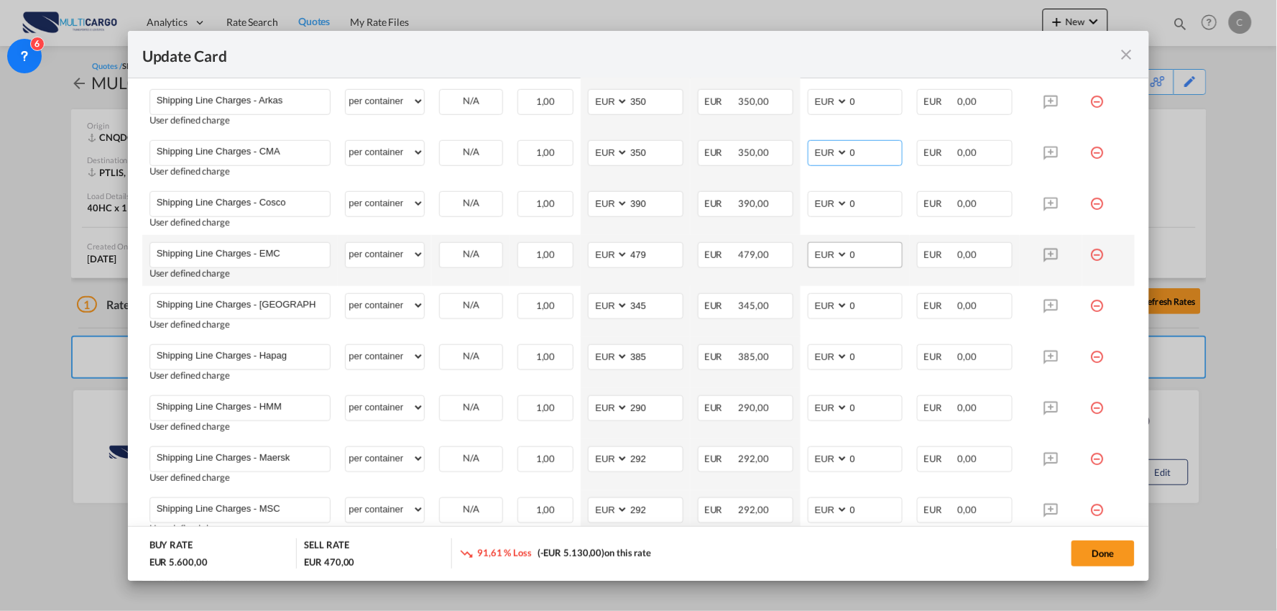
type input "0"
drag, startPoint x: 851, startPoint y: 252, endPoint x: 820, endPoint y: 252, distance: 30.9
click at [820, 252] on md-input-container "AED AFN ALL AMD ANG AOA ARS AUD AWG AZN BAM BBD BDT BGN BHD BIF BMD BND BOB BRL…" at bounding box center [856, 255] width 96 height 26
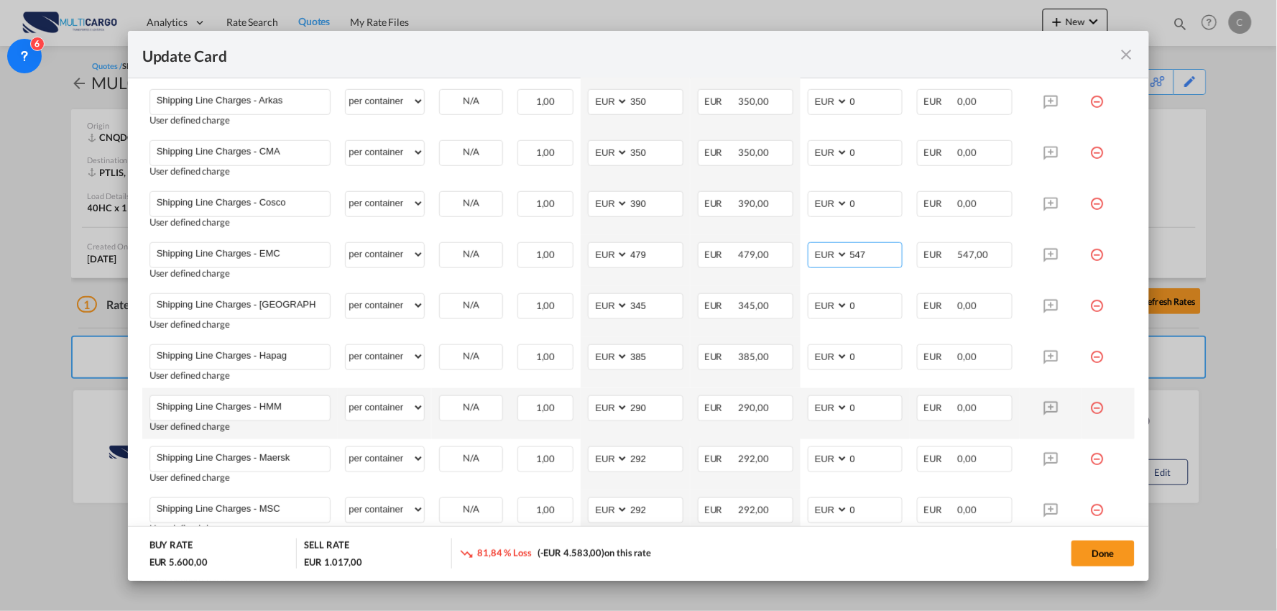
scroll to position [638, 0]
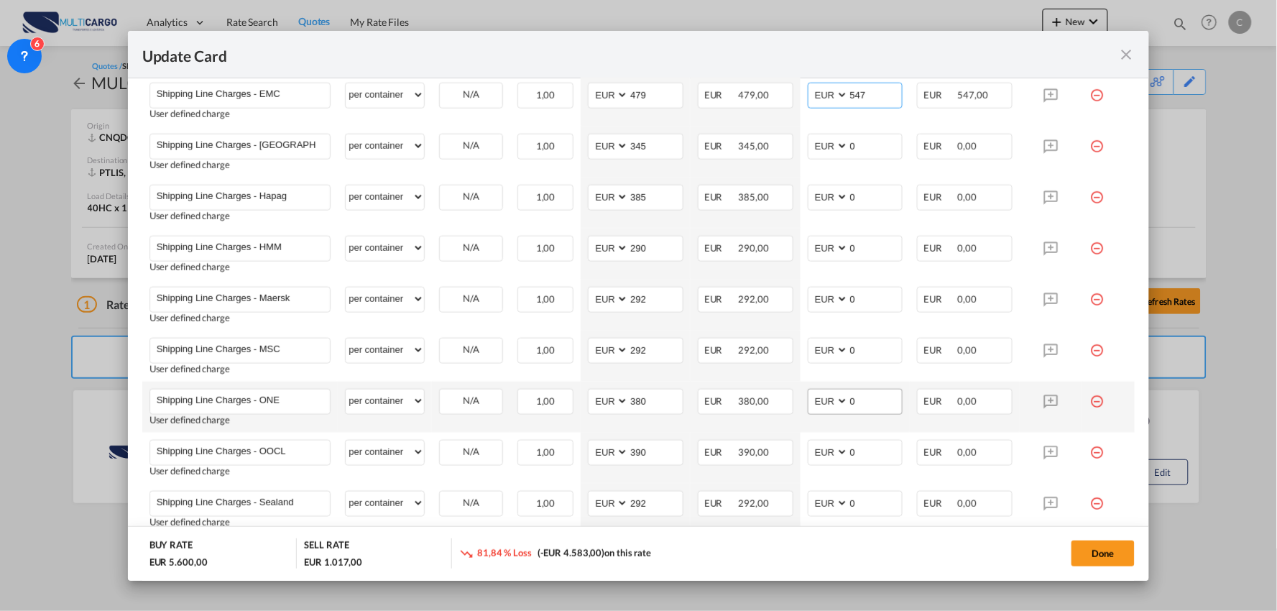
type input "547"
drag, startPoint x: 855, startPoint y: 407, endPoint x: 791, endPoint y: 403, distance: 64.8
click at [791, 403] on tr "Shipping Line Charges - ONE Please Enter User Defined Charges Cannot Be Publish…" at bounding box center [638, 407] width 993 height 51
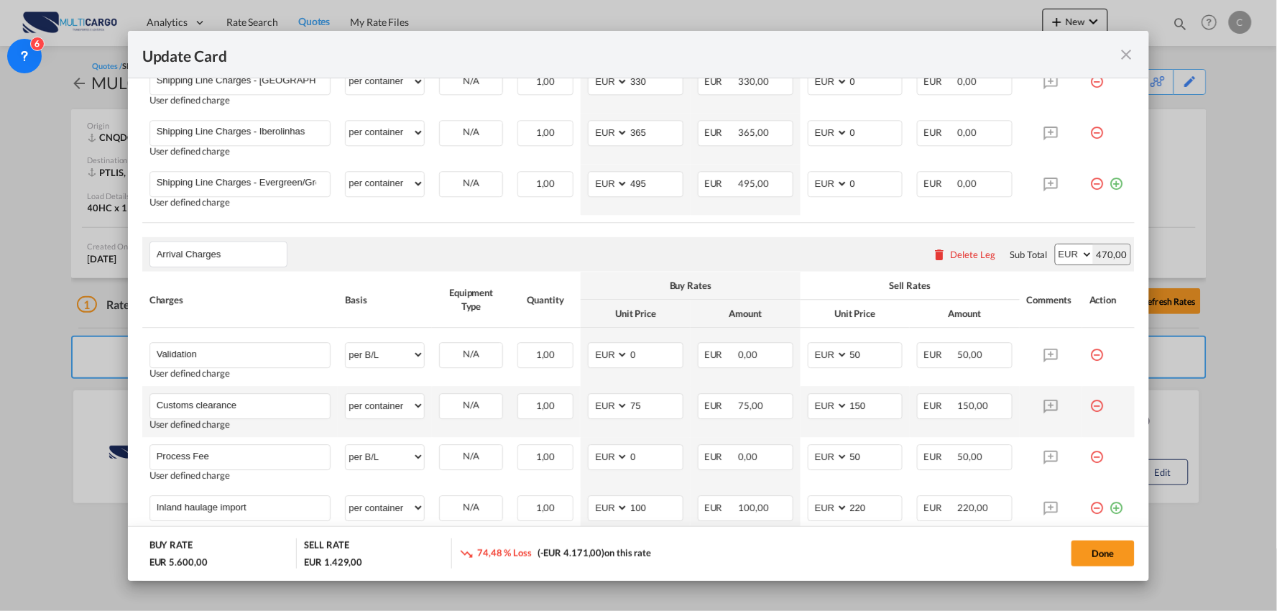
scroll to position [1197, 0]
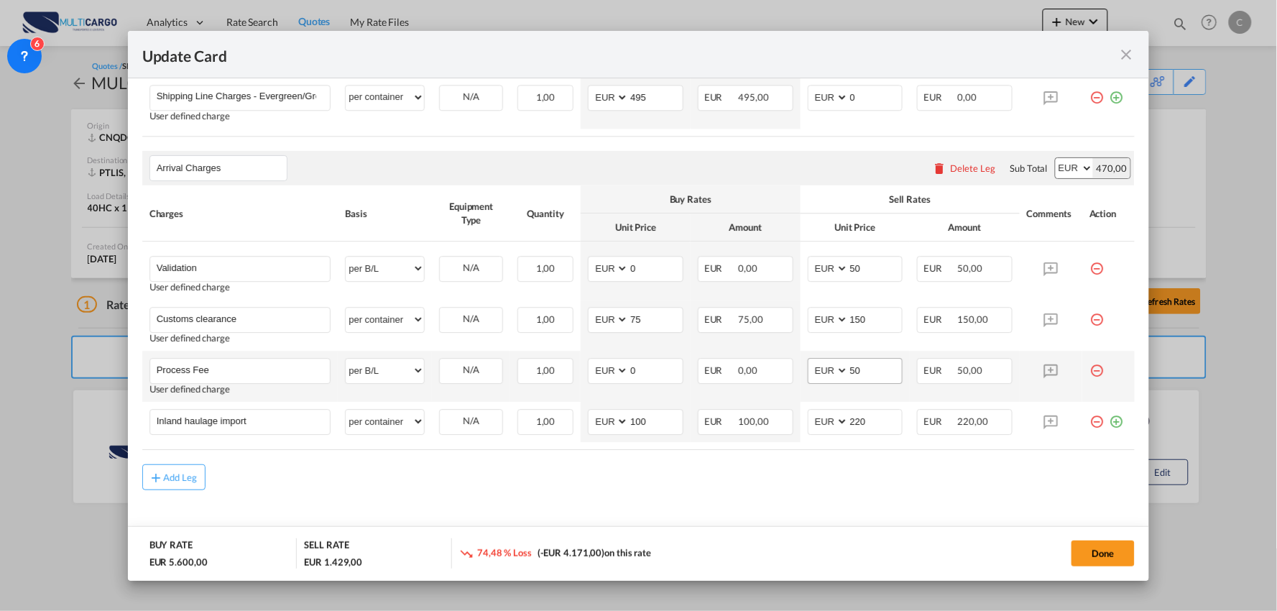
type input "412"
drag, startPoint x: 857, startPoint y: 369, endPoint x: 783, endPoint y: 367, distance: 73.3
click at [786, 368] on tr "Process Fee Please Enter User Defined Charges Cannot Be Published User defined …" at bounding box center [638, 376] width 993 height 51
type input "75"
click at [824, 370] on md-icon "icon-minus-circle-outline red-400-fg" at bounding box center [1097, 365] width 14 height 14
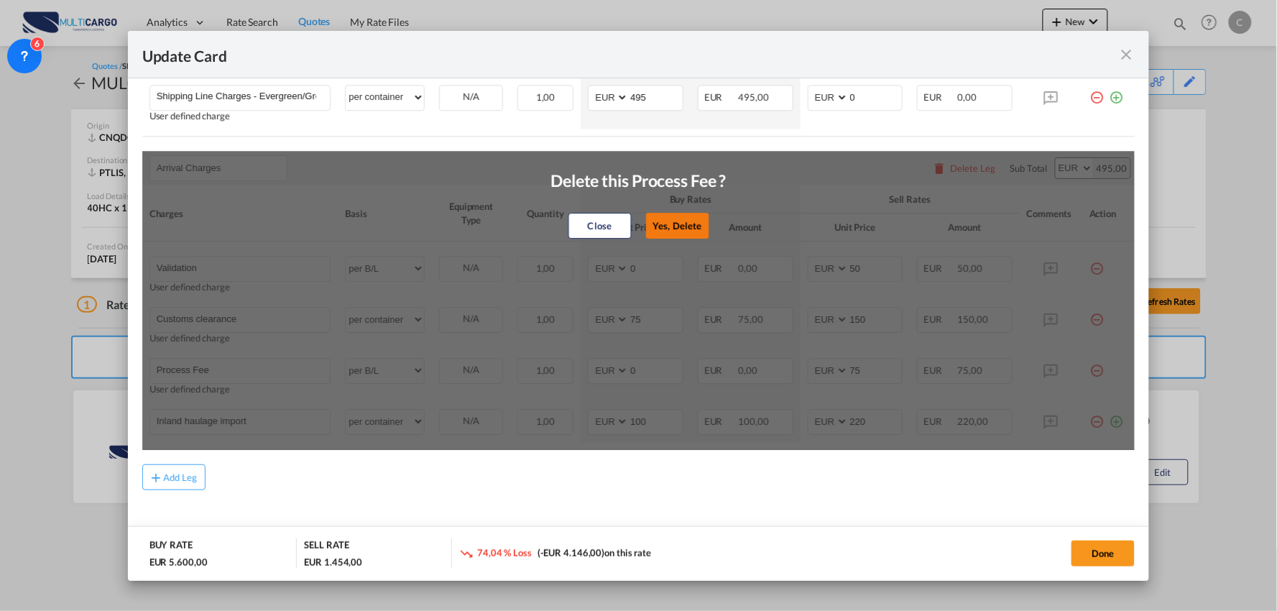
click at [691, 221] on button "Yes, Delete" at bounding box center [676, 226] width 63 height 26
type input "Inland haulage import"
select select "per container"
type input "100"
type input "220"
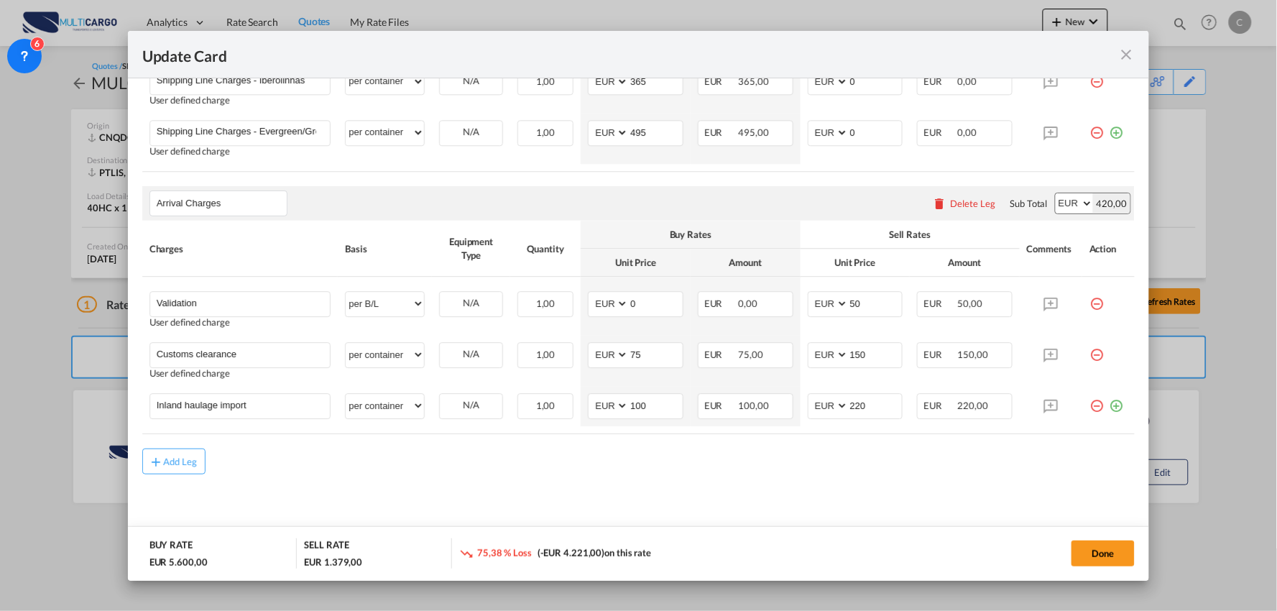
scroll to position [1162, 0]
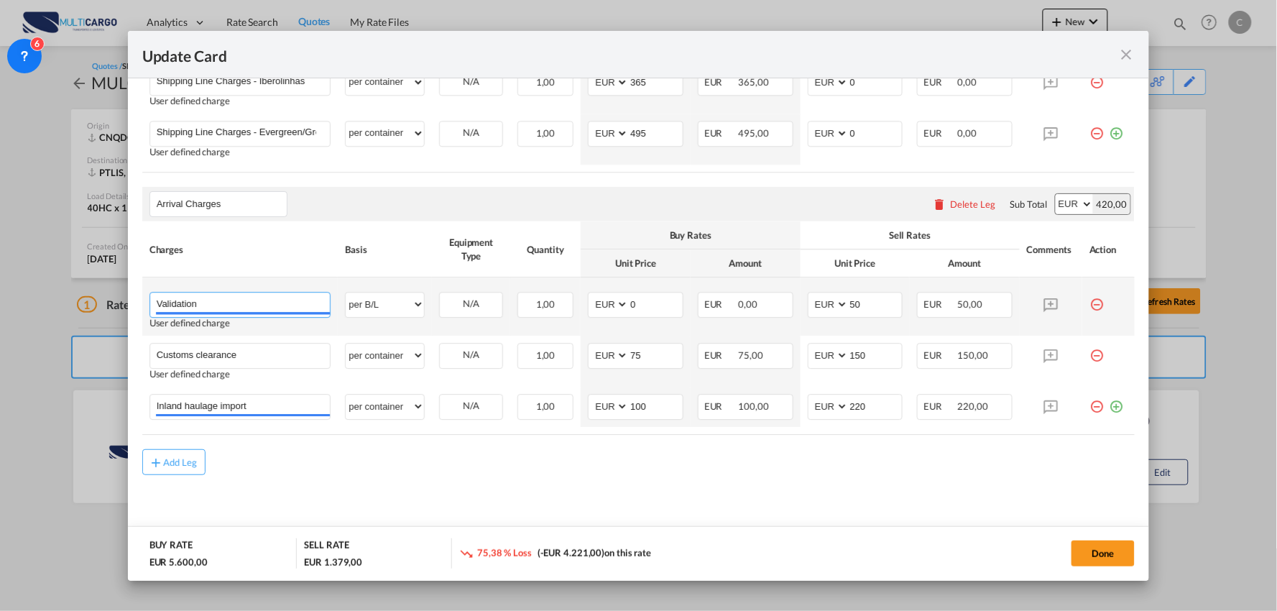
click at [254, 313] on md-autocomplete-wrap "Validation" at bounding box center [243, 304] width 175 height 22
type input "Validation + Process Fee"
drag, startPoint x: 845, startPoint y: 298, endPoint x: 822, endPoint y: 298, distance: 23.0
click at [824, 297] on md-input-container "AED AFN ALL AMD ANG AOA ARS AUD AWG AZN BAM BBD BDT BGN BHD BIF BMD BND BOB BRL…" at bounding box center [856, 305] width 96 height 26
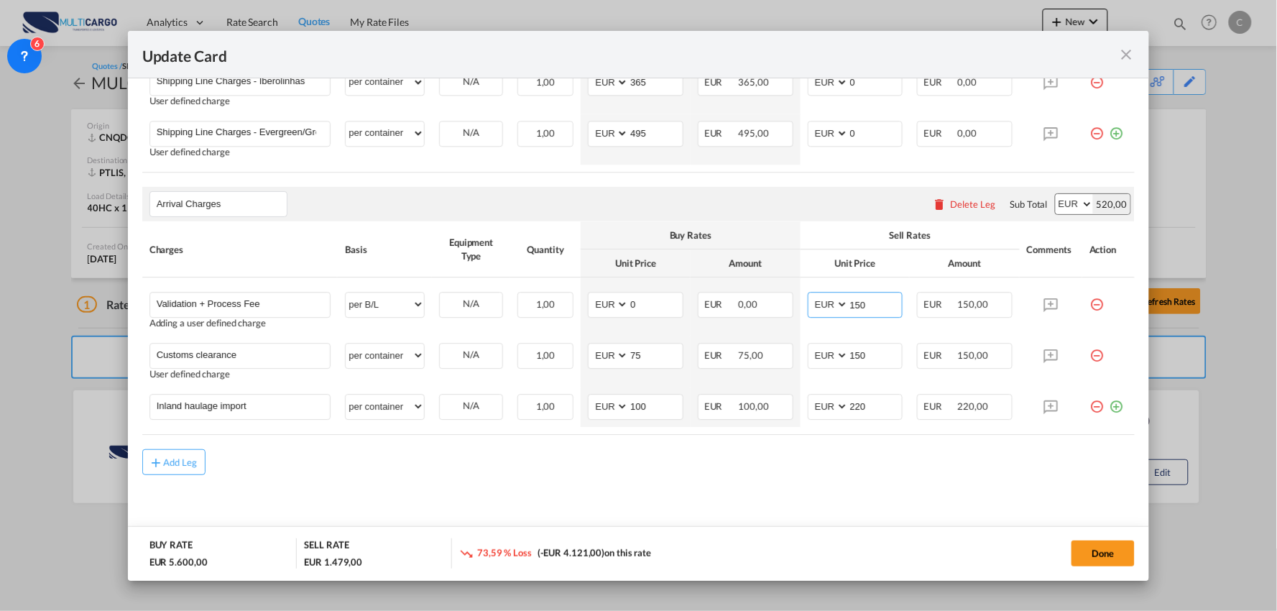
type input "150"
drag, startPoint x: 359, startPoint y: 492, endPoint x: 342, endPoint y: 477, distance: 22.5
drag, startPoint x: 857, startPoint y: 405, endPoint x: 763, endPoint y: 419, distance: 95.1
click at [763, 419] on tr "Inland haulage import Please Enter User Defined Charges Cannot Be Published per…" at bounding box center [638, 407] width 993 height 40
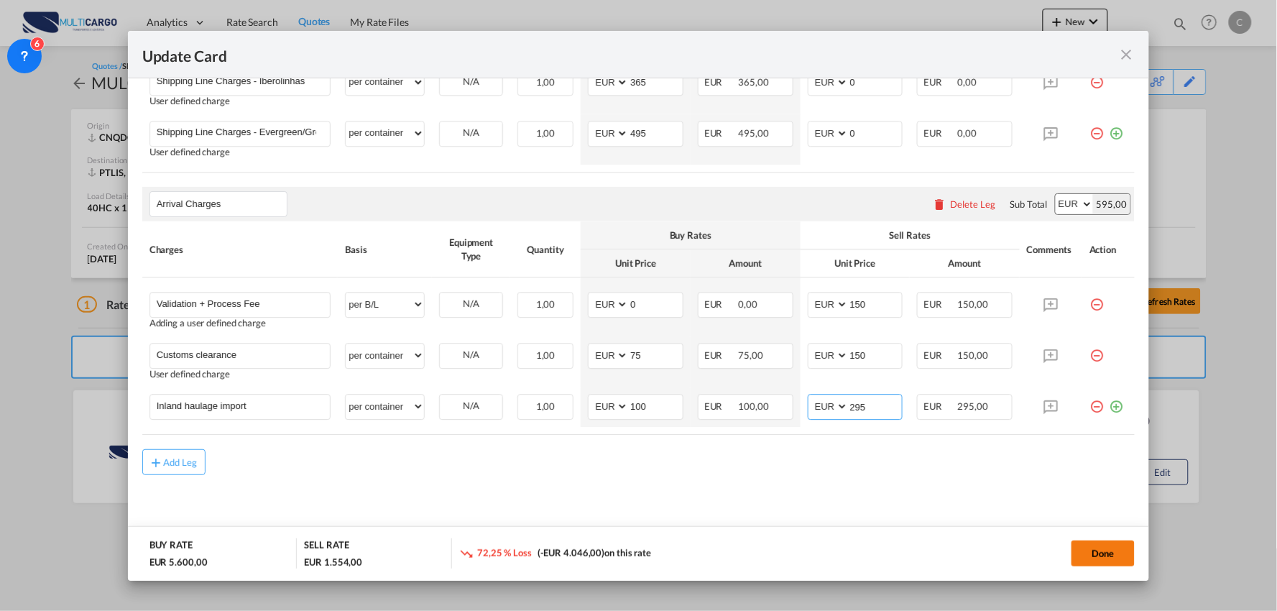
type input "295"
click at [824, 551] on button "Done" at bounding box center [1103, 554] width 63 height 26
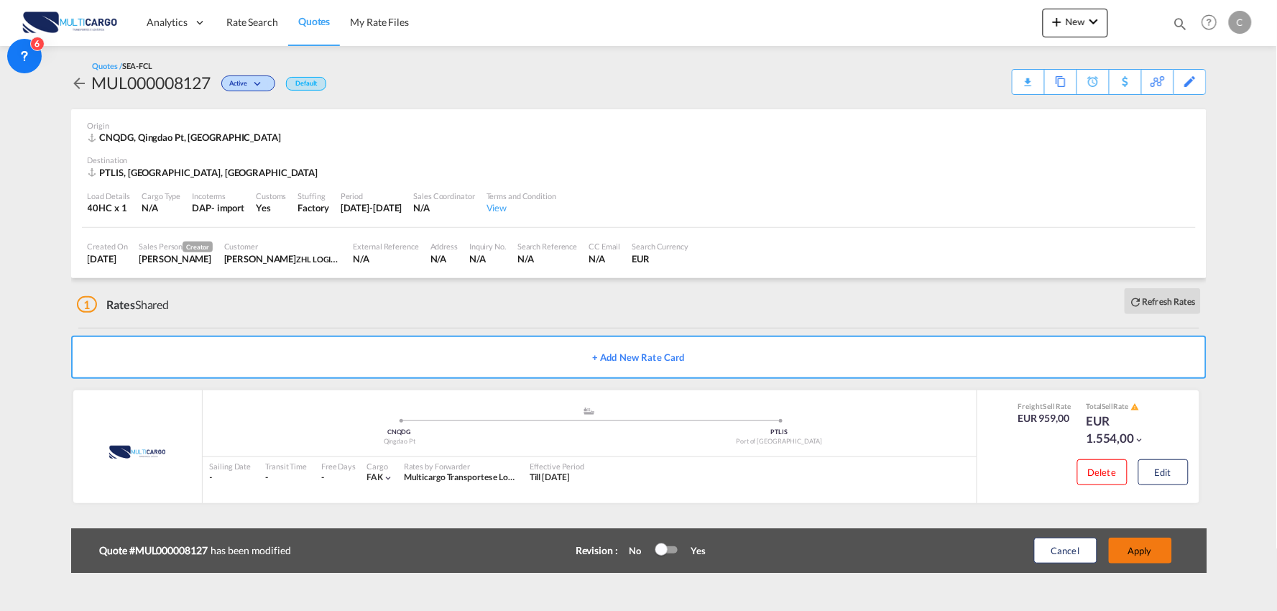
click at [824, 546] on button "Apply" at bounding box center [1140, 551] width 63 height 26
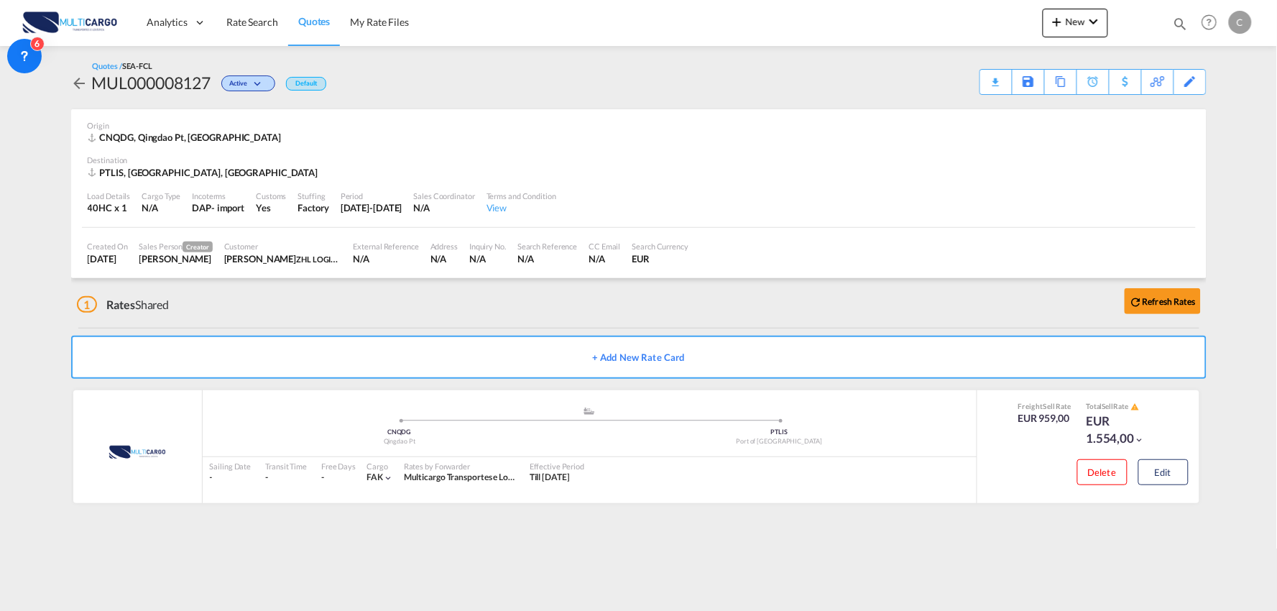
click at [354, 296] on div "1 Rates Shared Refresh Rates" at bounding box center [642, 301] width 1130 height 46
click at [824, 77] on div "Download Quote" at bounding box center [968, 81] width 73 height 23
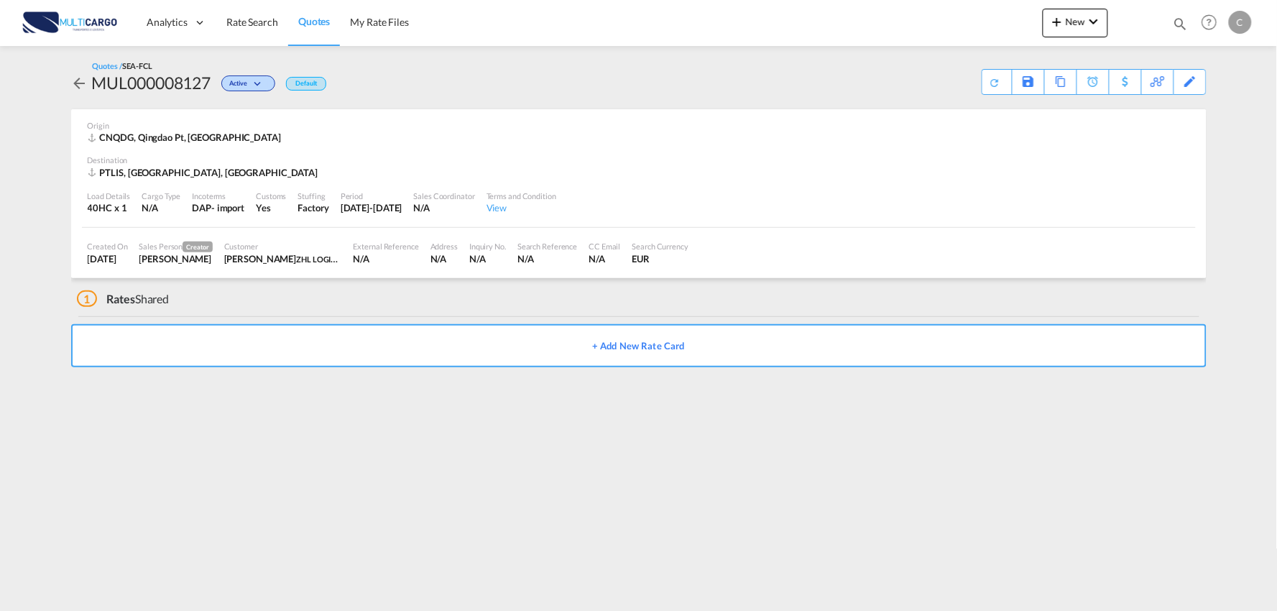
click at [887, 471] on md-content "Analytics Reports Dashboard Rate Search Quotes My Rate Files New Rates Ratecard" at bounding box center [638, 305] width 1277 height 611
click at [783, 408] on md-content "Analytics Reports Dashboard Rate Search Quotes My Rate Files New Rates Ratecard" at bounding box center [638, 305] width 1277 height 611
click at [334, 300] on div "1 Rates Shared" at bounding box center [642, 295] width 1130 height 35
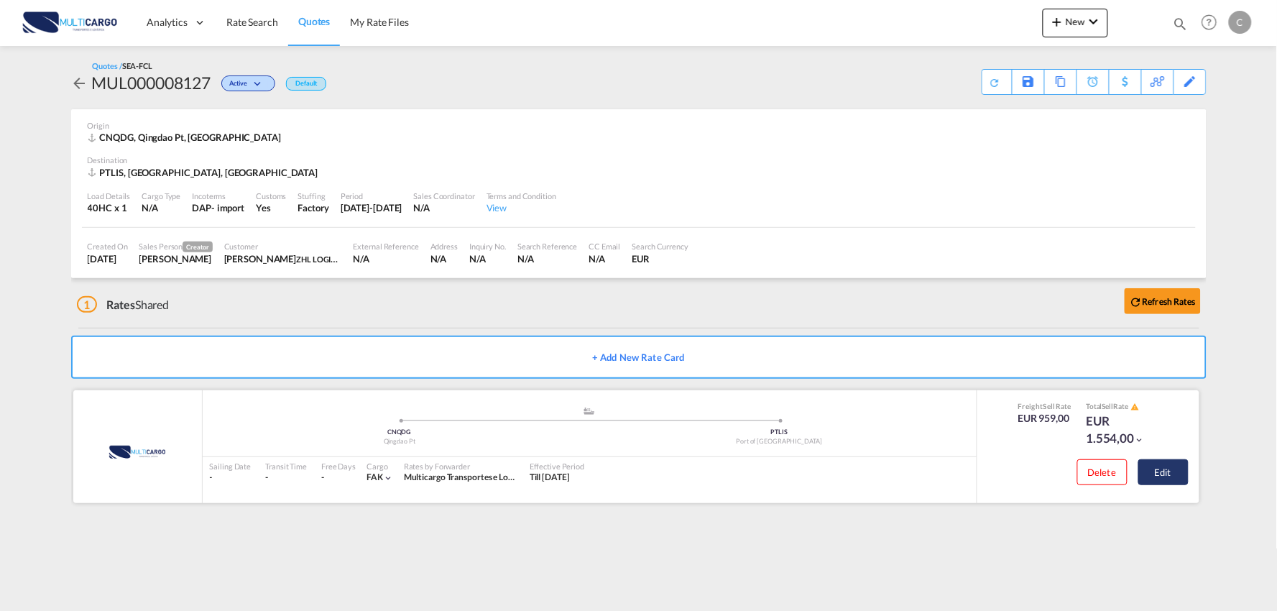
click at [1160, 476] on button "Edit" at bounding box center [1164, 472] width 50 height 26
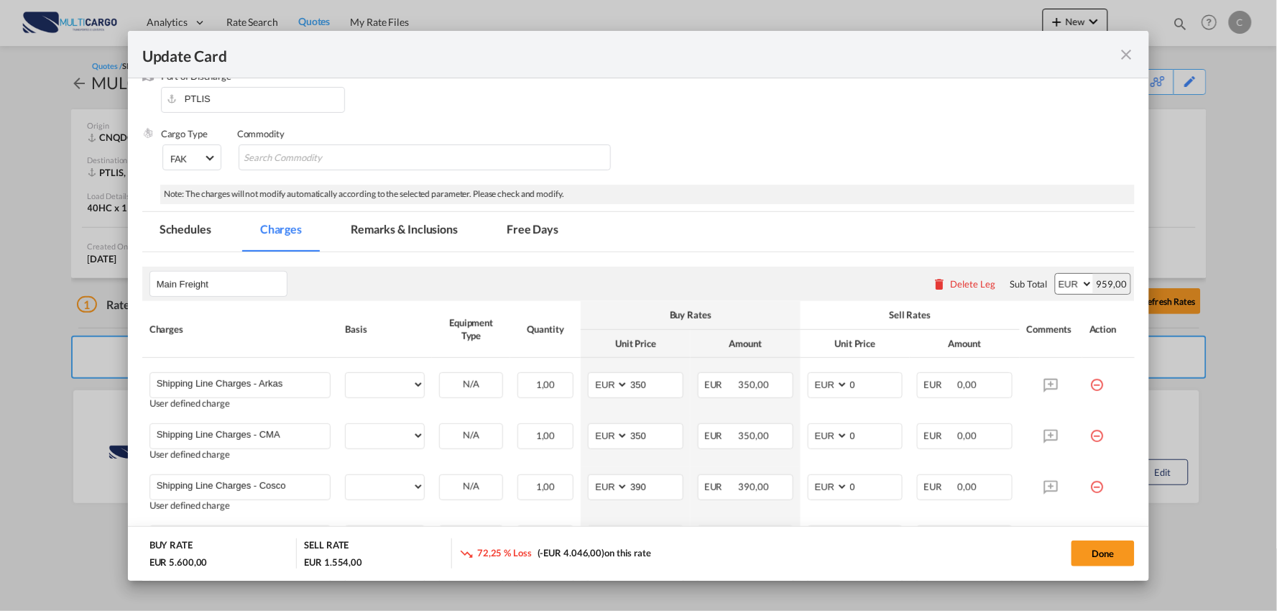
select select "per container"
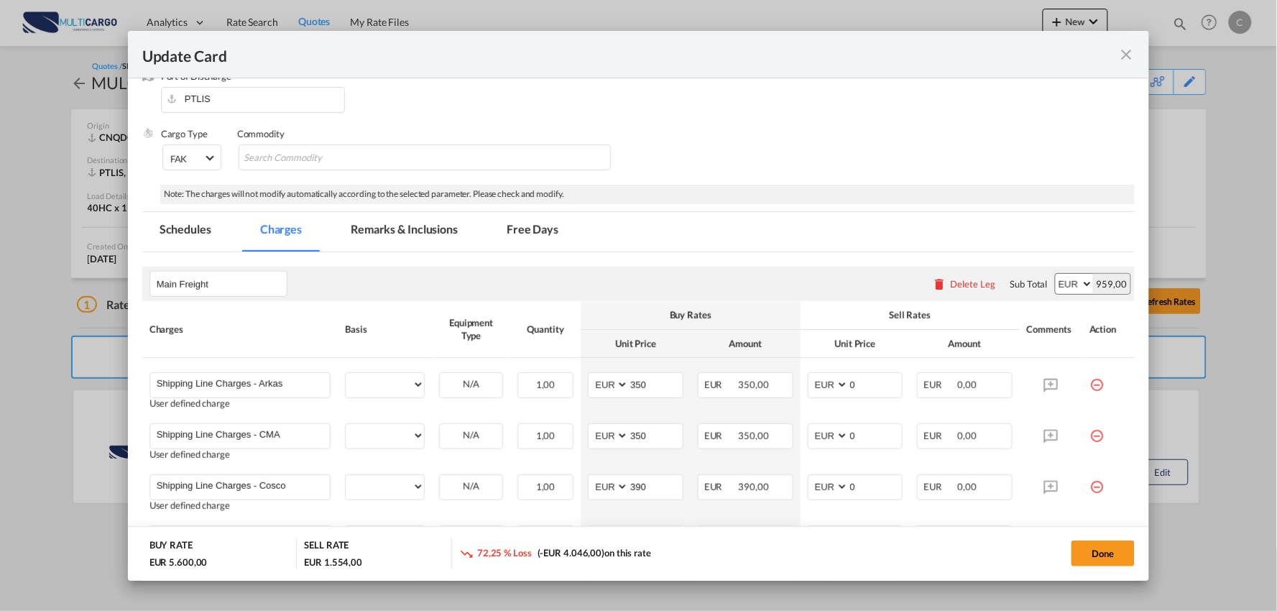
select select "per container"
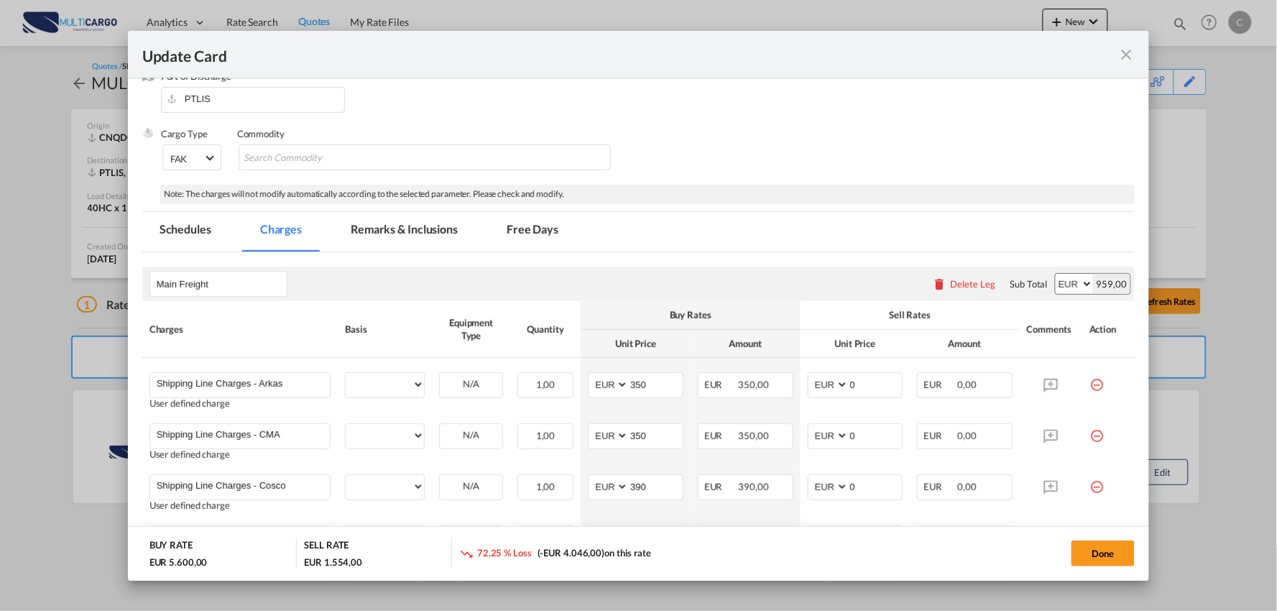
select select "per container"
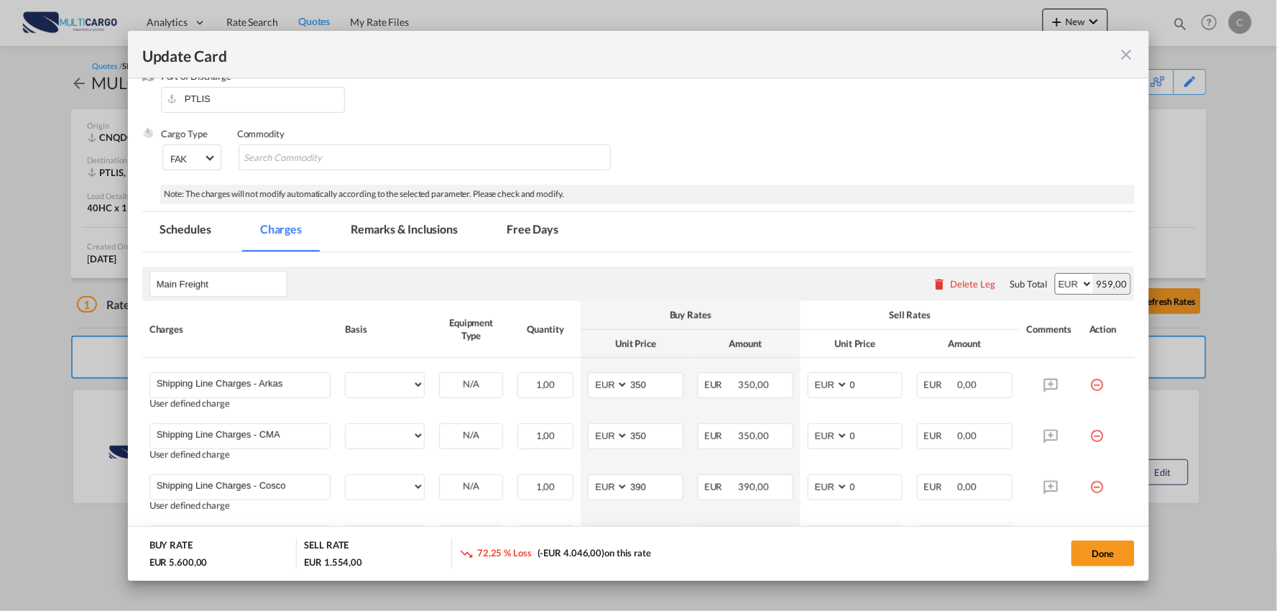
select select "per B/L"
select select "per container"
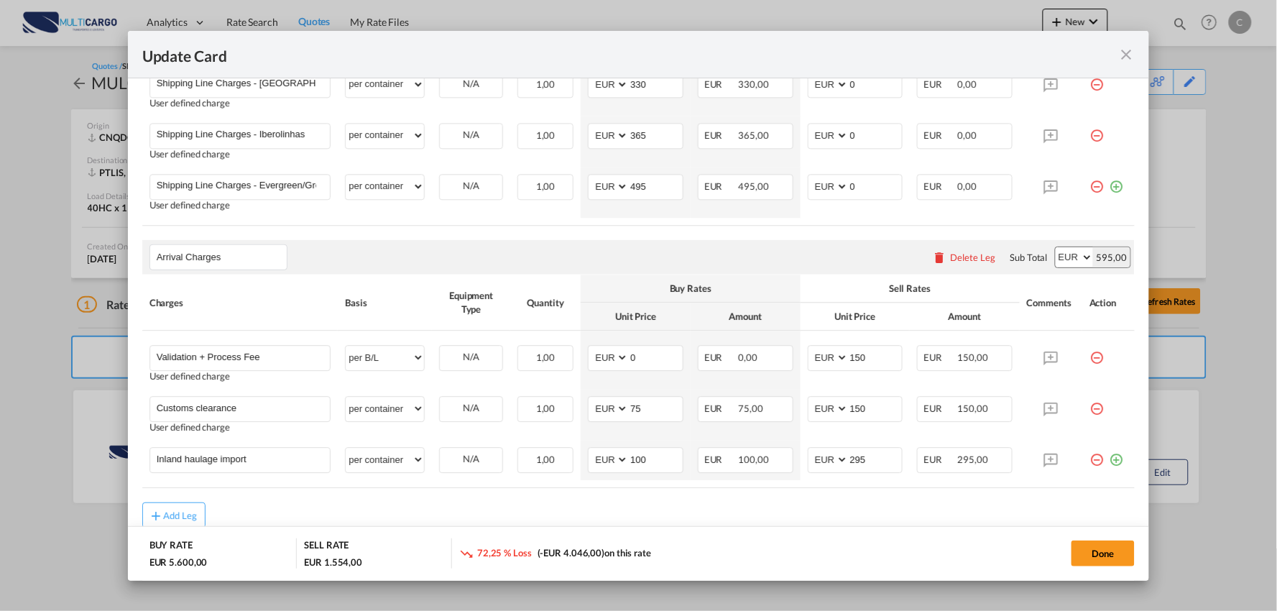
scroll to position [1161, 0]
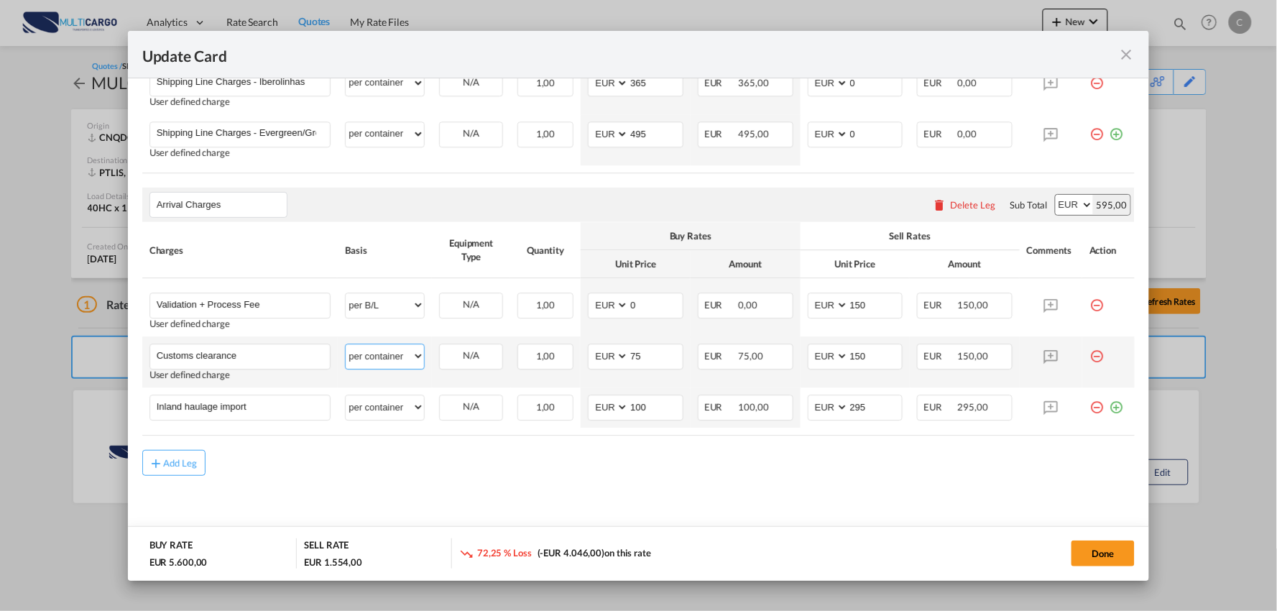
click at [390, 357] on select "per equipment per container per B/L per shipping bill per shipment per pallet p…" at bounding box center [385, 355] width 78 height 23
select select "per_document"
click at [346, 344] on select "per equipment per container per B/L per shipping bill per shipment per pallet p…" at bounding box center [385, 355] width 78 height 23
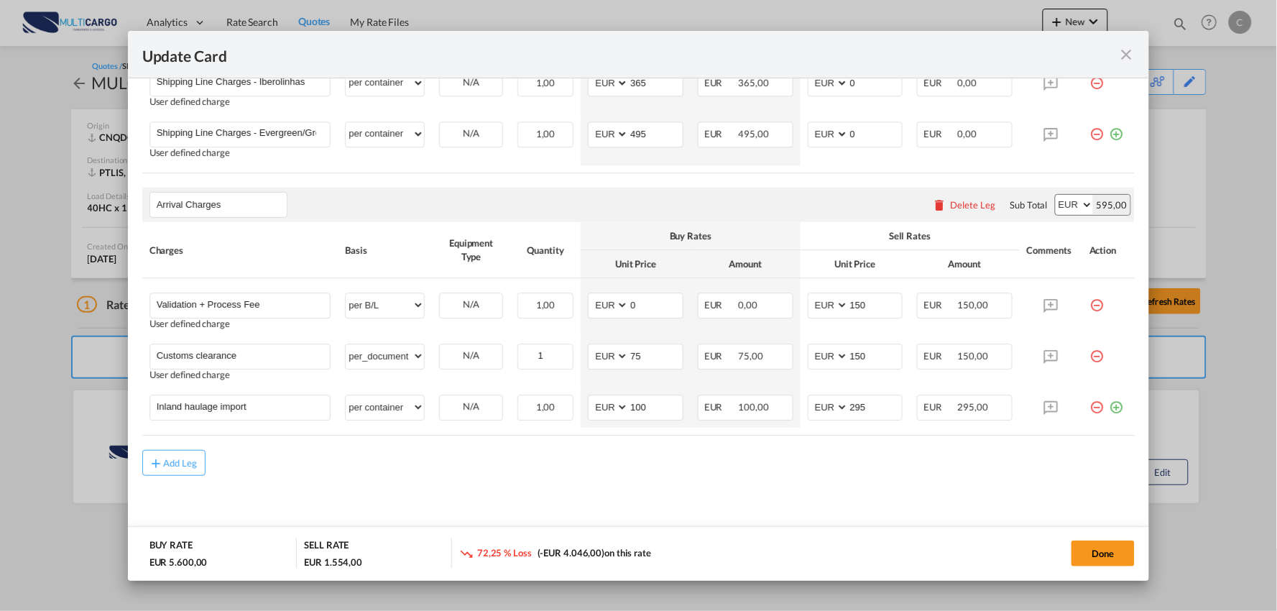
click at [1105, 561] on button "Done" at bounding box center [1103, 554] width 63 height 26
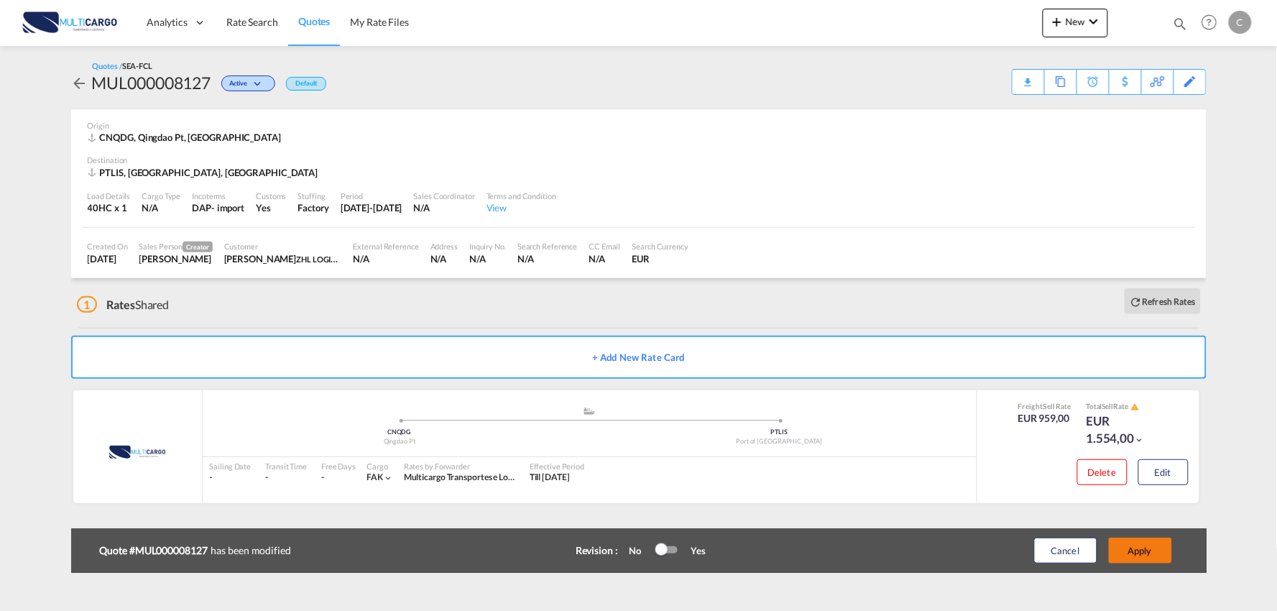
click at [1143, 548] on button "Apply" at bounding box center [1140, 551] width 63 height 26
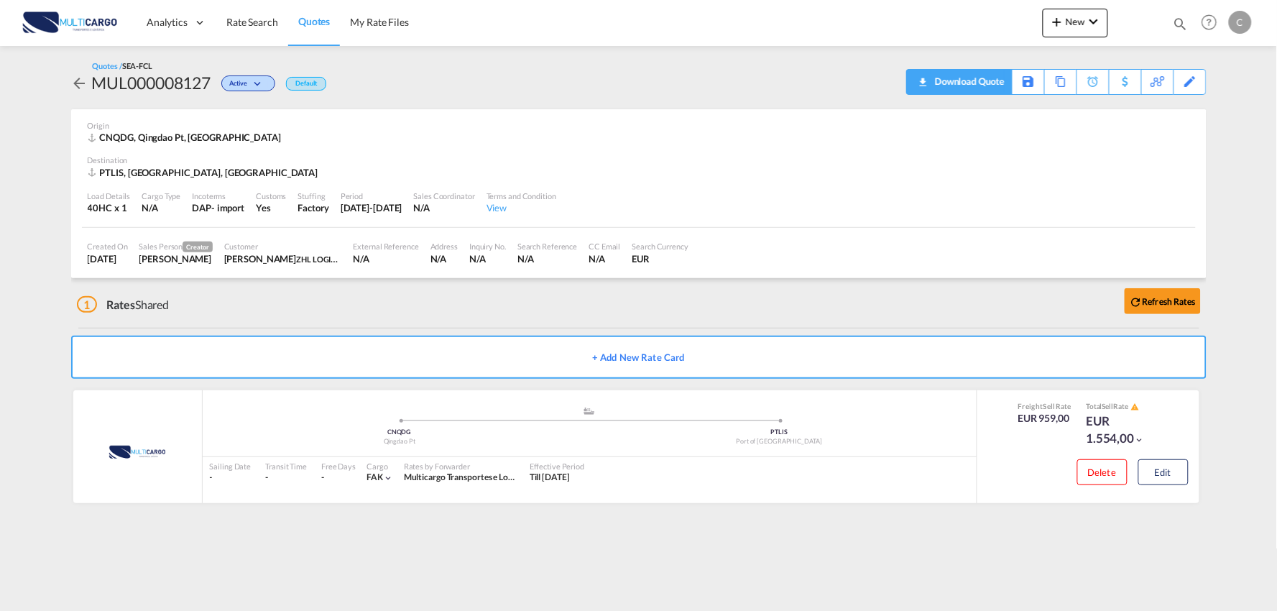
click at [983, 81] on div "Download Quote" at bounding box center [968, 81] width 73 height 23
drag, startPoint x: 397, startPoint y: 323, endPoint x: 593, endPoint y: 232, distance: 216.4
click at [397, 324] on div "1 Rates Shared Refresh Rates" at bounding box center [642, 301] width 1130 height 46
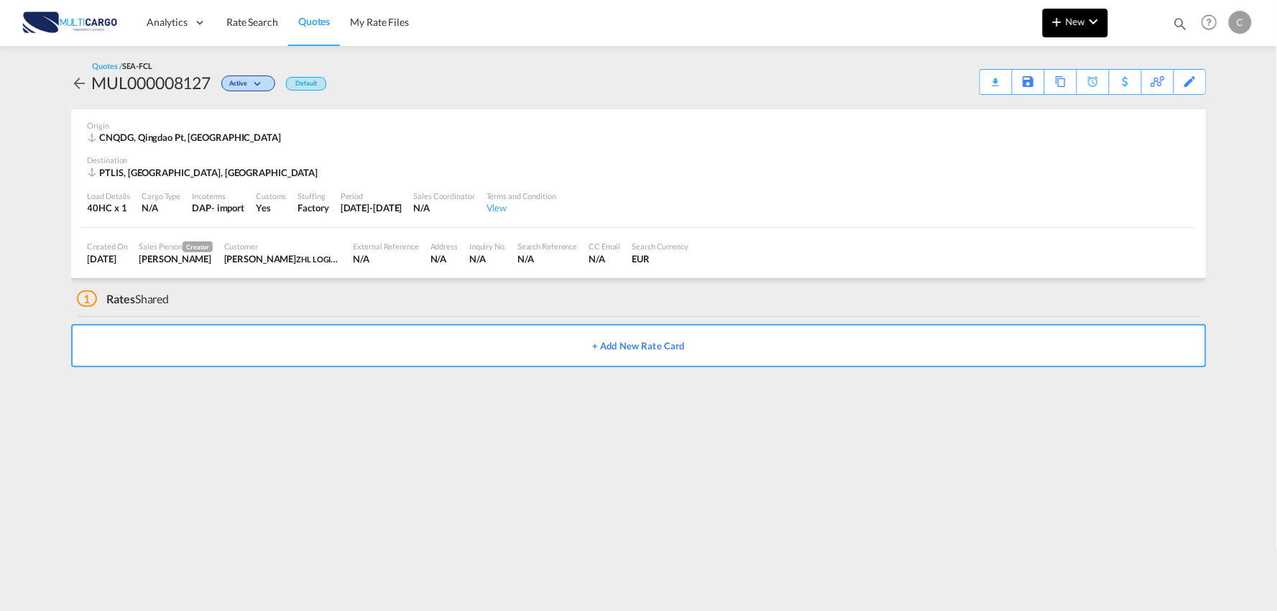
click at [1058, 30] on button "New" at bounding box center [1075, 23] width 65 height 29
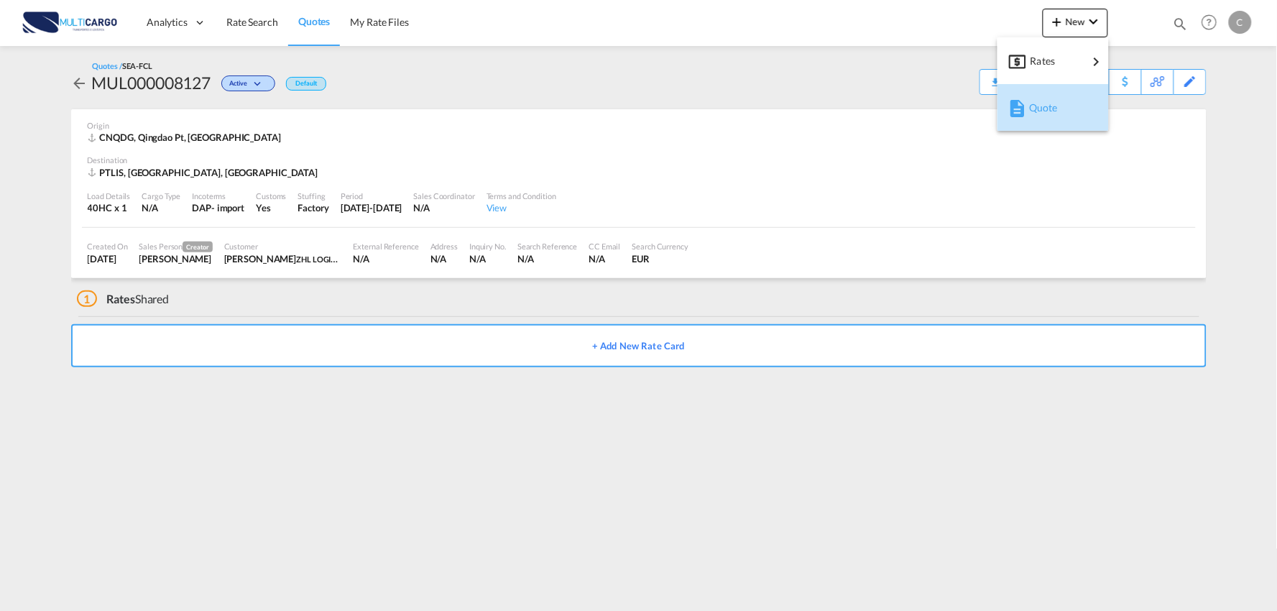
click at [1042, 104] on span "Quote" at bounding box center [1037, 107] width 16 height 29
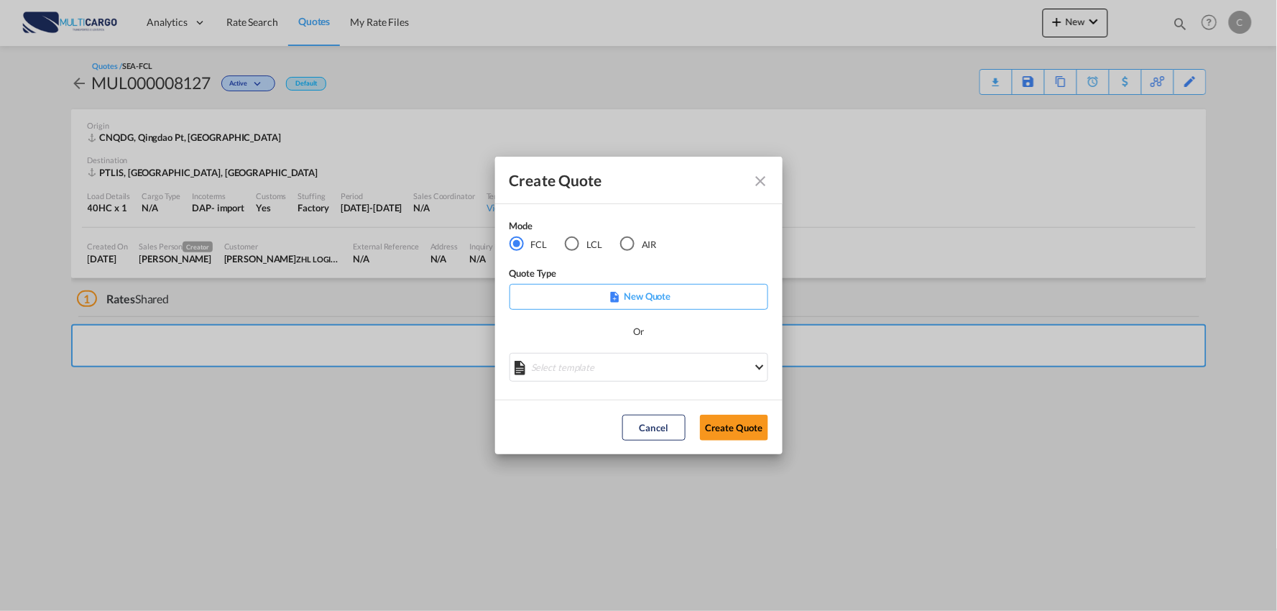
click at [631, 248] on div "AIR" at bounding box center [627, 243] width 14 height 14
click at [622, 364] on md-select "Select template [DATE] IMP_DAP_AIR_>500 [PERSON_NAME] | [DATE] [DATE]_IMP_DAP_A…" at bounding box center [639, 367] width 259 height 29
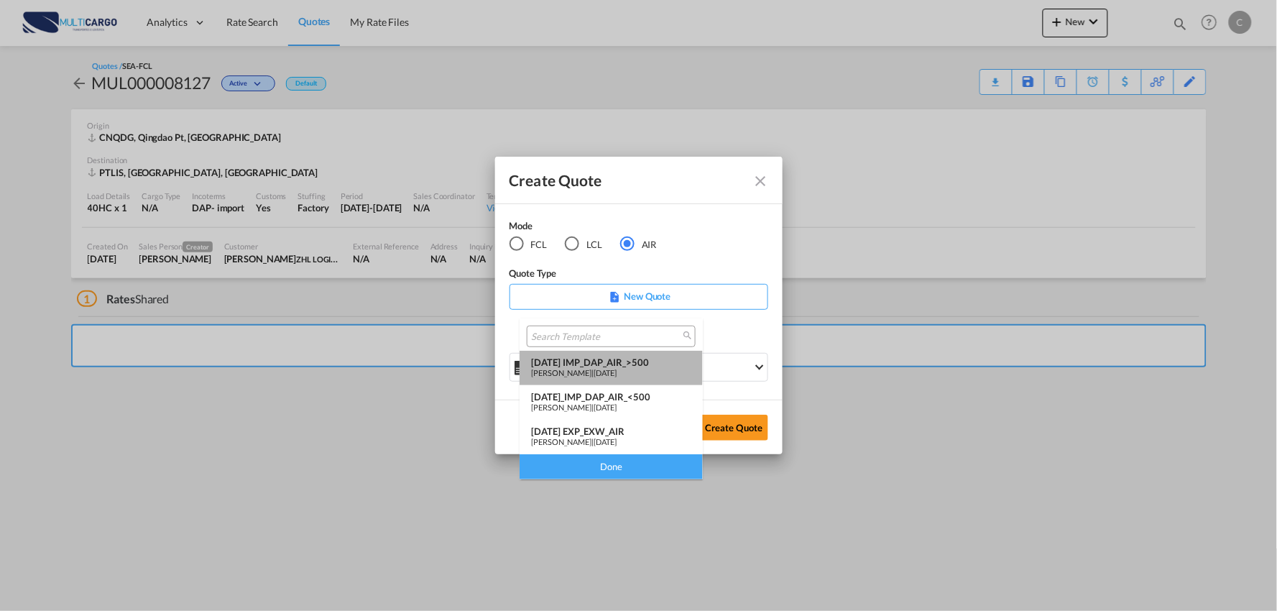
click at [600, 360] on div "[DATE] IMP_DAP_AIR_>500" at bounding box center [611, 363] width 160 height 12
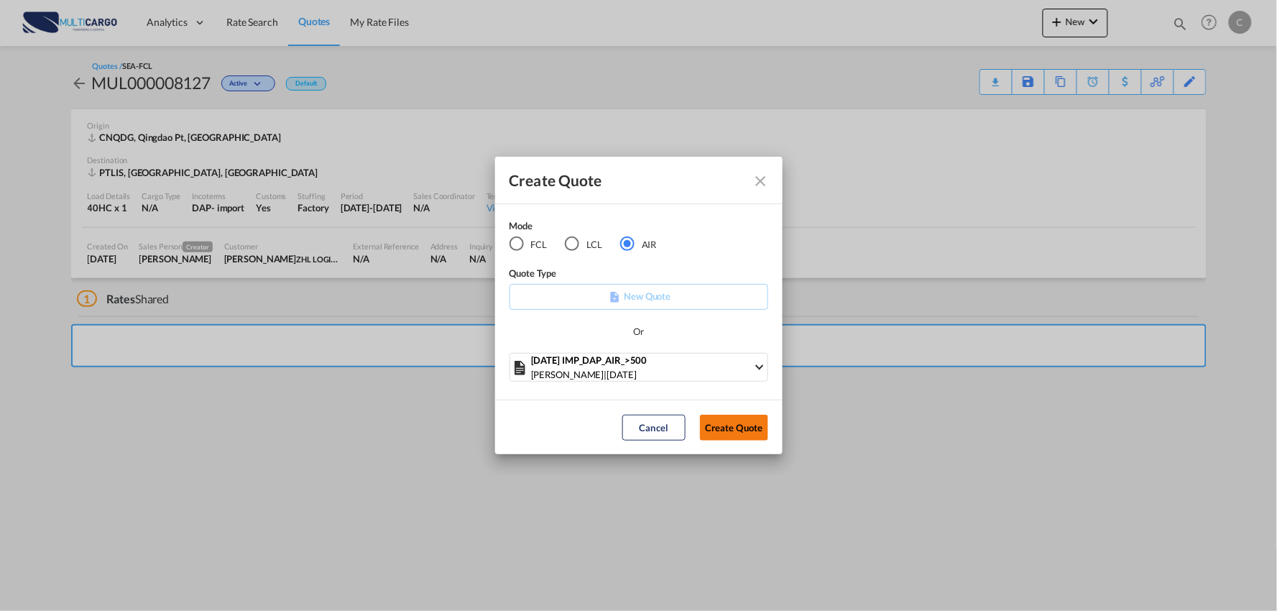
click at [735, 429] on button "Create Quote" at bounding box center [734, 428] width 68 height 26
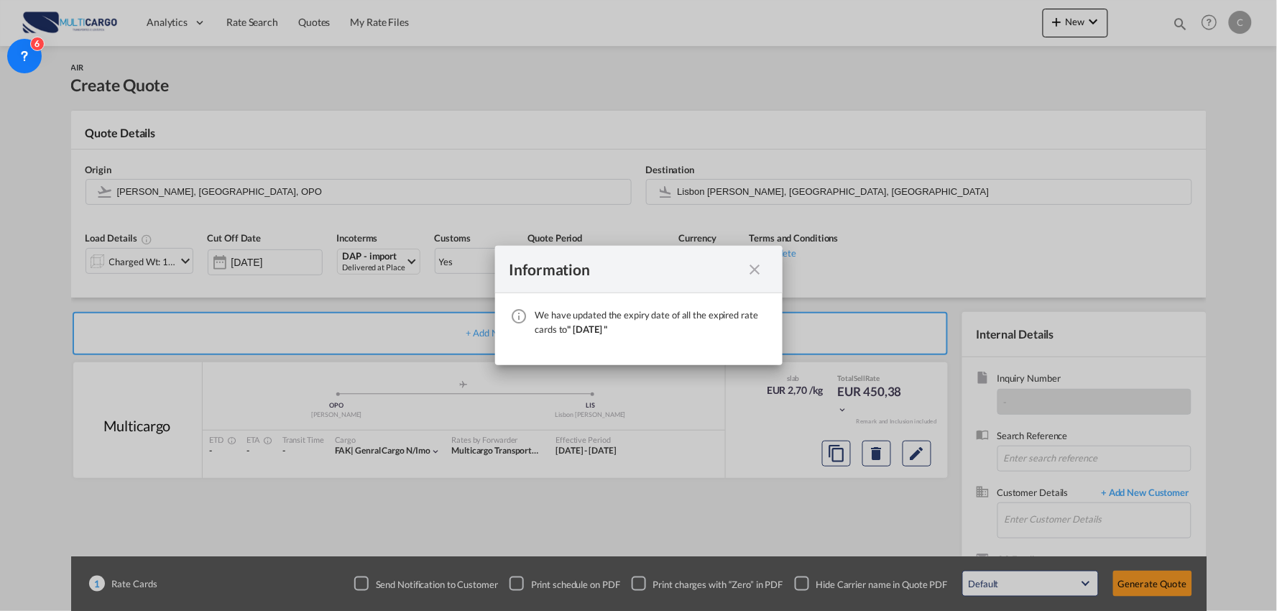
click at [753, 275] on md-icon "icon-close fg-AAA8AD cursor" at bounding box center [755, 269] width 17 height 17
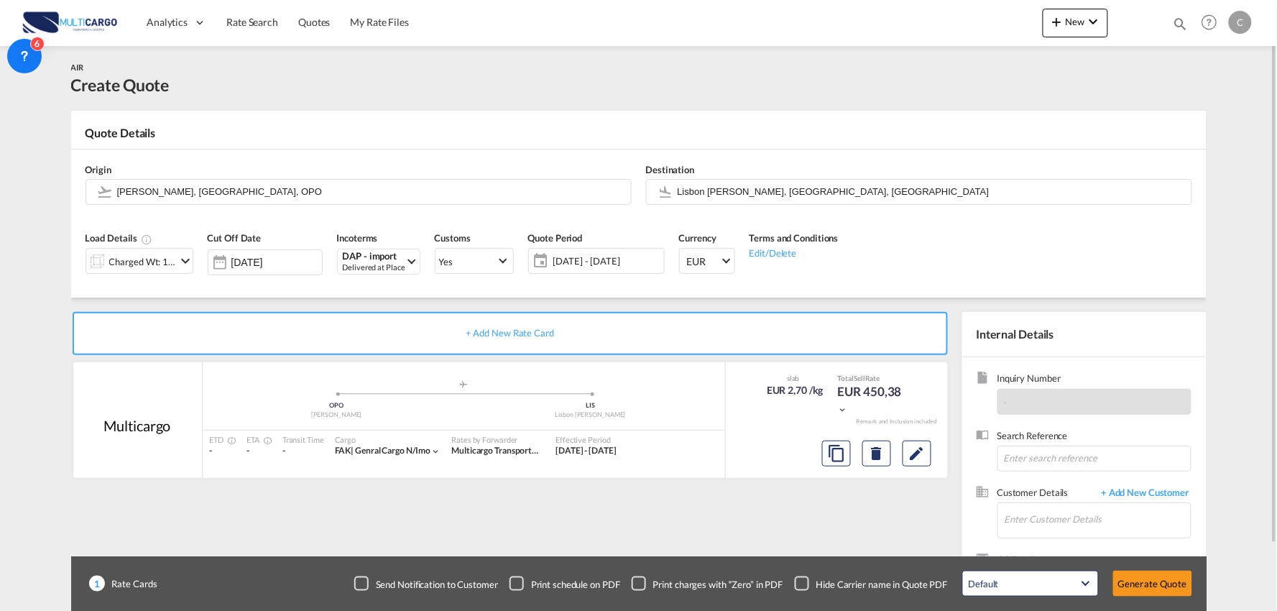
click at [127, 257] on div "Charged Wt: 166,67 KG" at bounding box center [143, 262] width 68 height 20
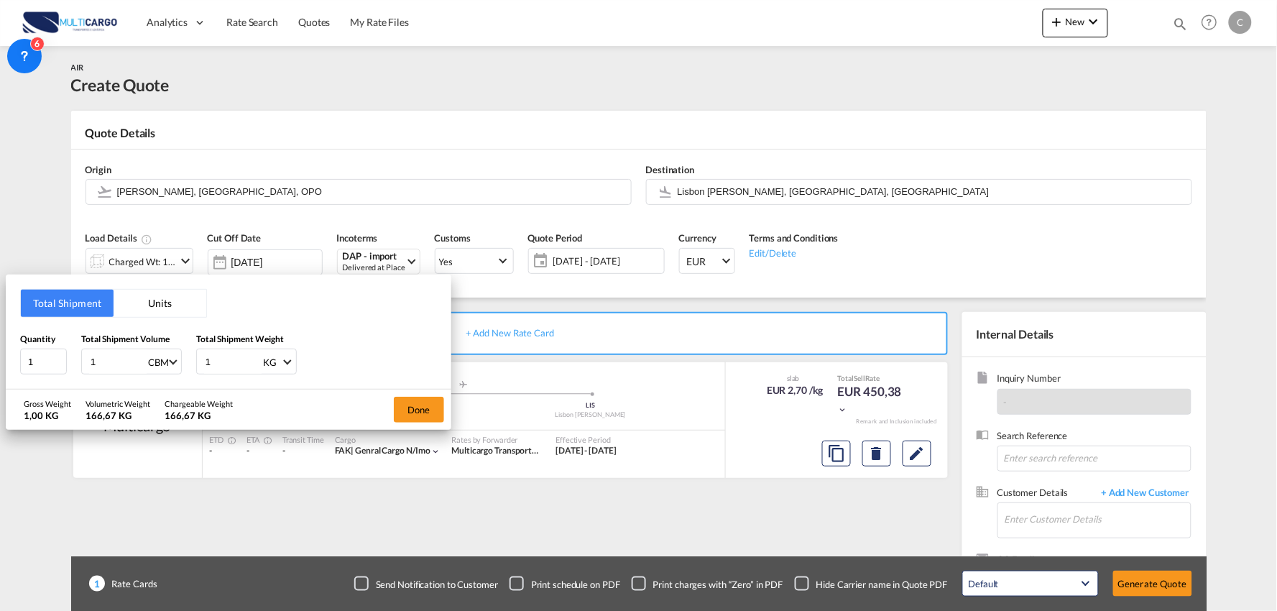
drag, startPoint x: 219, startPoint y: 355, endPoint x: 155, endPoint y: 355, distance: 64.7
click at [158, 355] on div "Quantity 1 Total Shipment Volume 1 CBM CBM CFT KG LB Total Shipment Weight 1 KG…" at bounding box center [228, 353] width 417 height 43
type input "410"
drag, startPoint x: 38, startPoint y: 358, endPoint x: 16, endPoint y: 344, distance: 26.5
click at [17, 362] on div "Total Shipment Units Quantity 1 Total Shipment Volume 1 CBM CBM CFT KG LB Total…" at bounding box center [229, 332] width 446 height 115
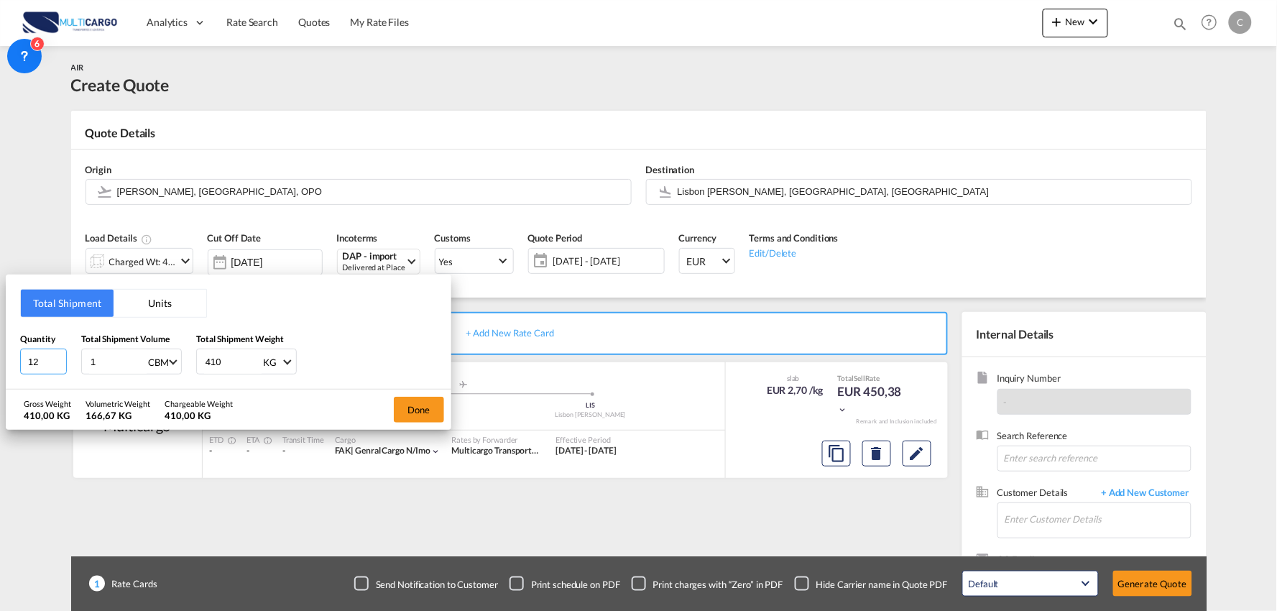
type input "1"
type input "2"
drag, startPoint x: 111, startPoint y: 360, endPoint x: 29, endPoint y: 351, distance: 83.2
click at [20, 368] on div "Quantity 2 Total Shipment Volume 1 CBM CBM CFT KG LB Total Shipment Weight 410 …" at bounding box center [228, 353] width 417 height 43
type input "0"
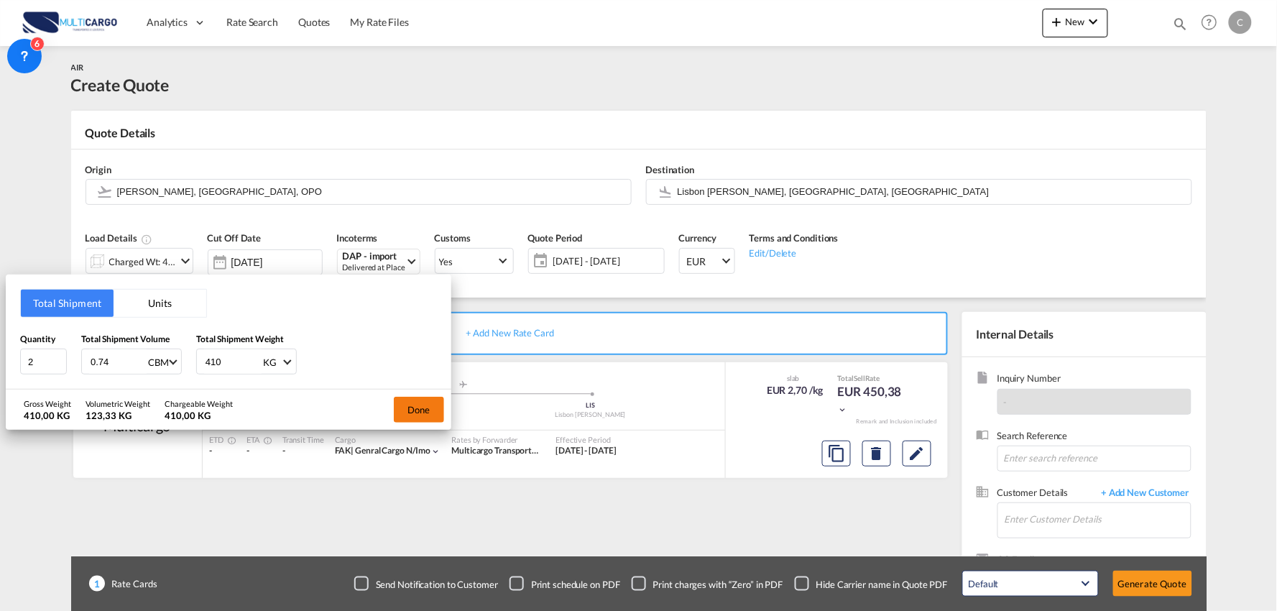
type input "0.74"
click at [424, 420] on button "Done" at bounding box center [419, 410] width 50 height 26
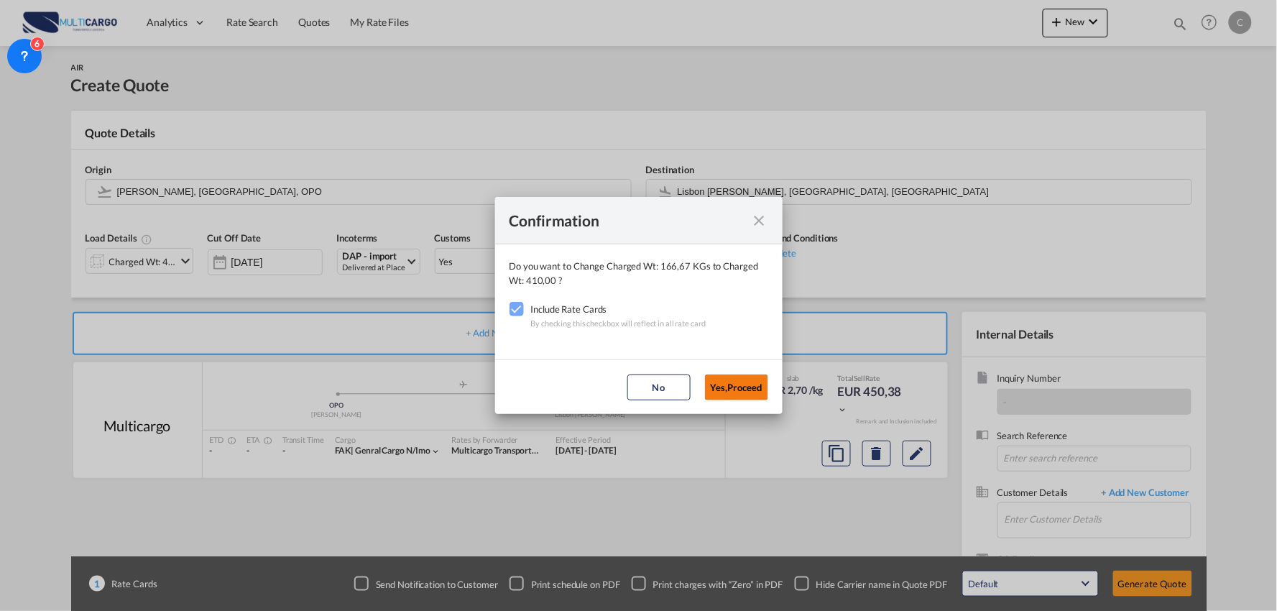
click at [737, 386] on button "Yes,Proceed" at bounding box center [736, 387] width 63 height 26
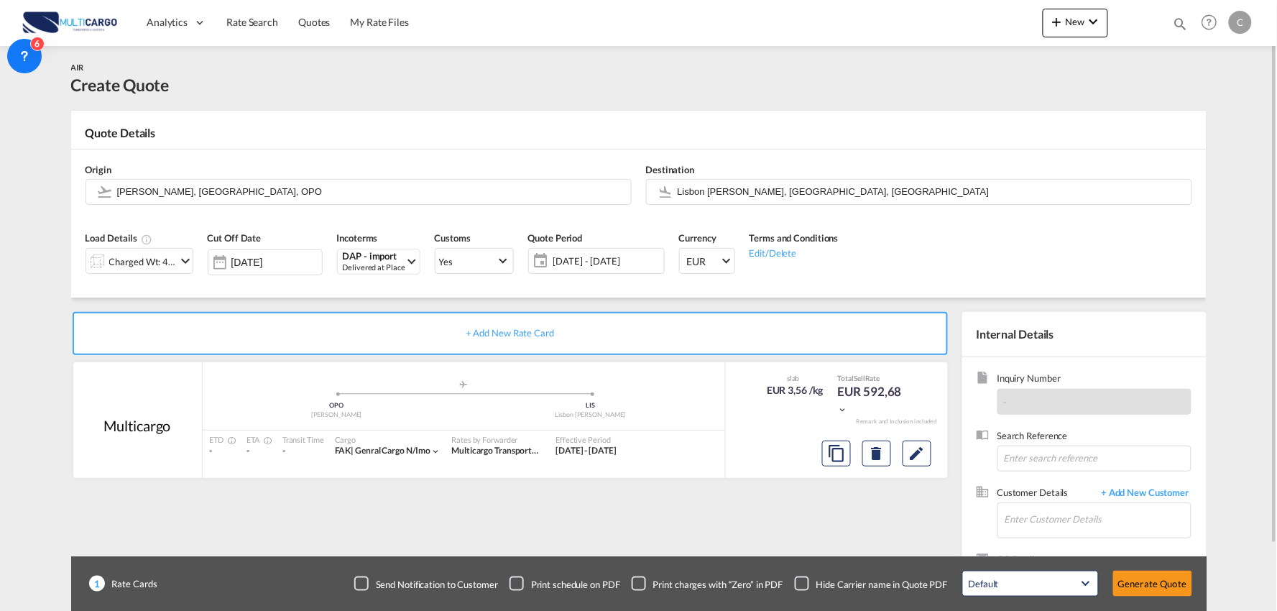
click at [681, 518] on div "+ Add New Rate Card Multicargo added by you .a{fill:#aaa8ad;} .a{fill:#aaa8ad;}…" at bounding box center [513, 462] width 884 height 300
click at [771, 196] on input "Lisbon [PERSON_NAME], [GEOGRAPHIC_DATA], [GEOGRAPHIC_DATA]" at bounding box center [931, 191] width 507 height 25
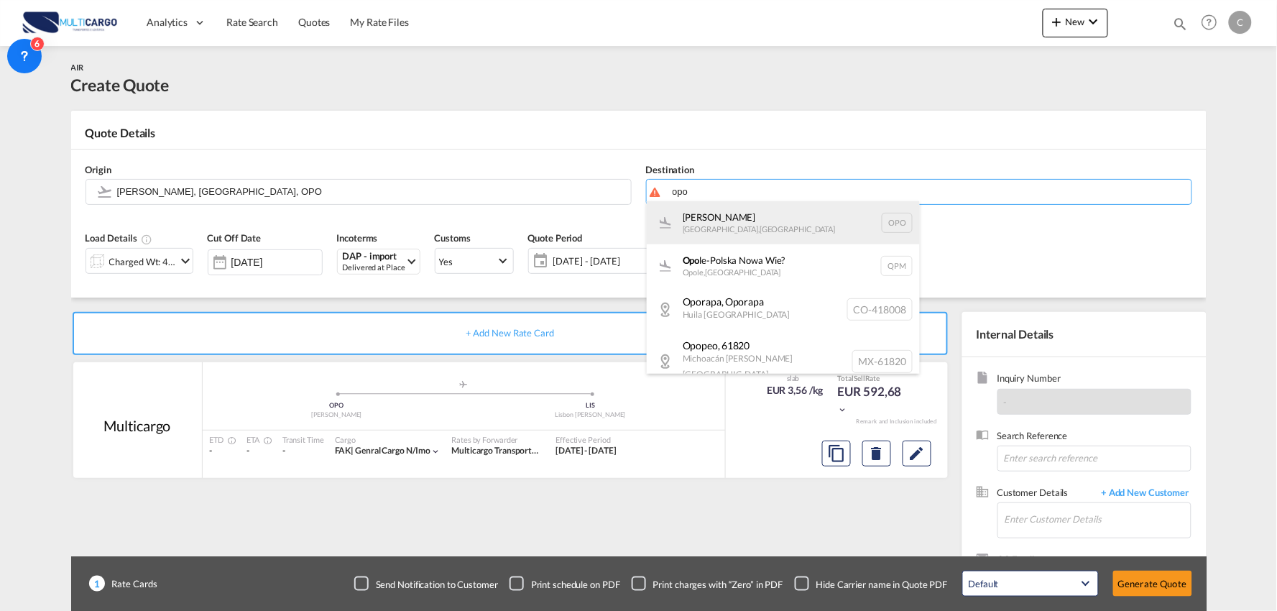
click at [736, 221] on div "[PERSON_NAME][GEOGRAPHIC_DATA] , [GEOGRAPHIC_DATA] OPO" at bounding box center [783, 222] width 273 height 43
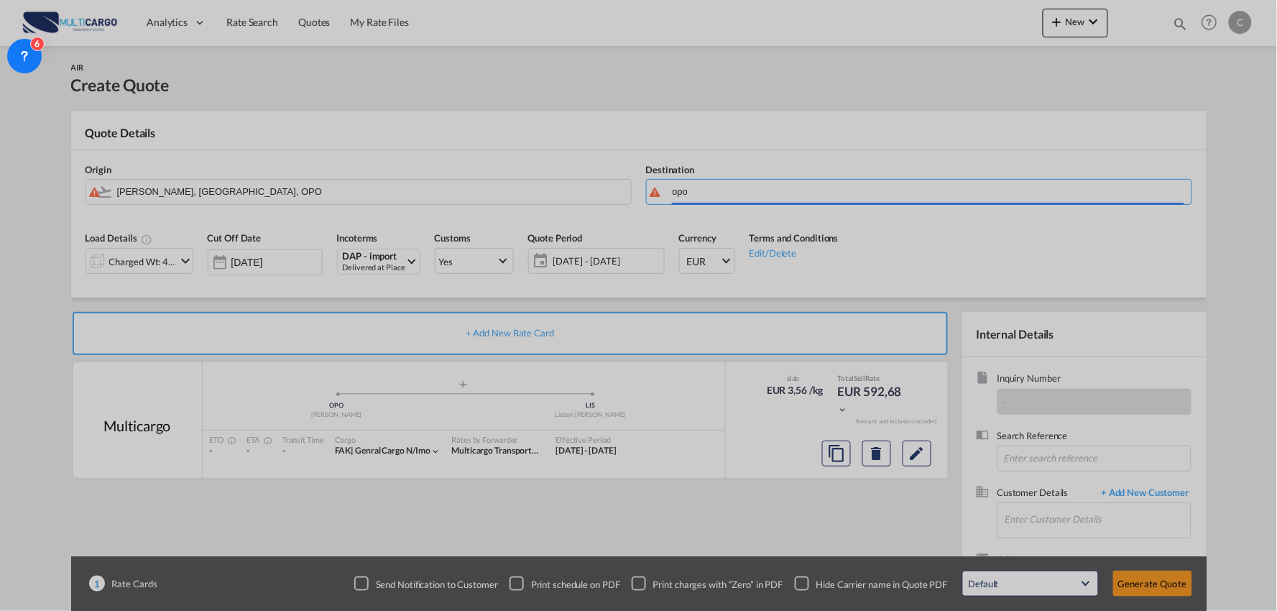
type input "[PERSON_NAME], [GEOGRAPHIC_DATA], OPO"
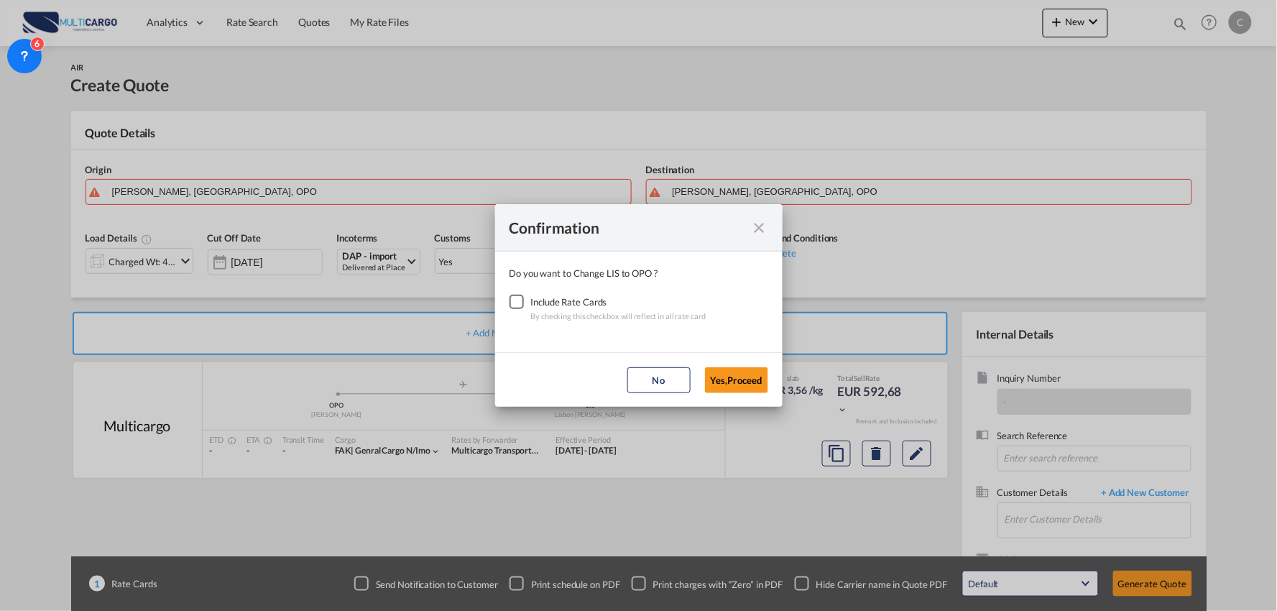
click at [514, 304] on div "Checkbox No Ink" at bounding box center [517, 302] width 14 height 14
click at [742, 384] on button "Yes,Proceed" at bounding box center [736, 380] width 63 height 26
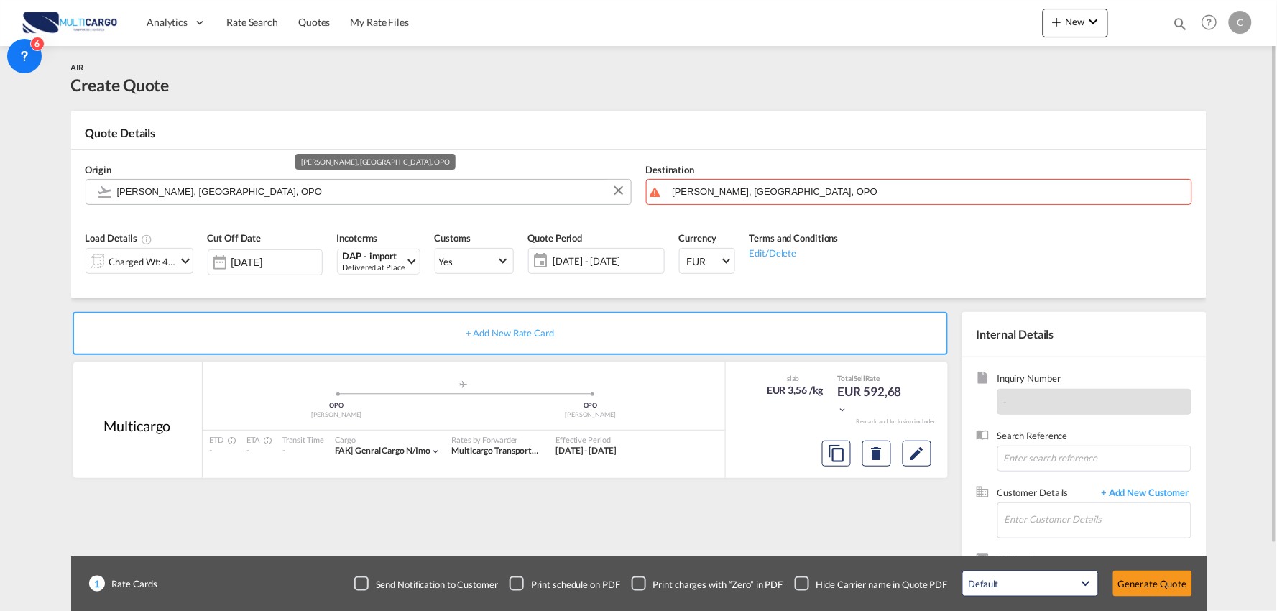
click at [203, 191] on input "[PERSON_NAME], [GEOGRAPHIC_DATA], OPO" at bounding box center [370, 191] width 507 height 25
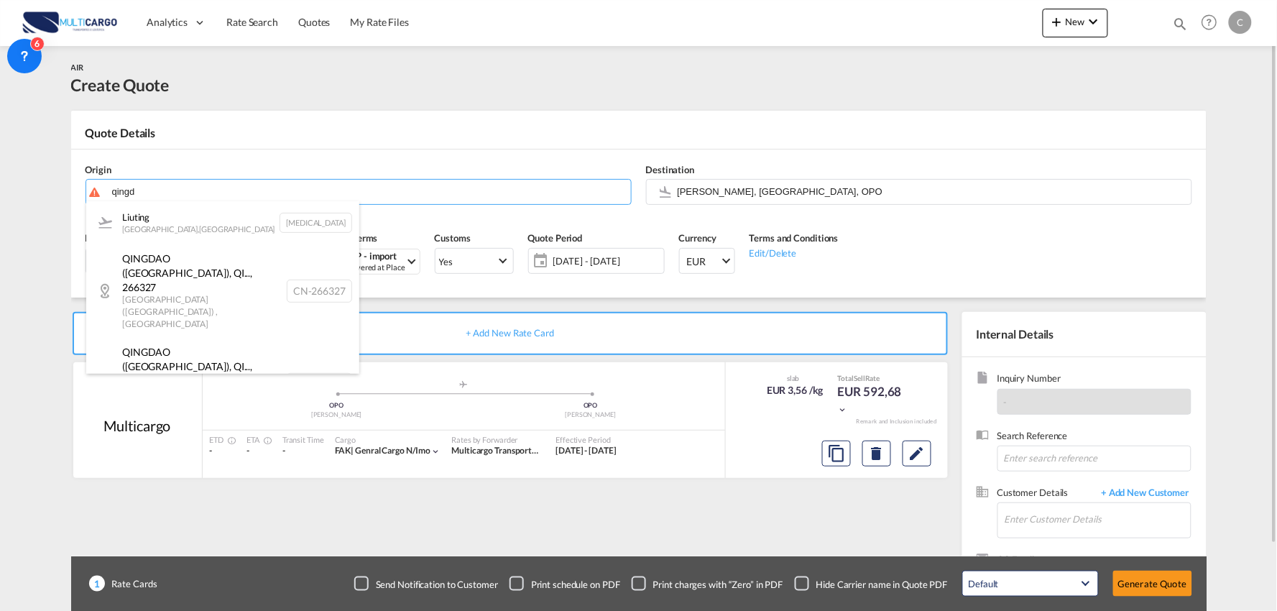
drag, startPoint x: 174, startPoint y: 196, endPoint x: 50, endPoint y: 193, distance: 123.7
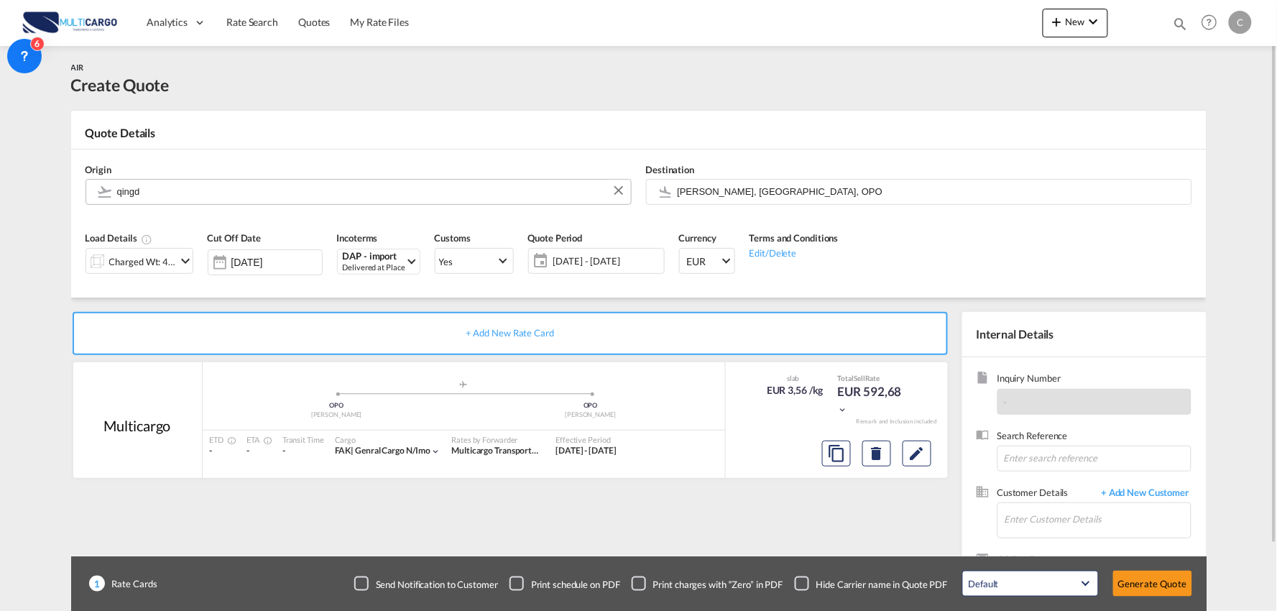
click at [173, 202] on md-autocomplete "qingd" at bounding box center [369, 192] width 507 height 26
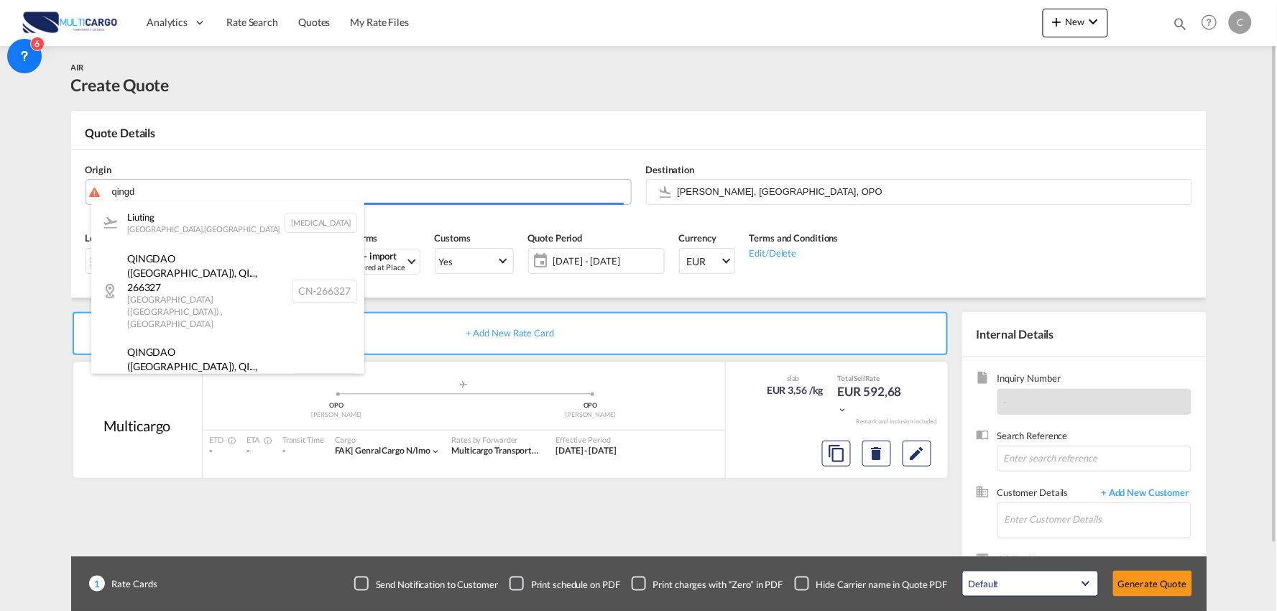
click at [168, 182] on body "Analytics Reports Dashboard Rate Search Quotes My Rate Files Analytics" at bounding box center [638, 305] width 1277 height 611
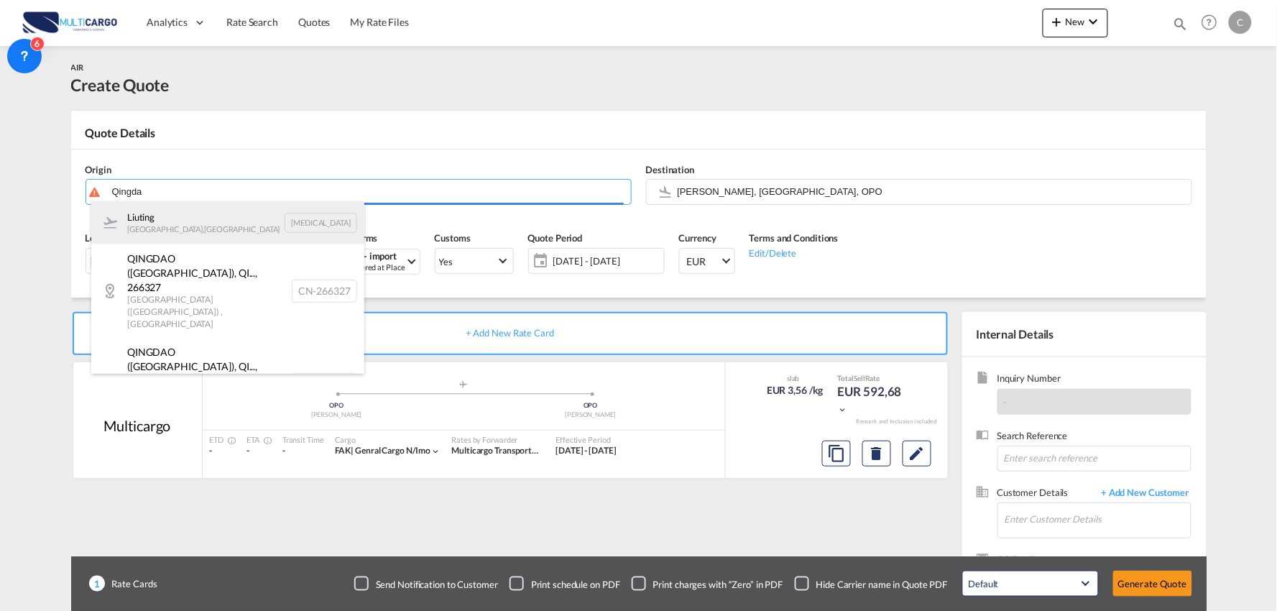
click at [183, 226] on div "[PERSON_NAME][GEOGRAPHIC_DATA] , [GEOGRAPHIC_DATA][PERSON_NAME][MEDICAL_DATA]" at bounding box center [227, 222] width 273 height 43
type input "Liuting, [GEOGRAPHIC_DATA], [MEDICAL_DATA]"
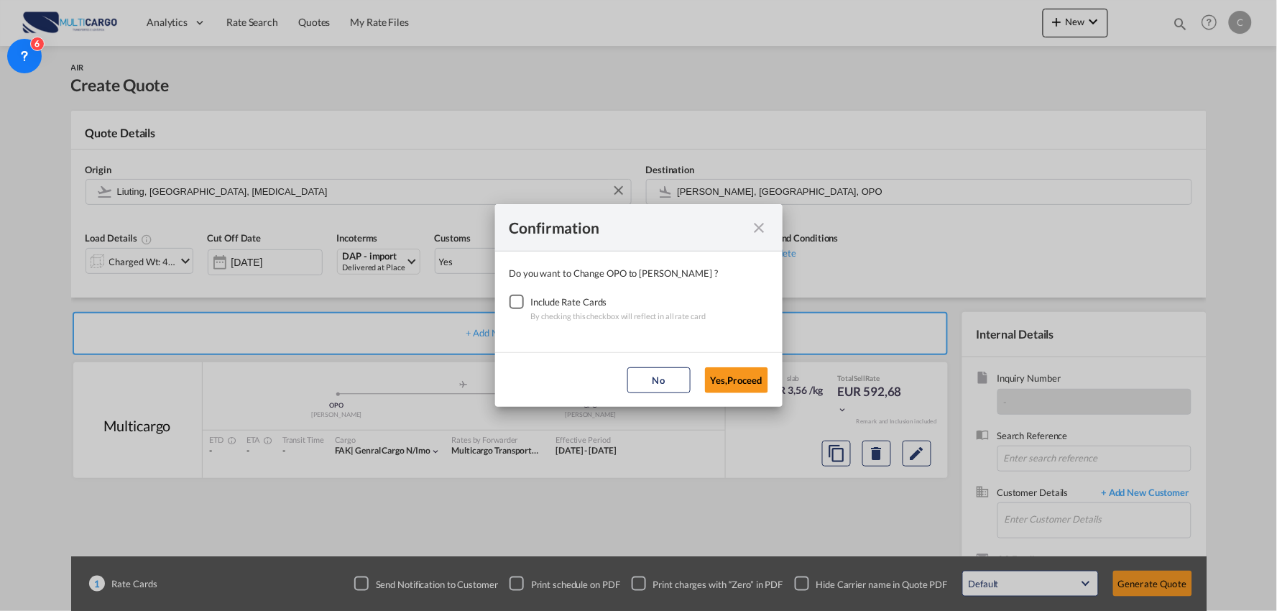
click at [520, 303] on div "Checkbox No Ink" at bounding box center [517, 302] width 14 height 14
click at [734, 381] on button "Yes,Proceed" at bounding box center [736, 380] width 63 height 26
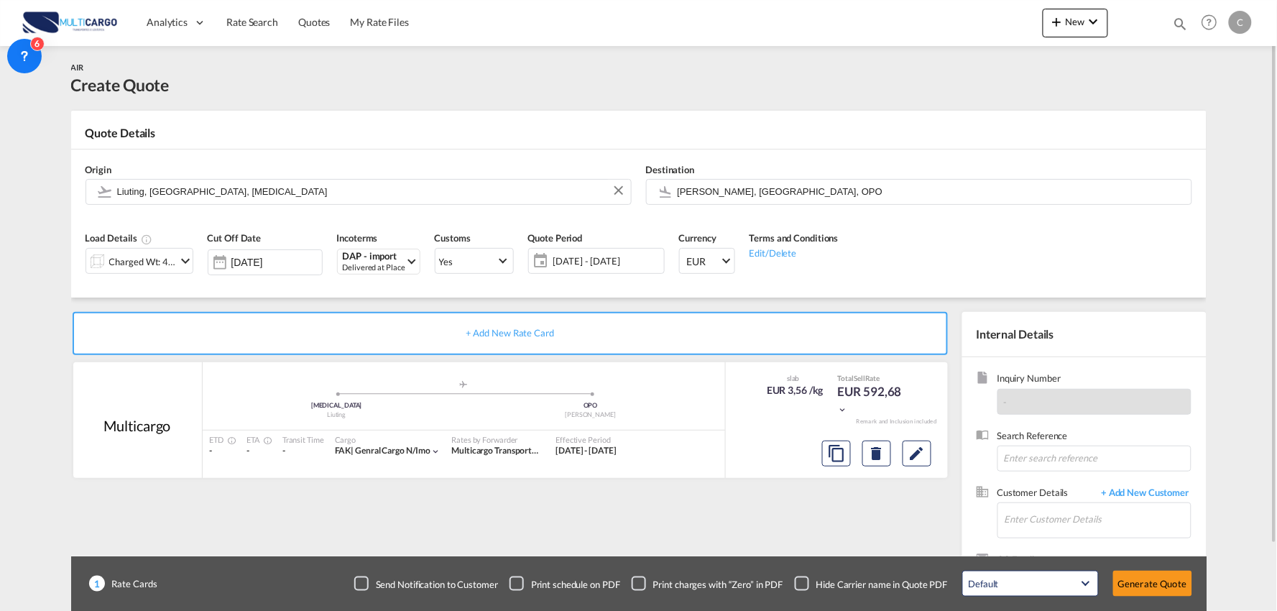
click at [763, 518] on div "+ Add New Rate Card Multicargo added by you .a{fill:#aaa8ad;} .a{fill:#aaa8ad;}…" at bounding box center [513, 462] width 884 height 300
click at [798, 576] on div "Checkbox No Ink" at bounding box center [802, 583] width 14 height 14
click at [1141, 501] on span "+ Add New Customer" at bounding box center [1143, 494] width 97 height 17
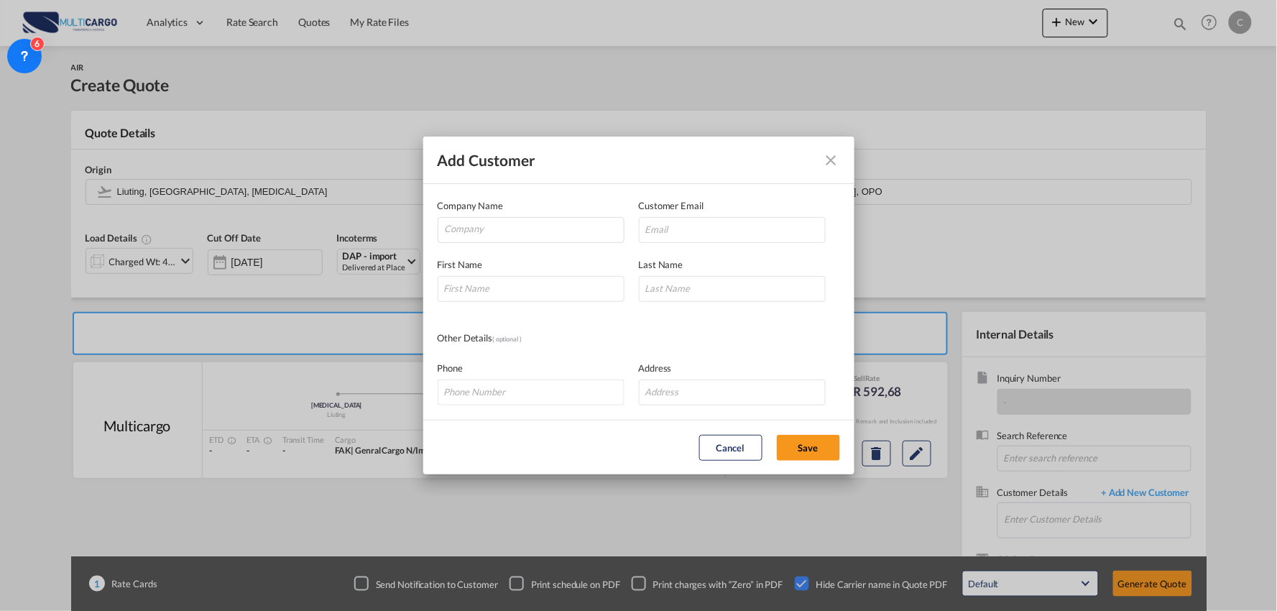
click at [835, 154] on md-icon "icon-close" at bounding box center [831, 160] width 17 height 17
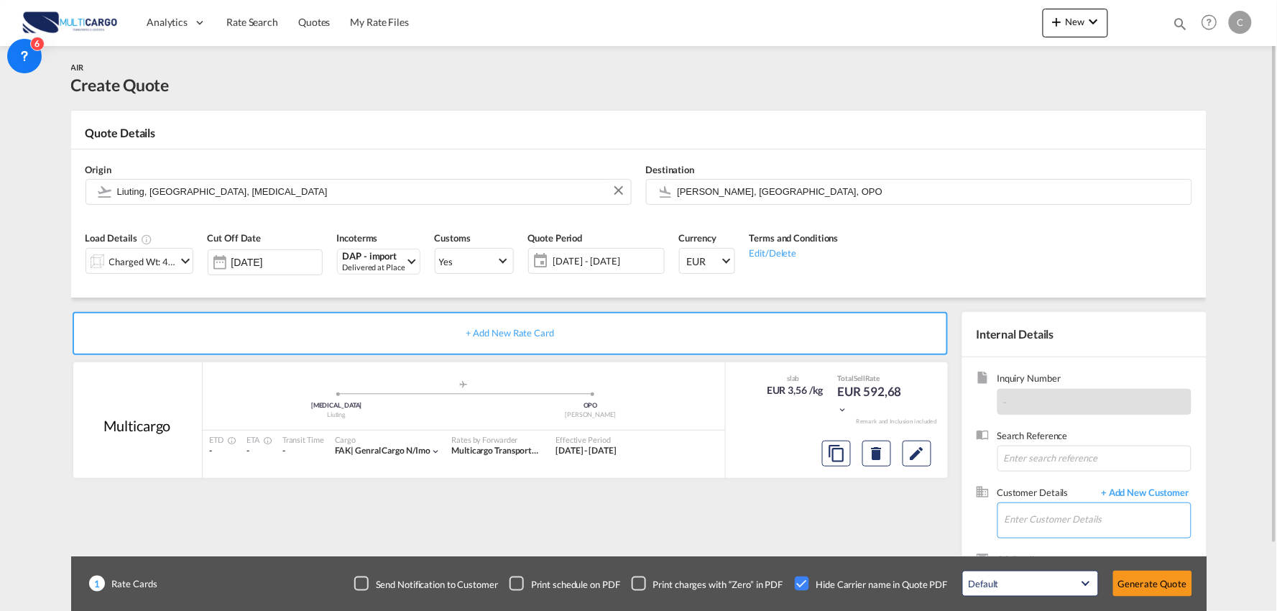
click at [1041, 526] on input "Enter Customer Details" at bounding box center [1098, 519] width 186 height 32
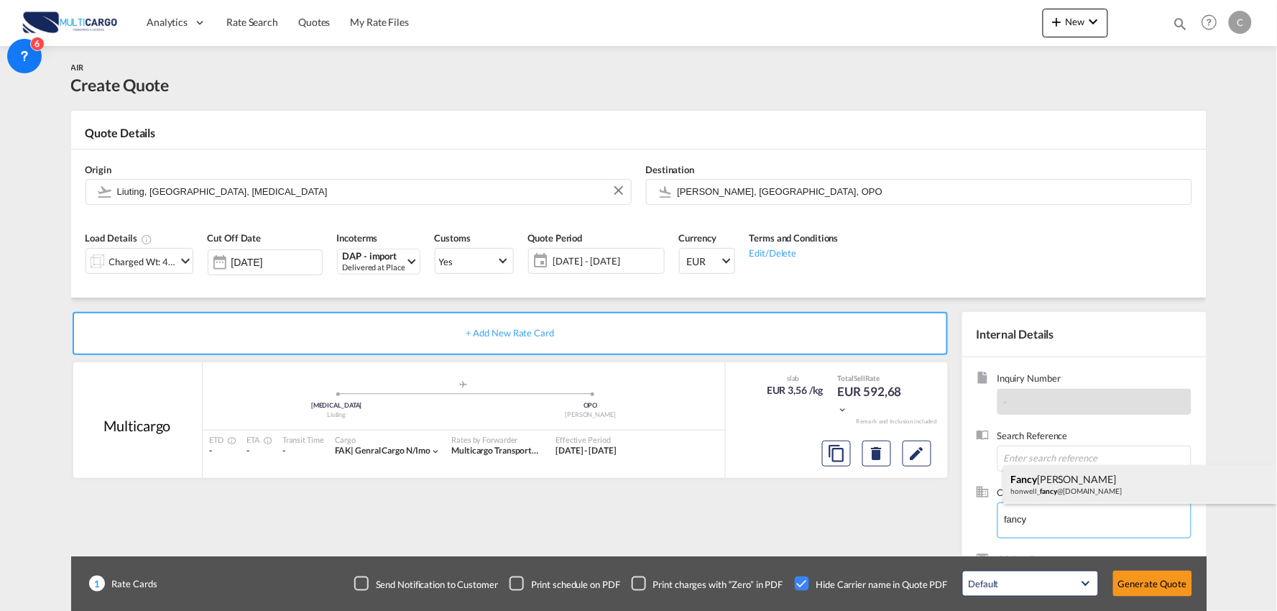
click at [1076, 487] on div "Fancy [PERSON_NAME] fancy @[DOMAIN_NAME]" at bounding box center [1140, 484] width 273 height 39
type input "Shanghai Honwell International Logistics Co., Ltd, Fancy Gao, [EMAIL_ADDRESS][D…"
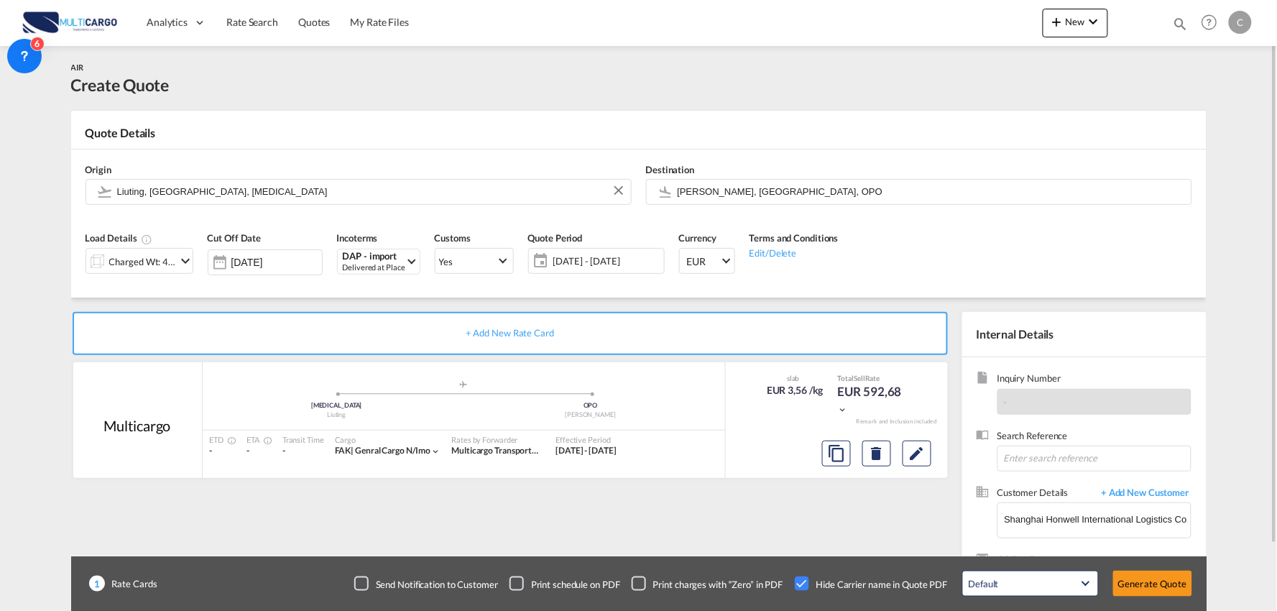
click at [769, 513] on div "+ Add New Rate Card Multicargo added by you .a{fill:#aaa8ad;} .a{fill:#aaa8ad;}…" at bounding box center [513, 462] width 884 height 300
click at [1151, 576] on button "Generate Quote" at bounding box center [1152, 584] width 79 height 26
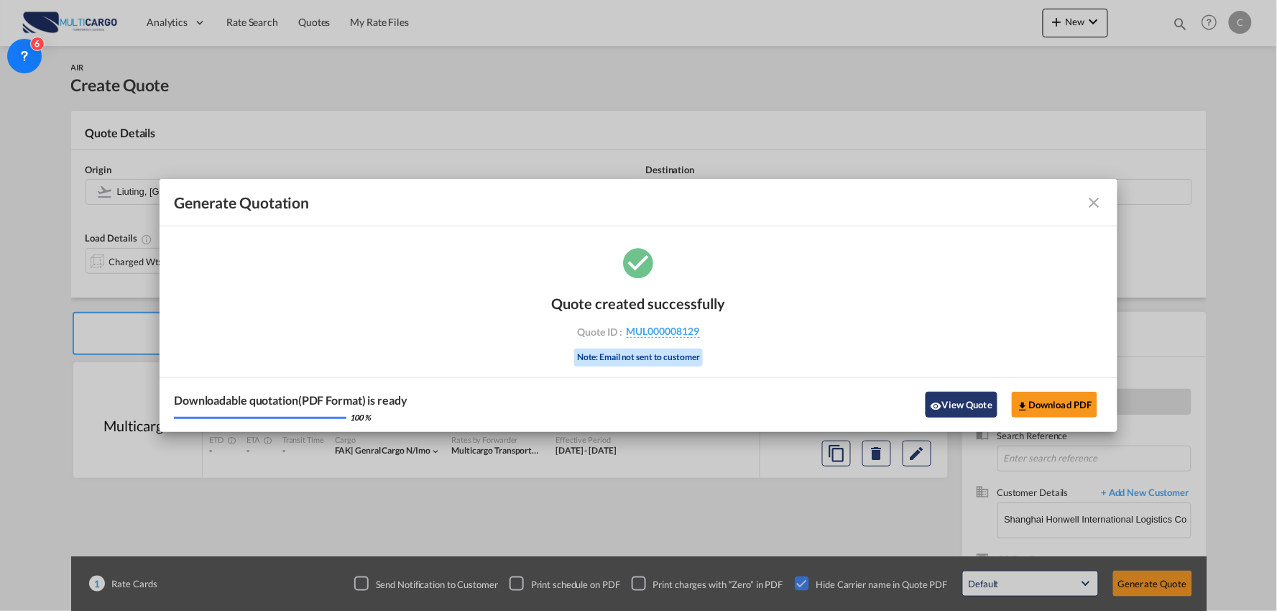
click at [950, 410] on button "View Quote" at bounding box center [962, 405] width 72 height 26
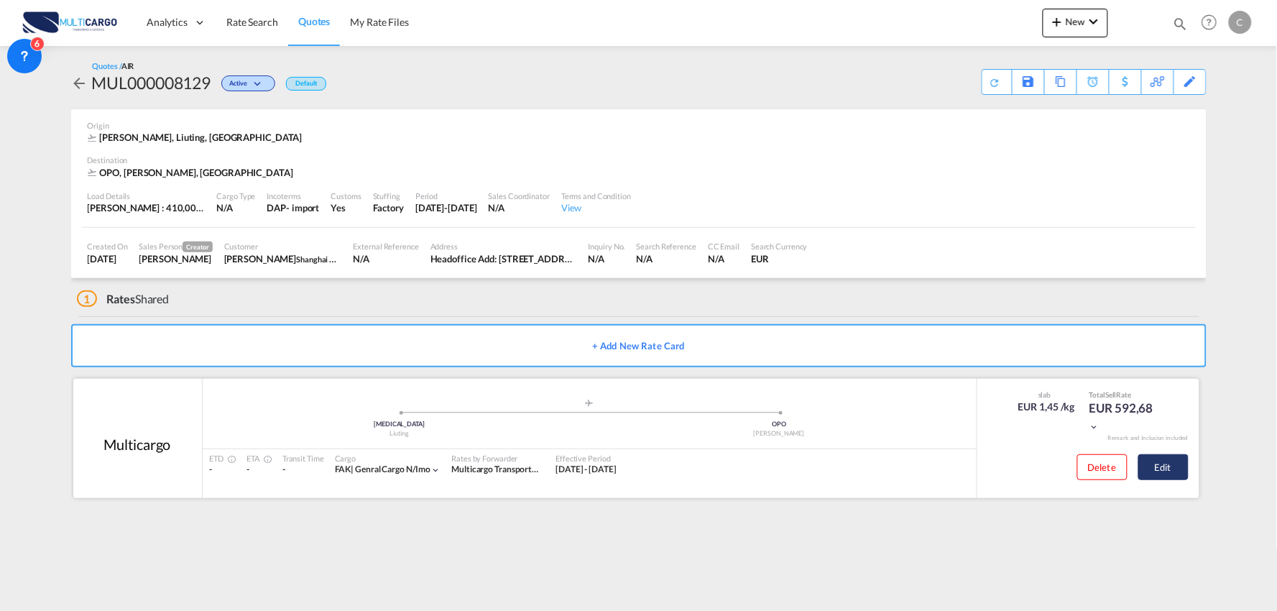
click at [1166, 469] on button "Edit" at bounding box center [1164, 467] width 50 height 26
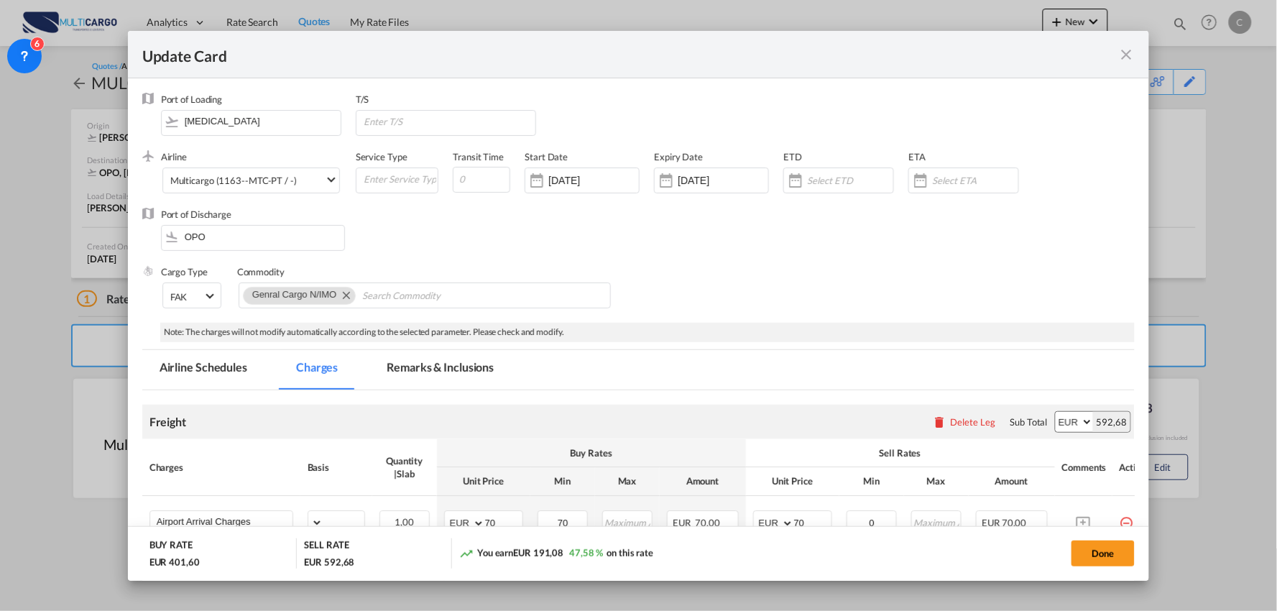
select select "per_bl"
select select "per_kg"
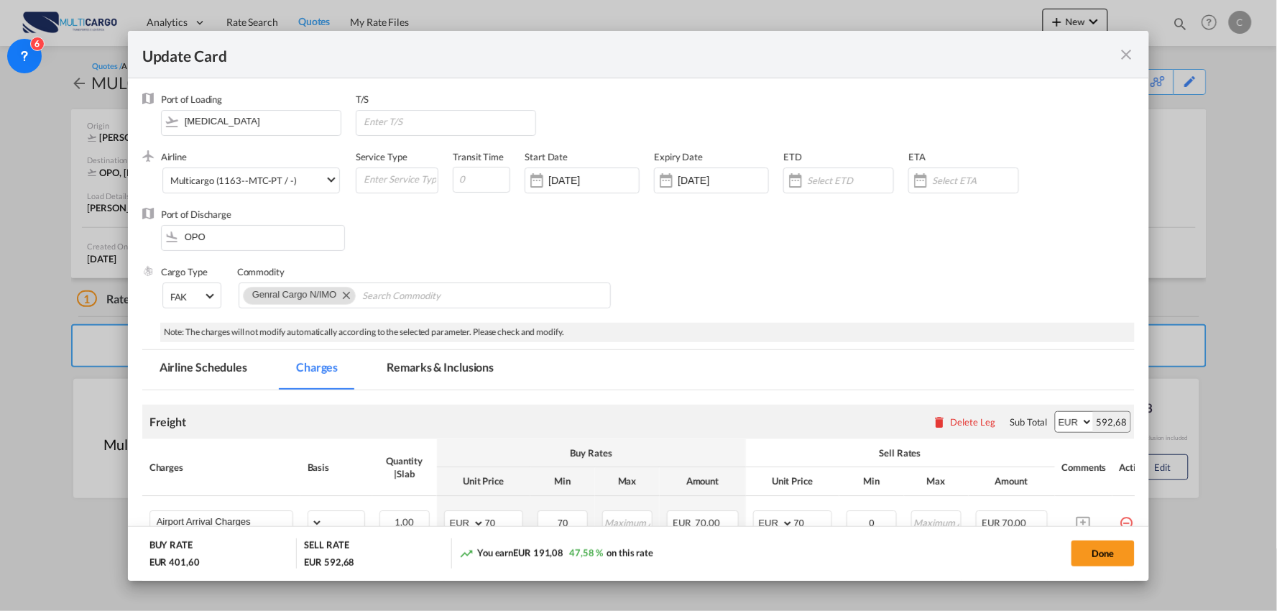
select select "per_shipment"
select select "per_bl"
click at [241, 124] on input "[MEDICAL_DATA]" at bounding box center [254, 122] width 173 height 22
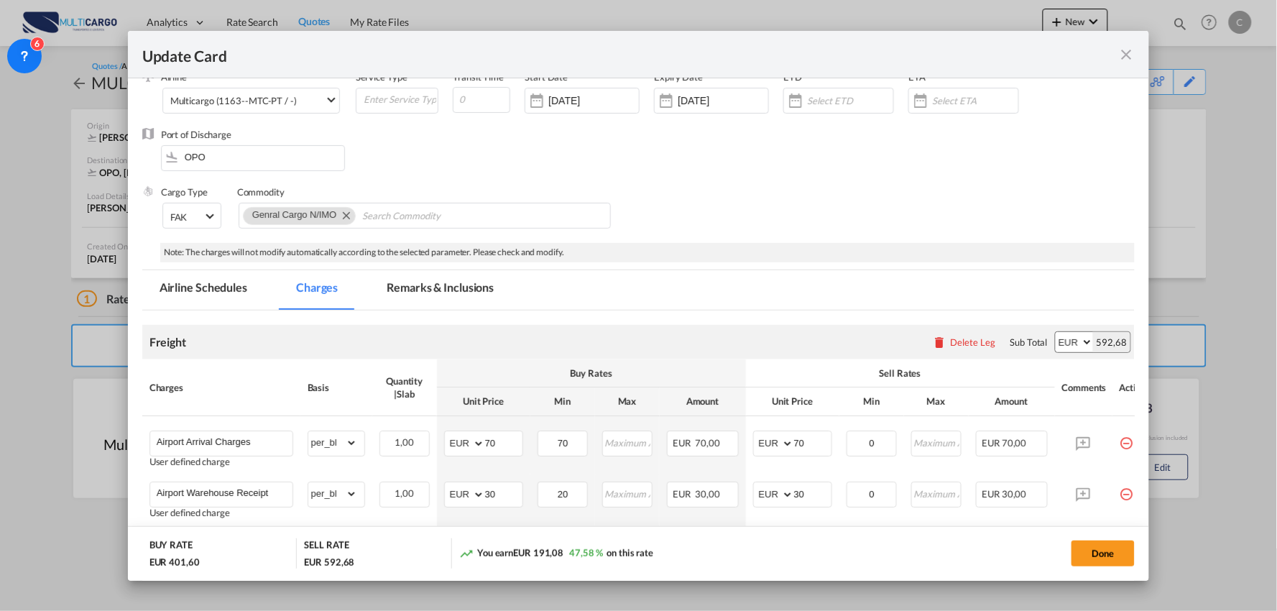
scroll to position [319, 0]
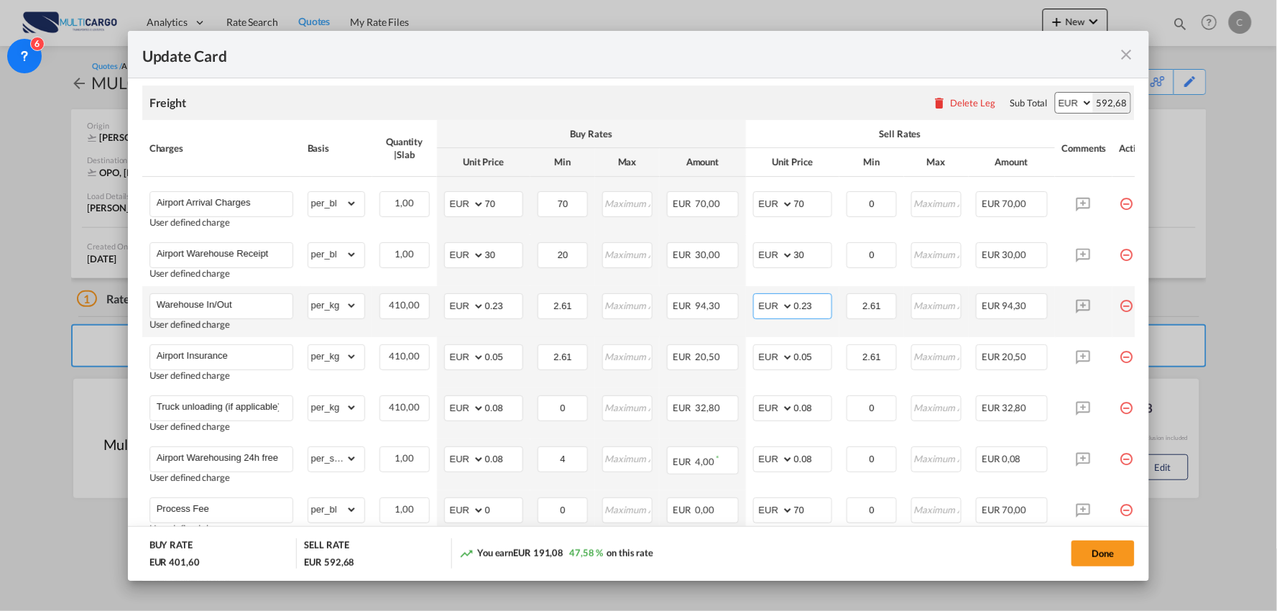
click at [820, 303] on input "0.23" at bounding box center [812, 305] width 37 height 22
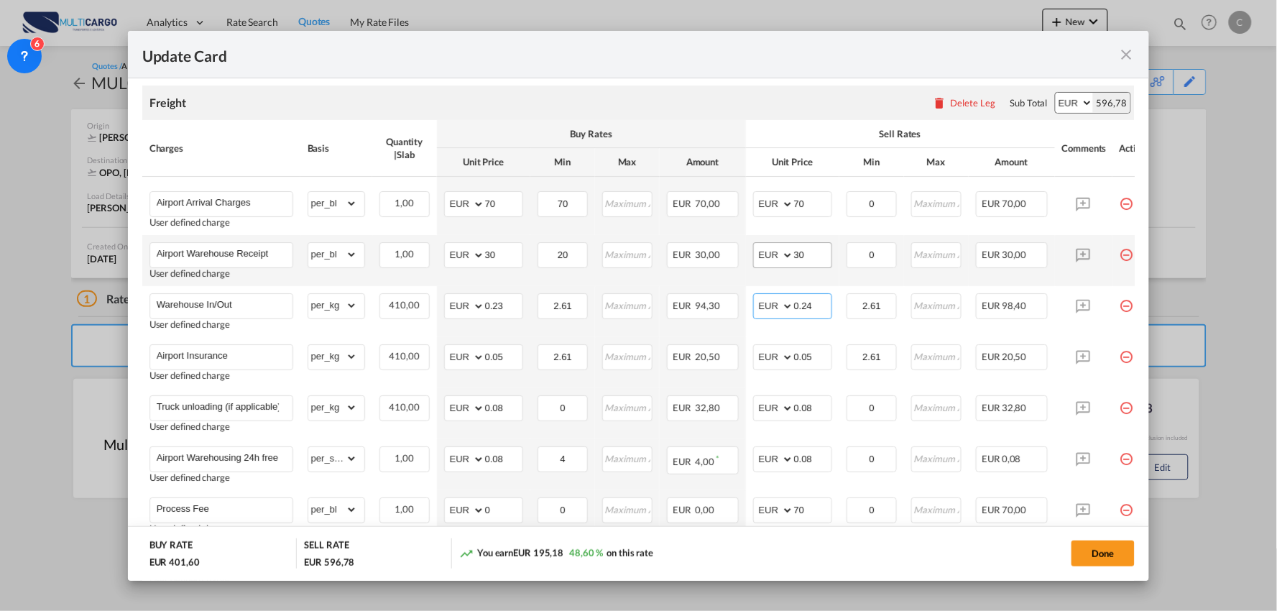
type input "0.24"
drag, startPoint x: 814, startPoint y: 257, endPoint x: 781, endPoint y: 257, distance: 33.8
click at [781, 257] on md-input-container "AED AFN ALL AMD ANG AOA ARS AUD AWG AZN BAM BBD BDT BGN BHD BIF BMD BND [PERSON…" at bounding box center [792, 255] width 79 height 26
click at [819, 115] on div "Freight Please enter leg name Leg Name Already Exists Delete Leg Sub Total AED …" at bounding box center [638, 103] width 993 height 35
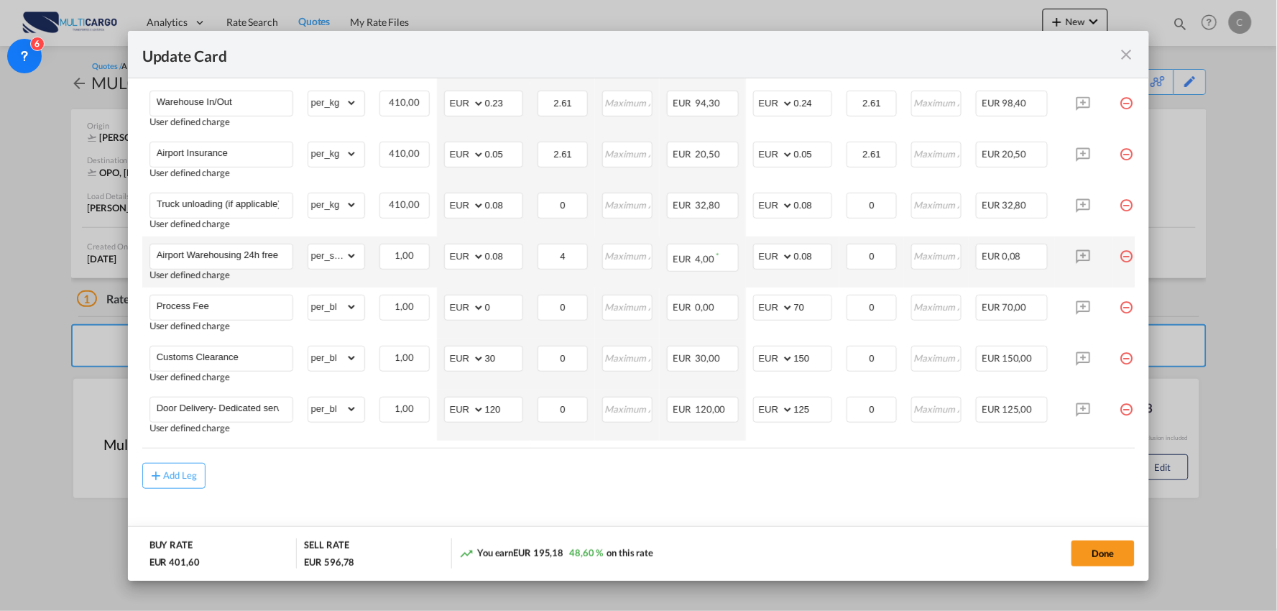
scroll to position [539, 0]
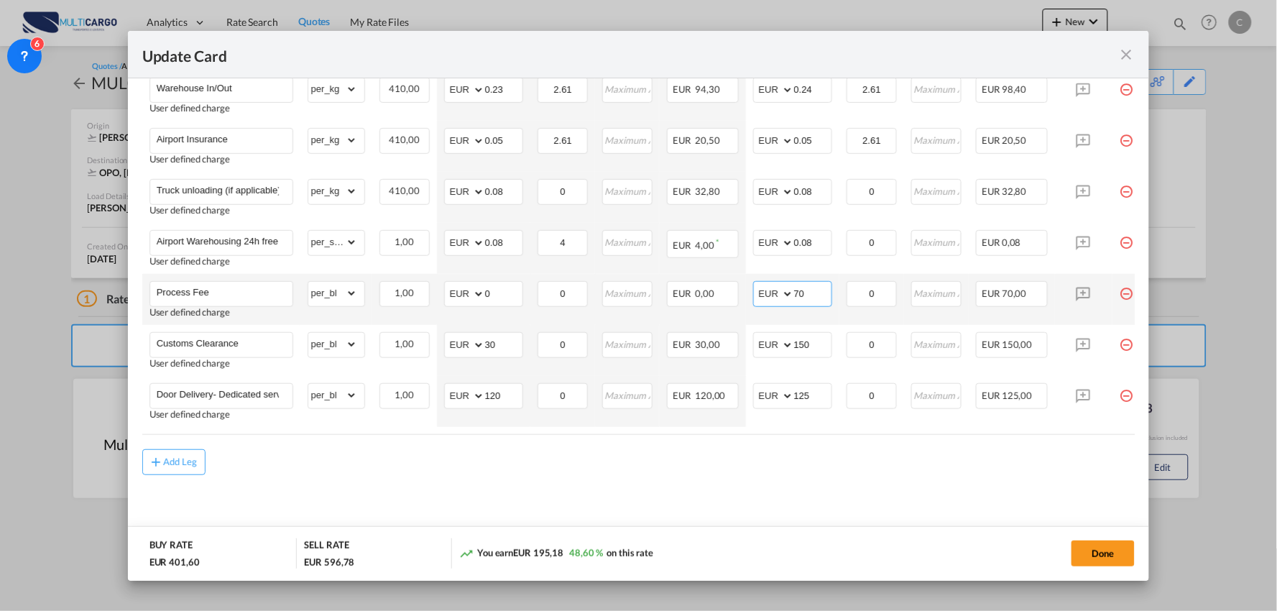
drag, startPoint x: 786, startPoint y: 293, endPoint x: 760, endPoint y: 297, distance: 26.1
click at [762, 297] on md-input-container "AED AFN ALL AMD ANG AOA ARS AUD AWG AZN BAM BBD BDT BGN BHD BIF BMD BND [PERSON…" at bounding box center [792, 294] width 79 height 26
type input "90"
click at [691, 484] on md-content "Freight Please enter leg name Leg Name Already Exists Delete Leg Sub Total AED …" at bounding box center [638, 199] width 993 height 689
click at [707, 459] on div "Add Leg" at bounding box center [638, 462] width 993 height 26
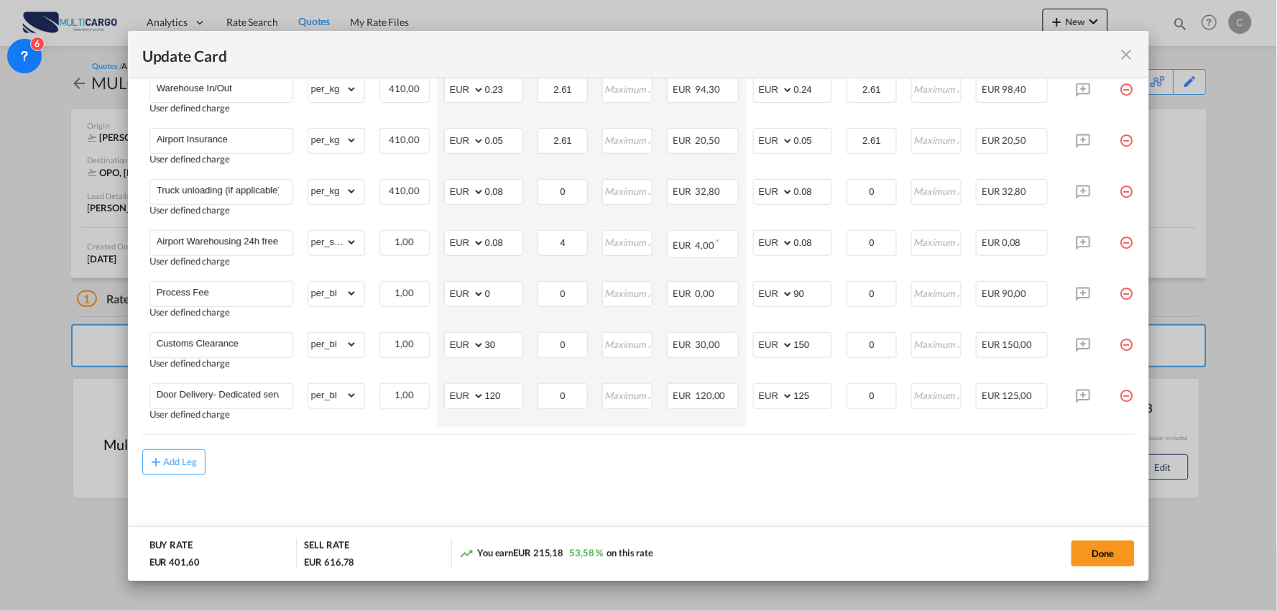
drag, startPoint x: 400, startPoint y: 477, endPoint x: 52, endPoint y: 477, distance: 347.9
click at [392, 477] on md-content "Freight Please enter leg name Leg Name Already Exists Delete Leg Sub Total AED …" at bounding box center [638, 199] width 993 height 689
click at [410, 489] on md-content "Freight Please enter leg name Leg Name Already Exists Delete Leg Sub Total AED …" at bounding box center [638, 199] width 993 height 689
click at [363, 490] on md-content "Freight Please enter leg name Leg Name Already Exists Delete Leg Sub Total AED …" at bounding box center [638, 199] width 993 height 689
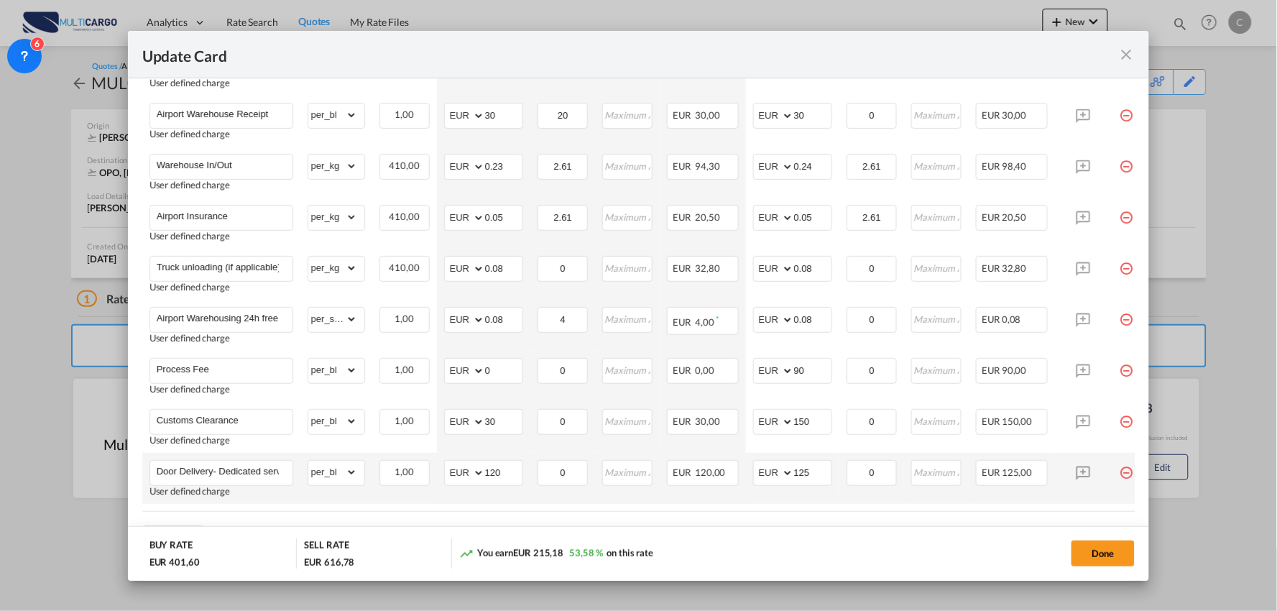
scroll to position [379, 0]
